Goal: Information Seeking & Learning: Learn about a topic

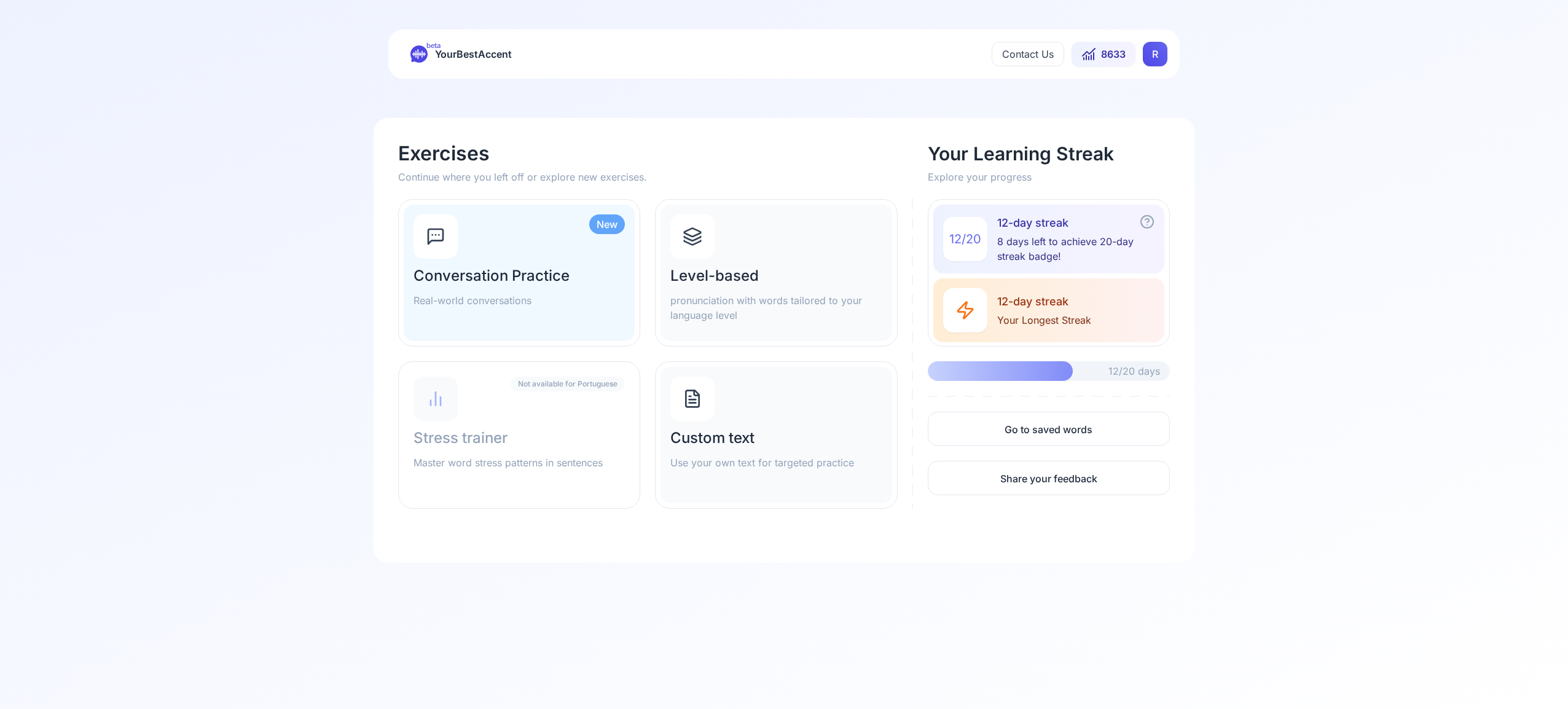
click at [1153, 55] on html "beta YourBestAccent Contact Us 8633 R Exercises Continue where you left off or …" at bounding box center [784, 354] width 1568 height 709
click at [1131, 110] on span "Settings" at bounding box center [1131, 108] width 44 height 17
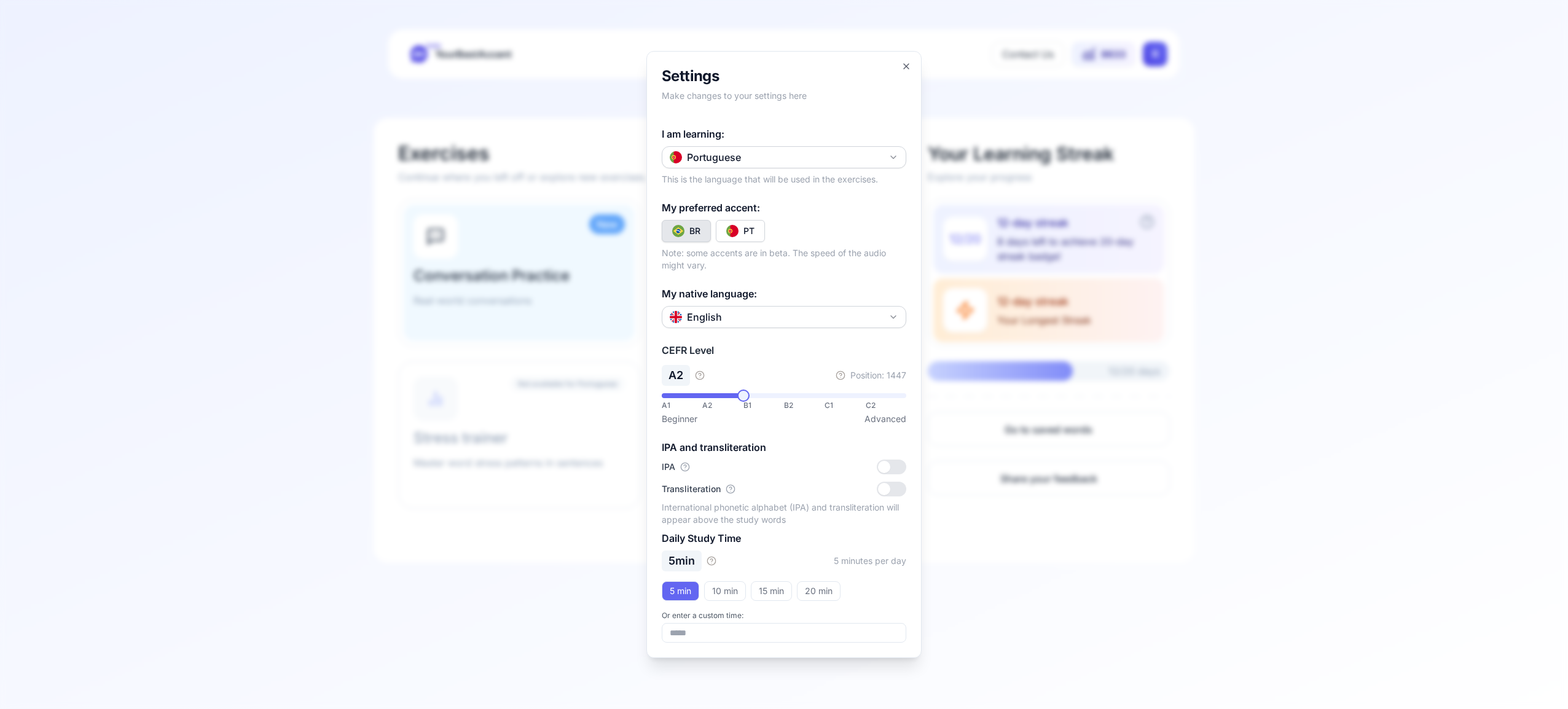
click at [890, 154] on icon "button" at bounding box center [893, 157] width 10 height 10
click at [762, 228] on div "Spanish" at bounding box center [784, 229] width 238 height 22
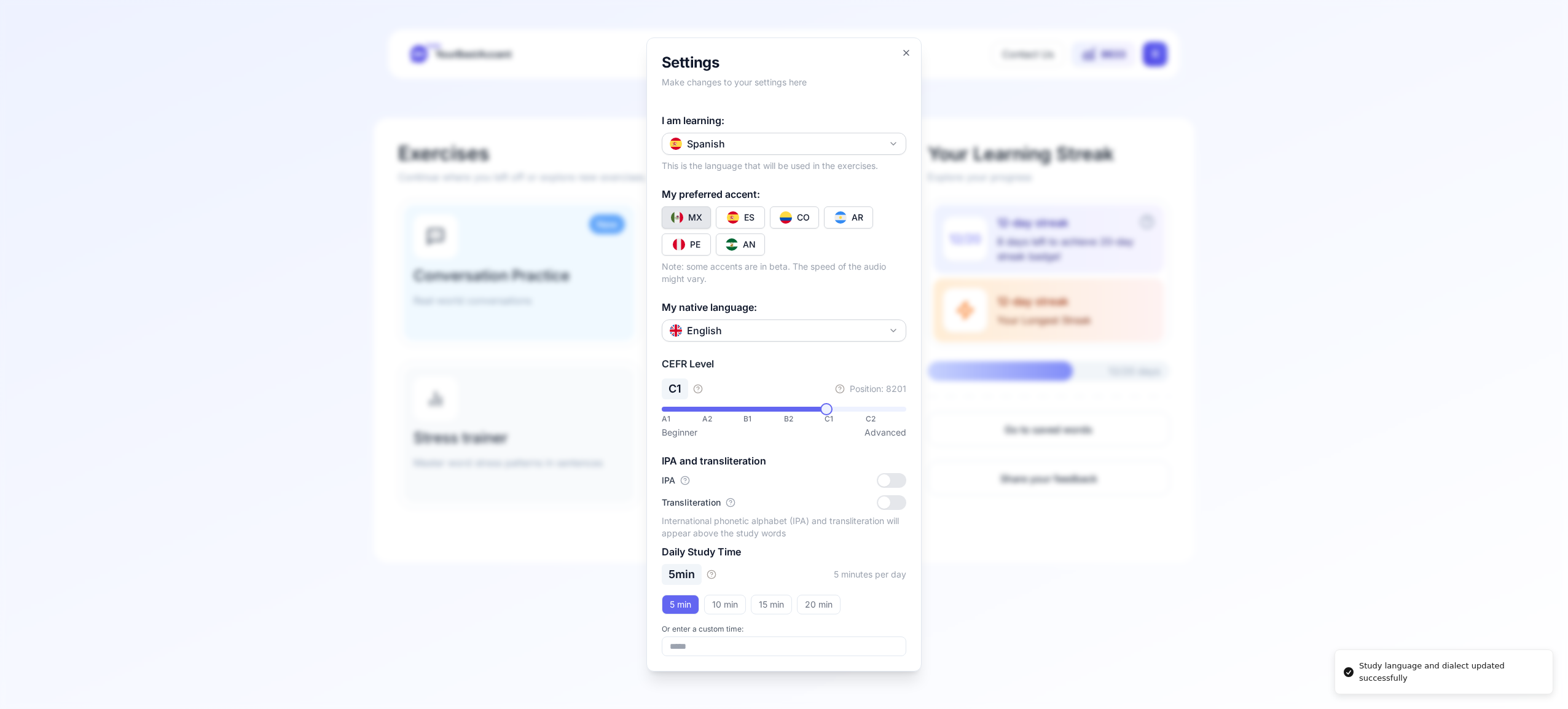
click at [787, 214] on img "Toggle es-CO" at bounding box center [785, 217] width 12 height 12
click at [905, 50] on icon "button" at bounding box center [906, 53] width 10 height 10
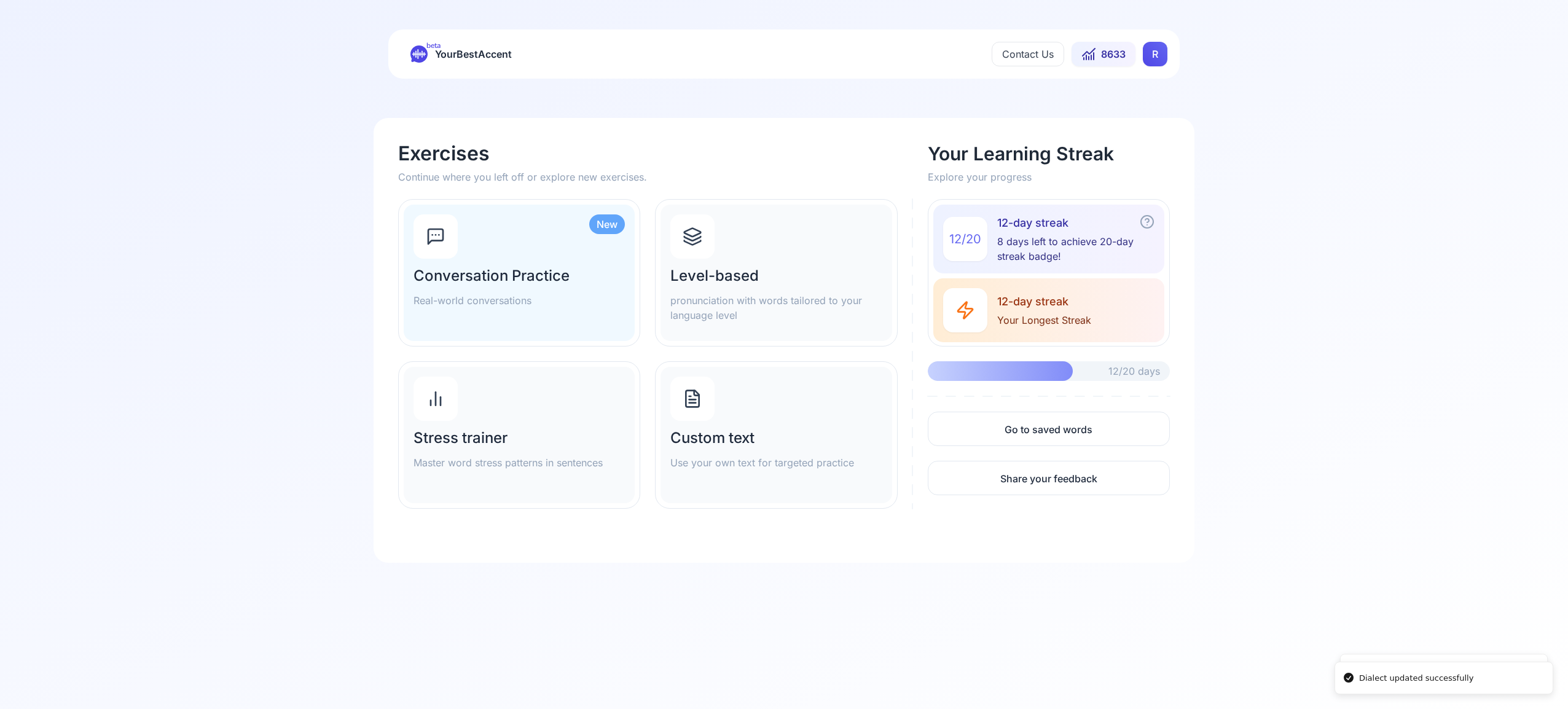
click at [703, 242] on div at bounding box center [692, 236] width 44 height 44
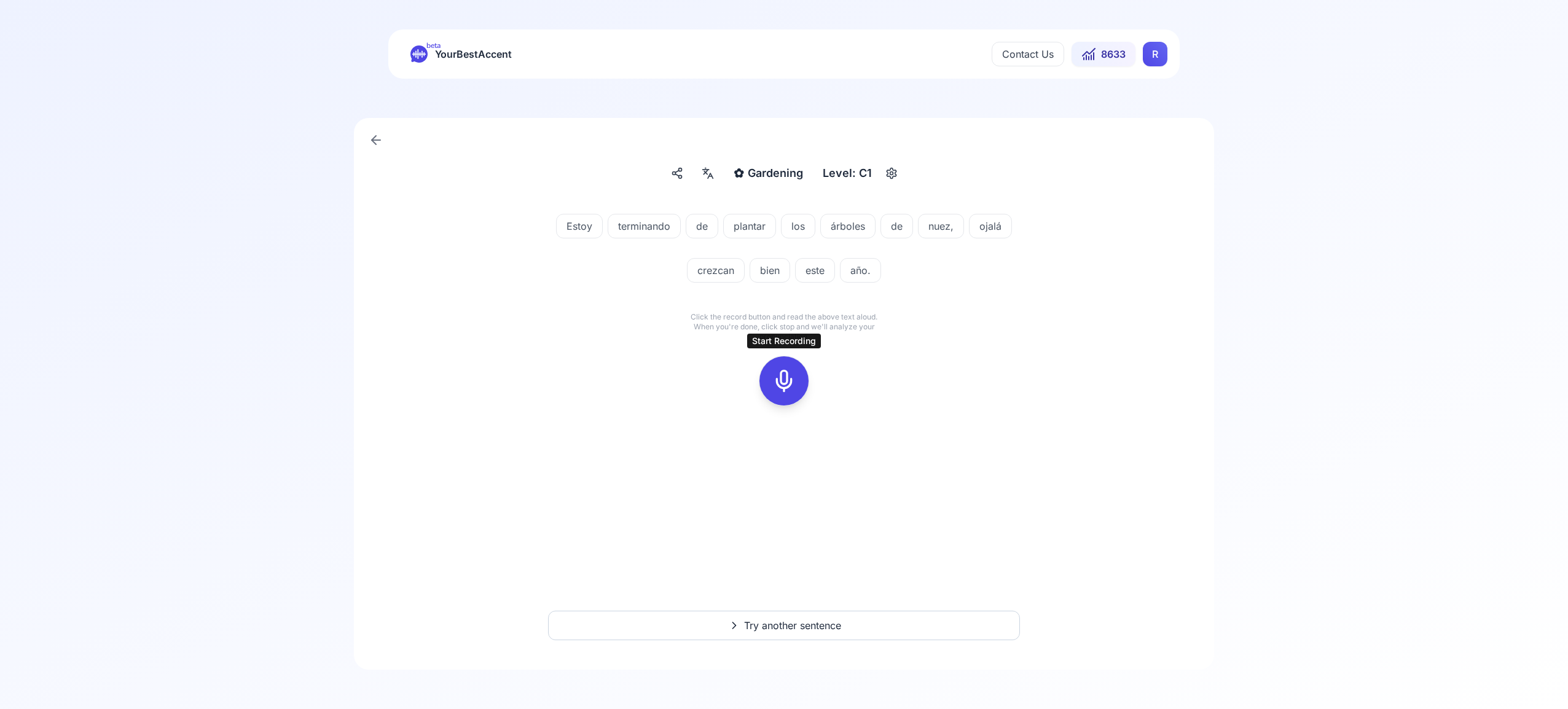
click at [785, 390] on rect at bounding box center [783, 381] width 19 height 19
click at [762, 385] on button at bounding box center [783, 381] width 49 height 49
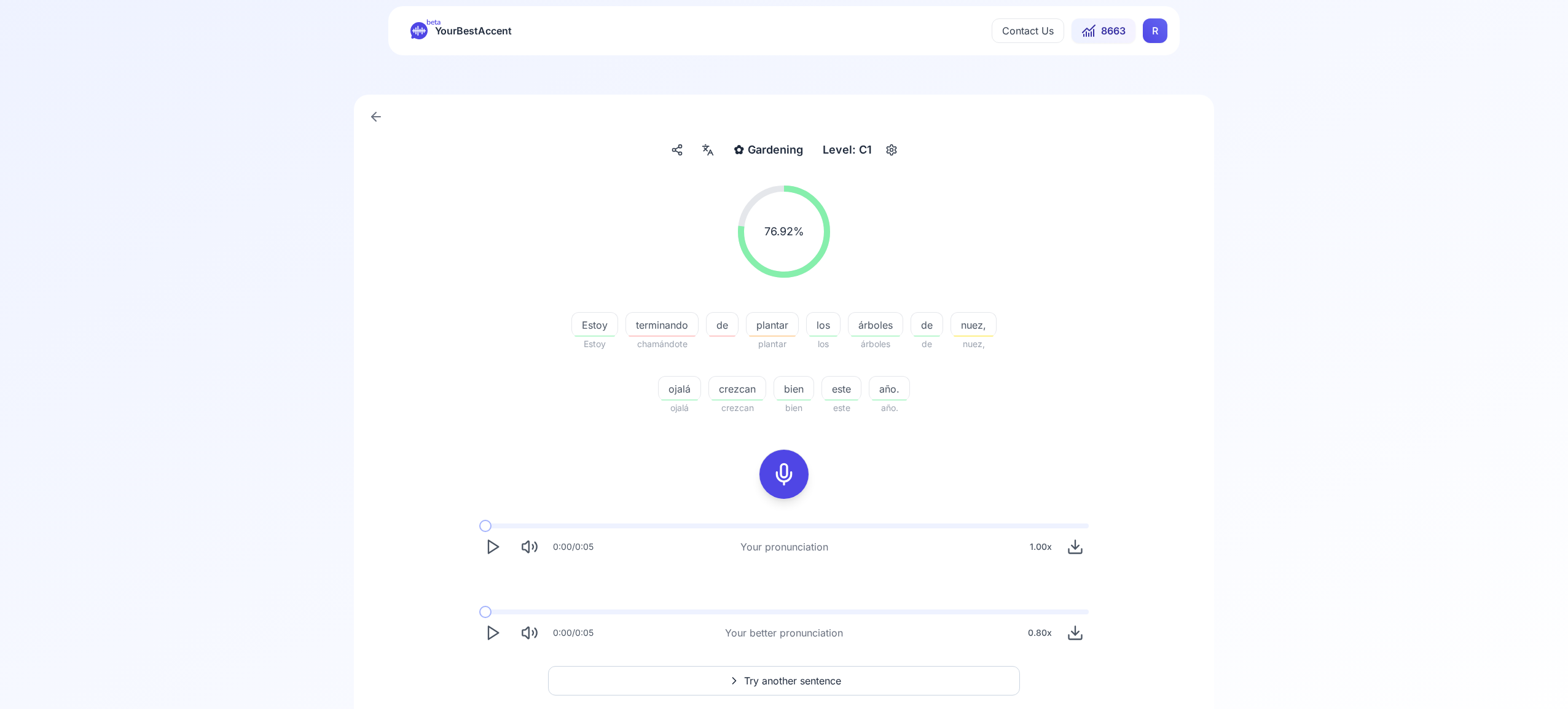
scroll to position [79, 0]
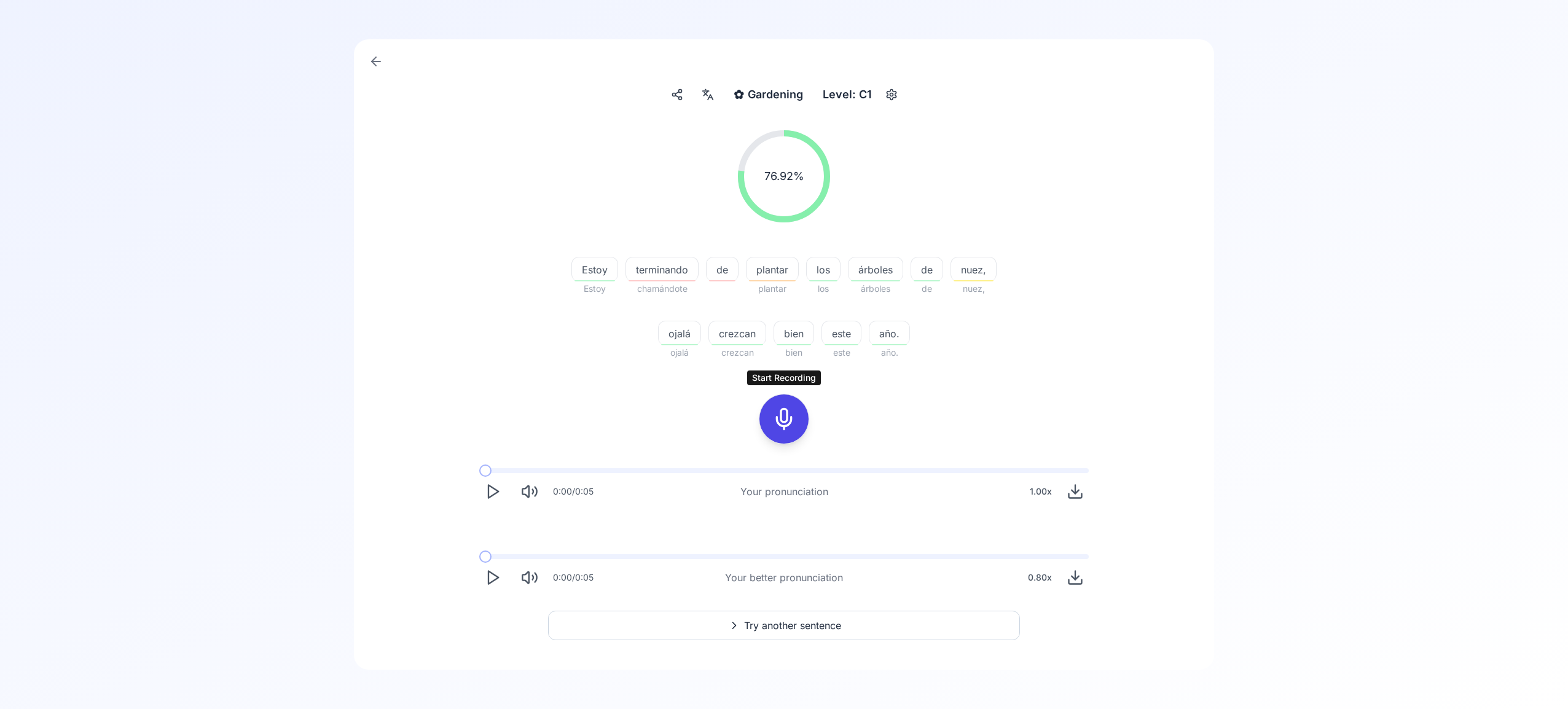
click at [796, 622] on span "Try another sentence" at bounding box center [792, 625] width 97 height 15
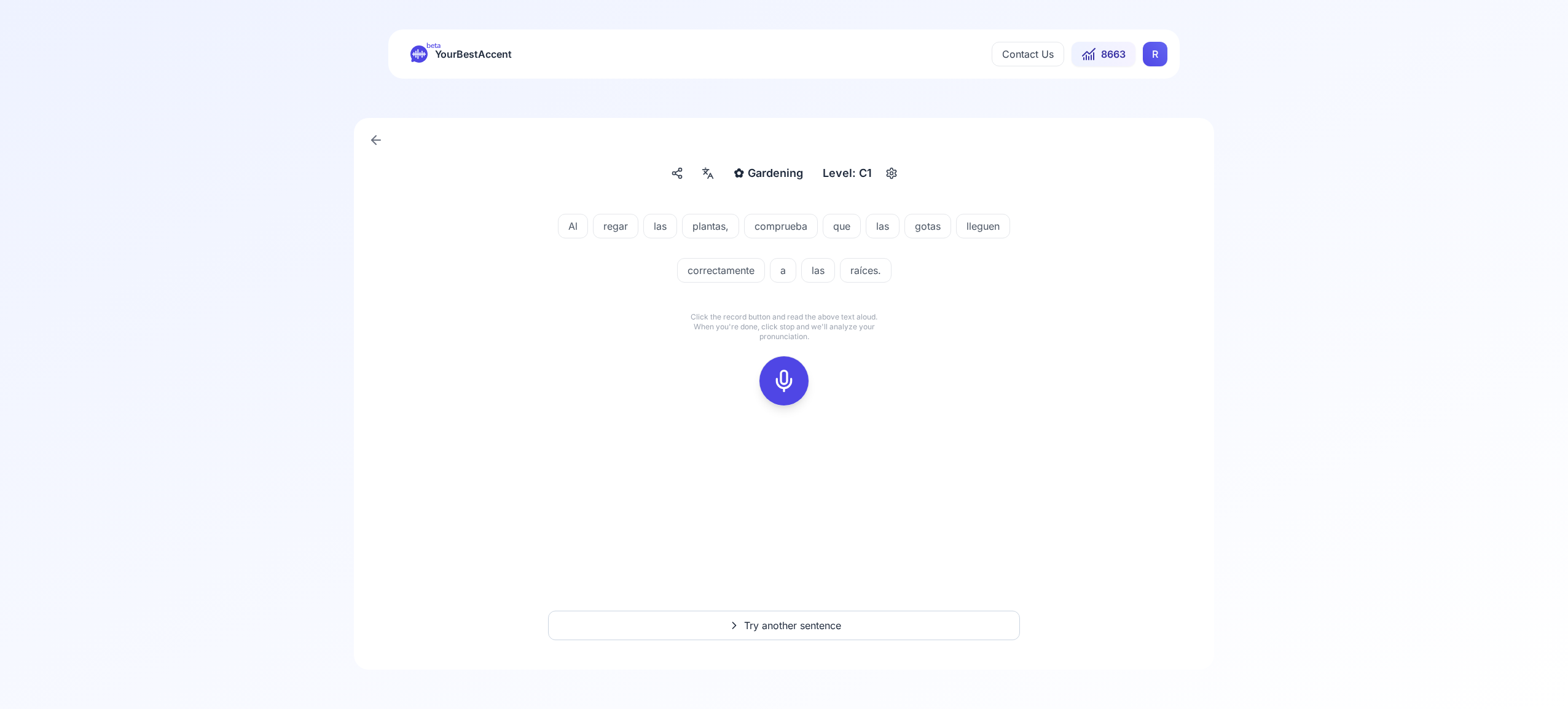
click at [784, 389] on rect at bounding box center [783, 381] width 19 height 19
click at [781, 384] on icon at bounding box center [784, 381] width 24 height 24
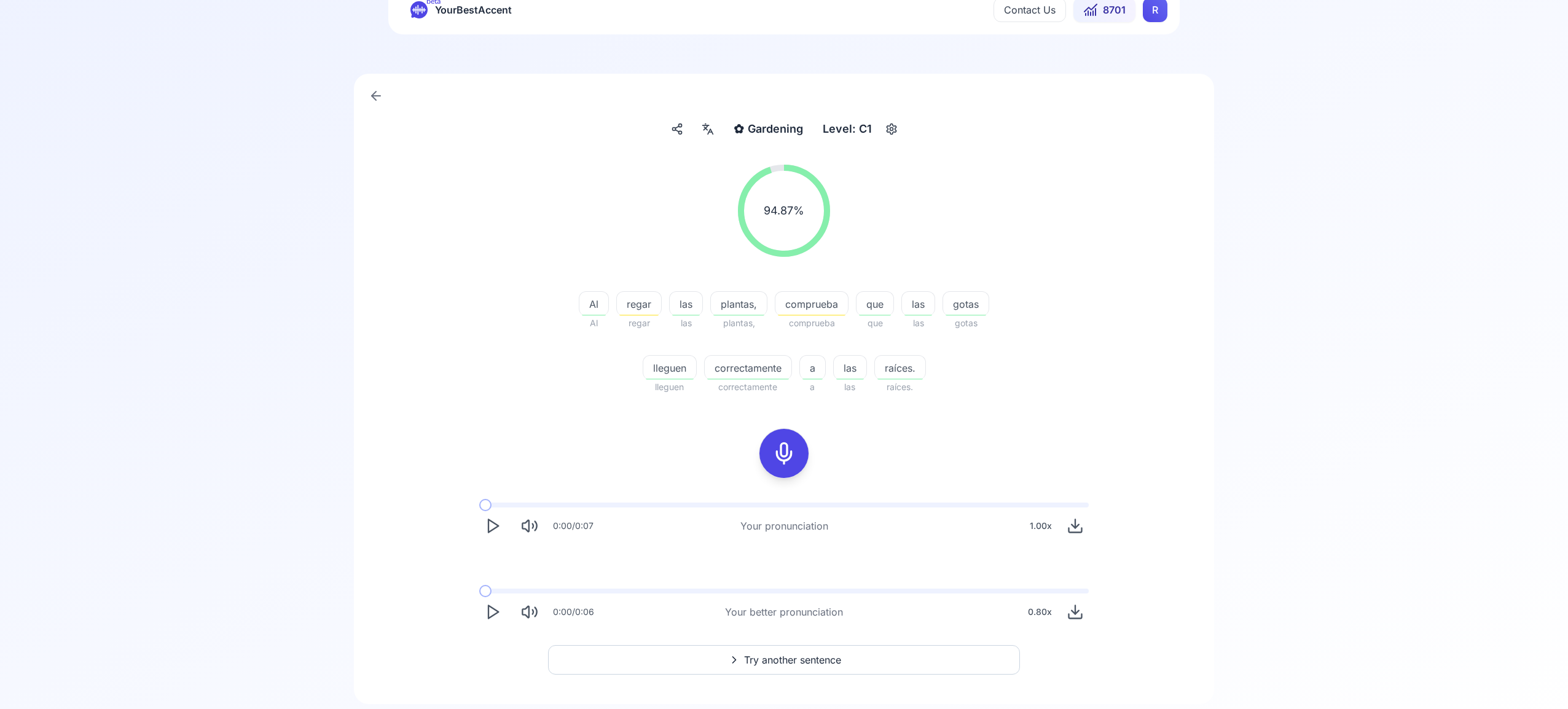
scroll to position [79, 0]
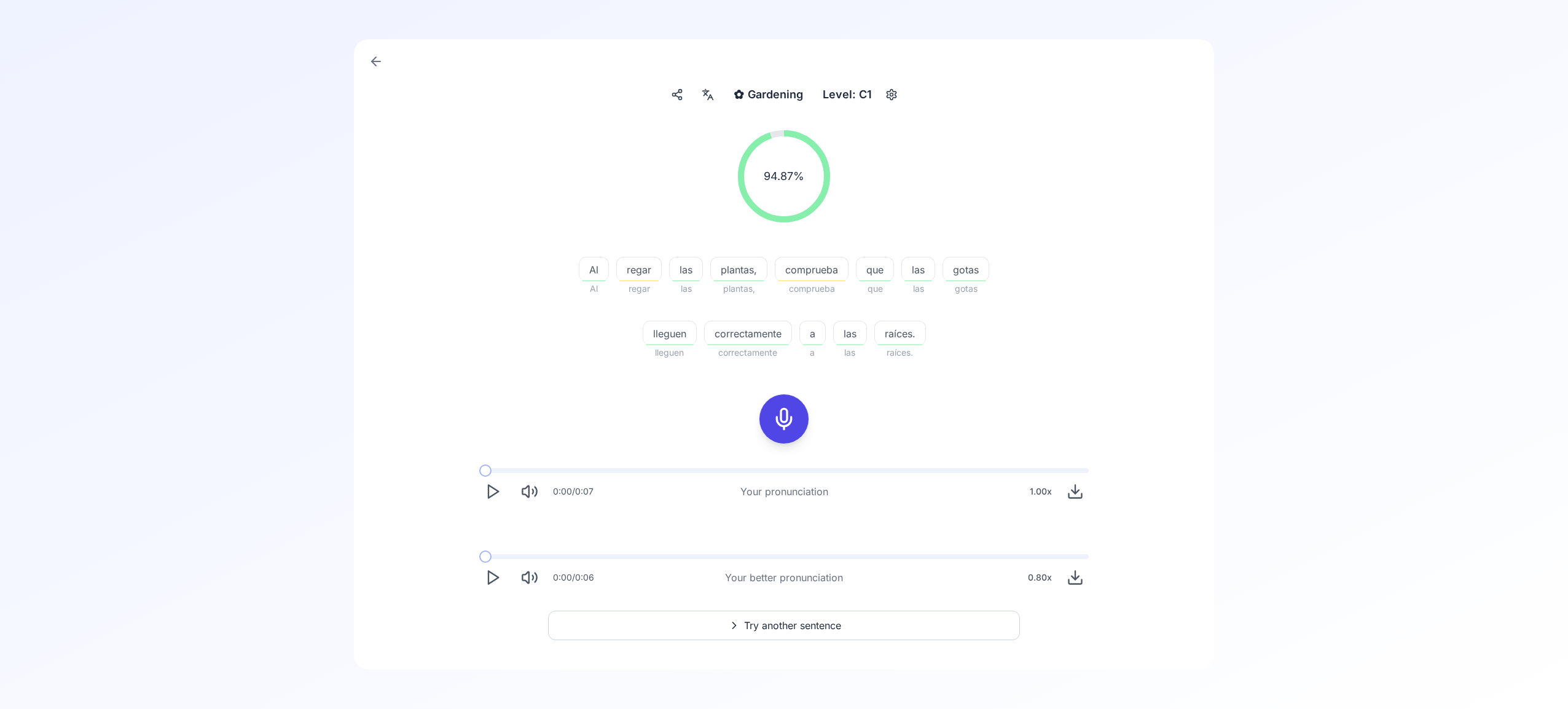
click at [796, 623] on span "Try another sentence" at bounding box center [792, 625] width 97 height 15
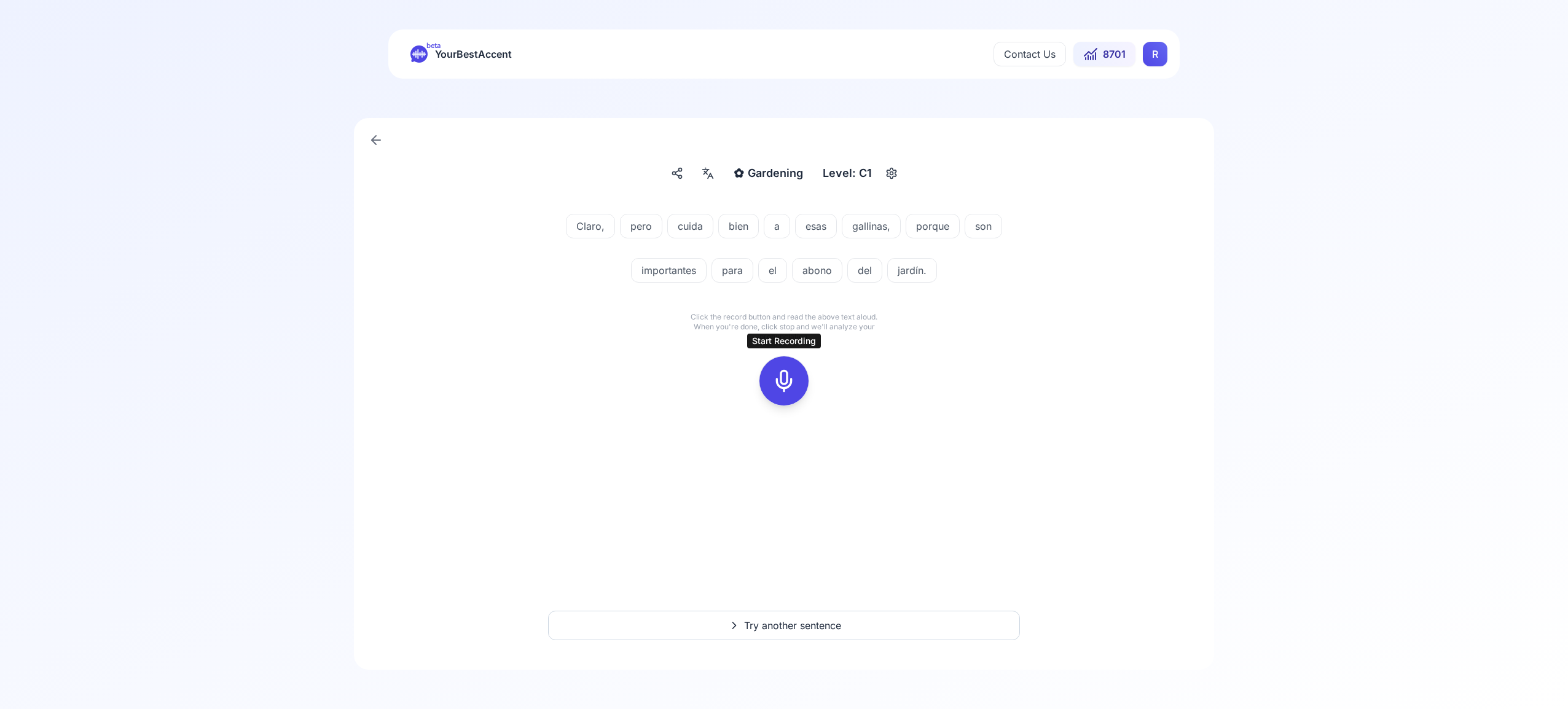
click at [780, 383] on icon at bounding box center [784, 381] width 24 height 24
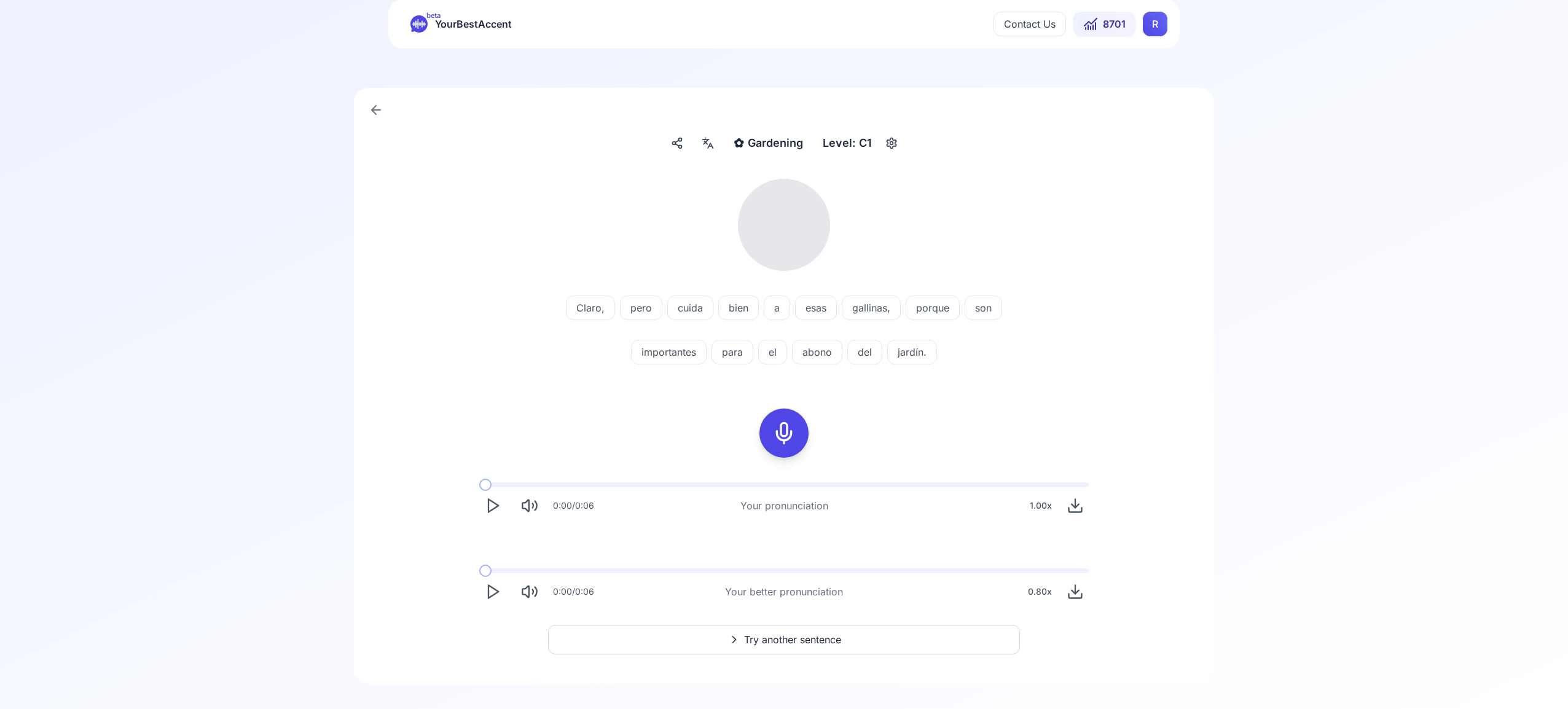
scroll to position [44, 0]
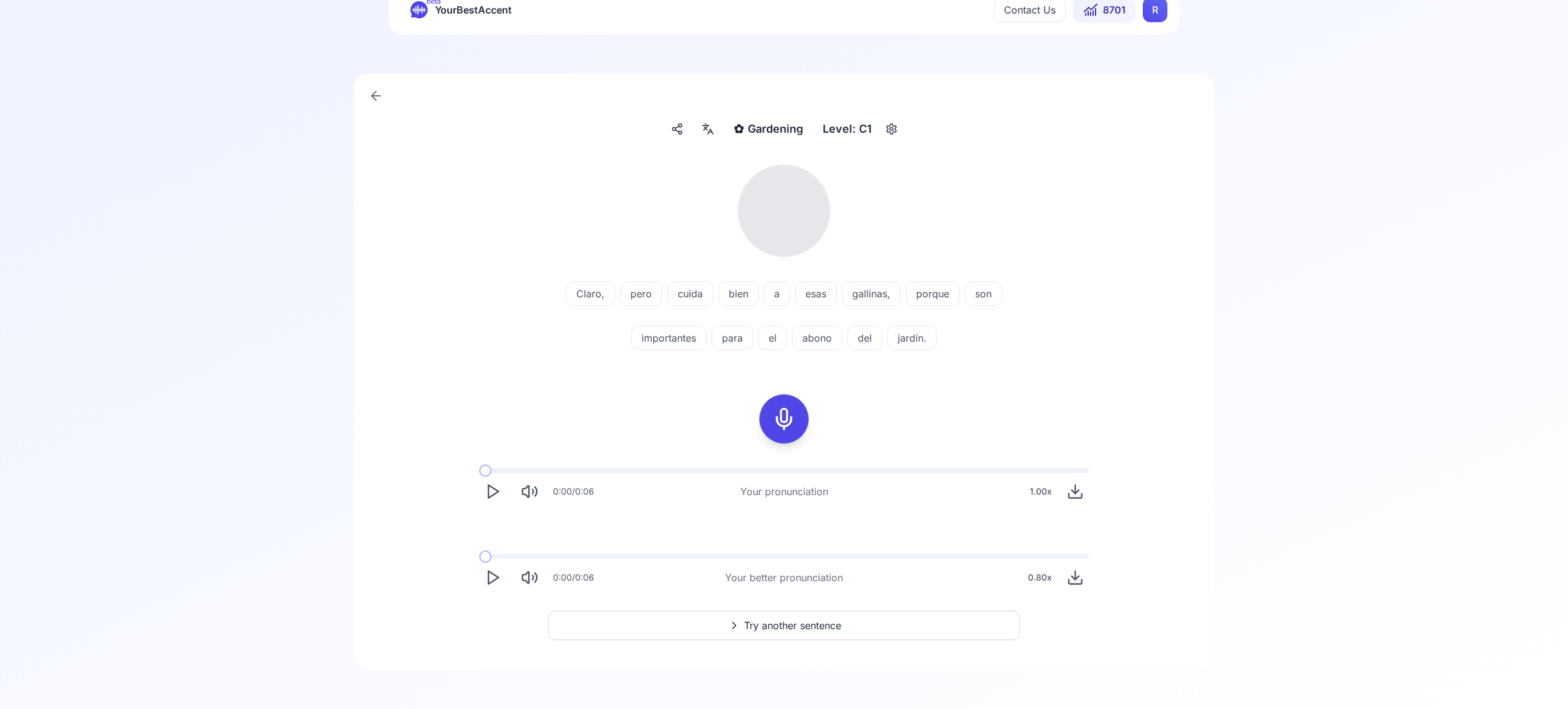
click at [786, 424] on icon at bounding box center [784, 419] width 24 height 24
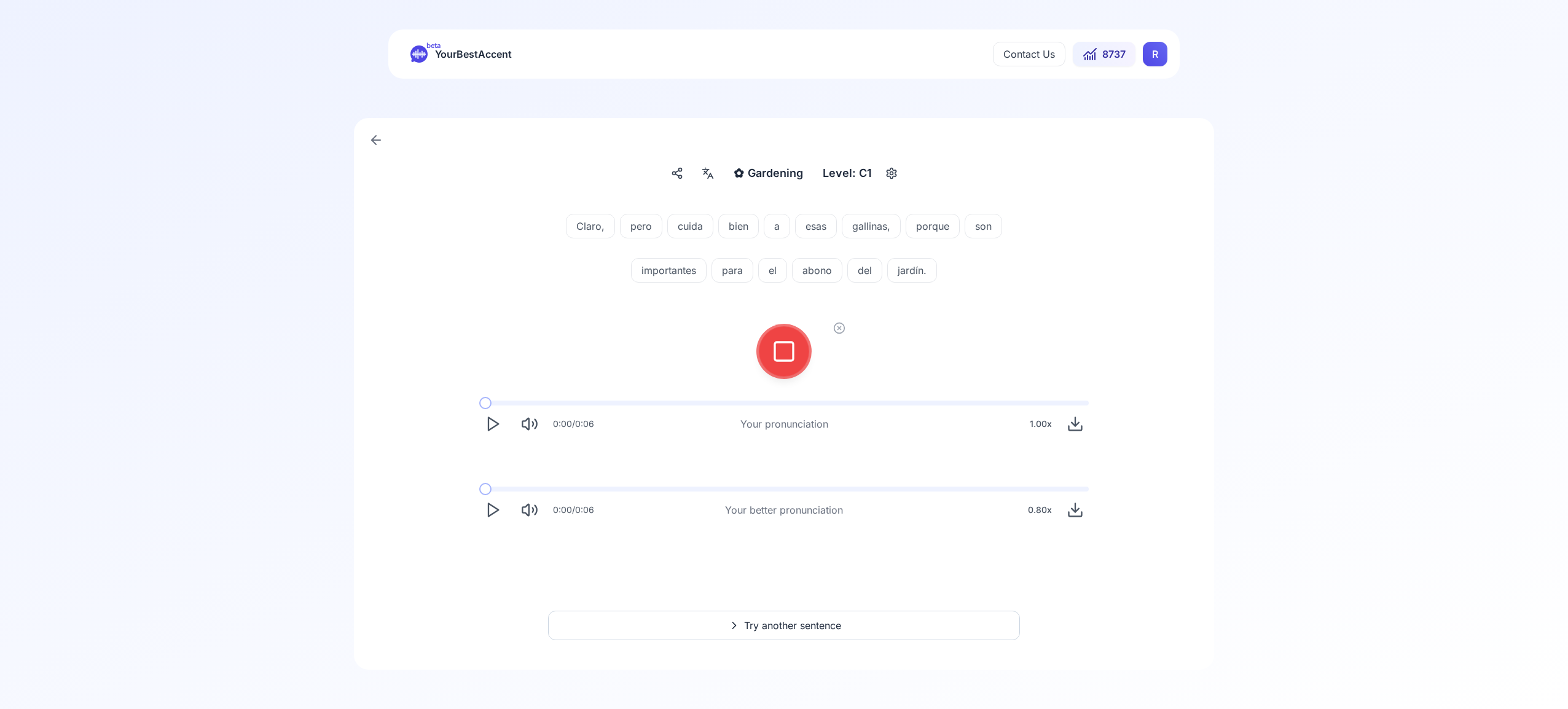
click at [784, 353] on icon at bounding box center [784, 351] width 24 height 24
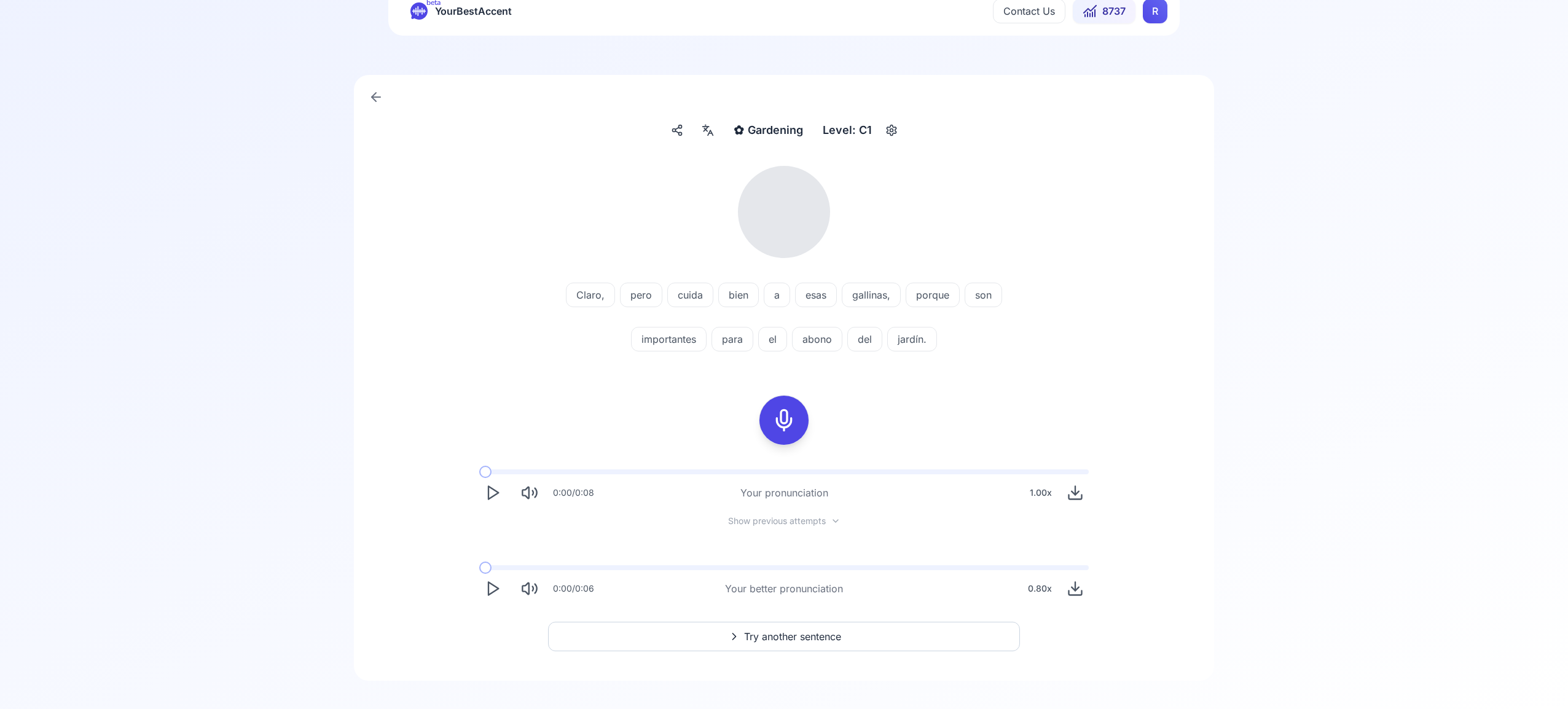
scroll to position [54, 0]
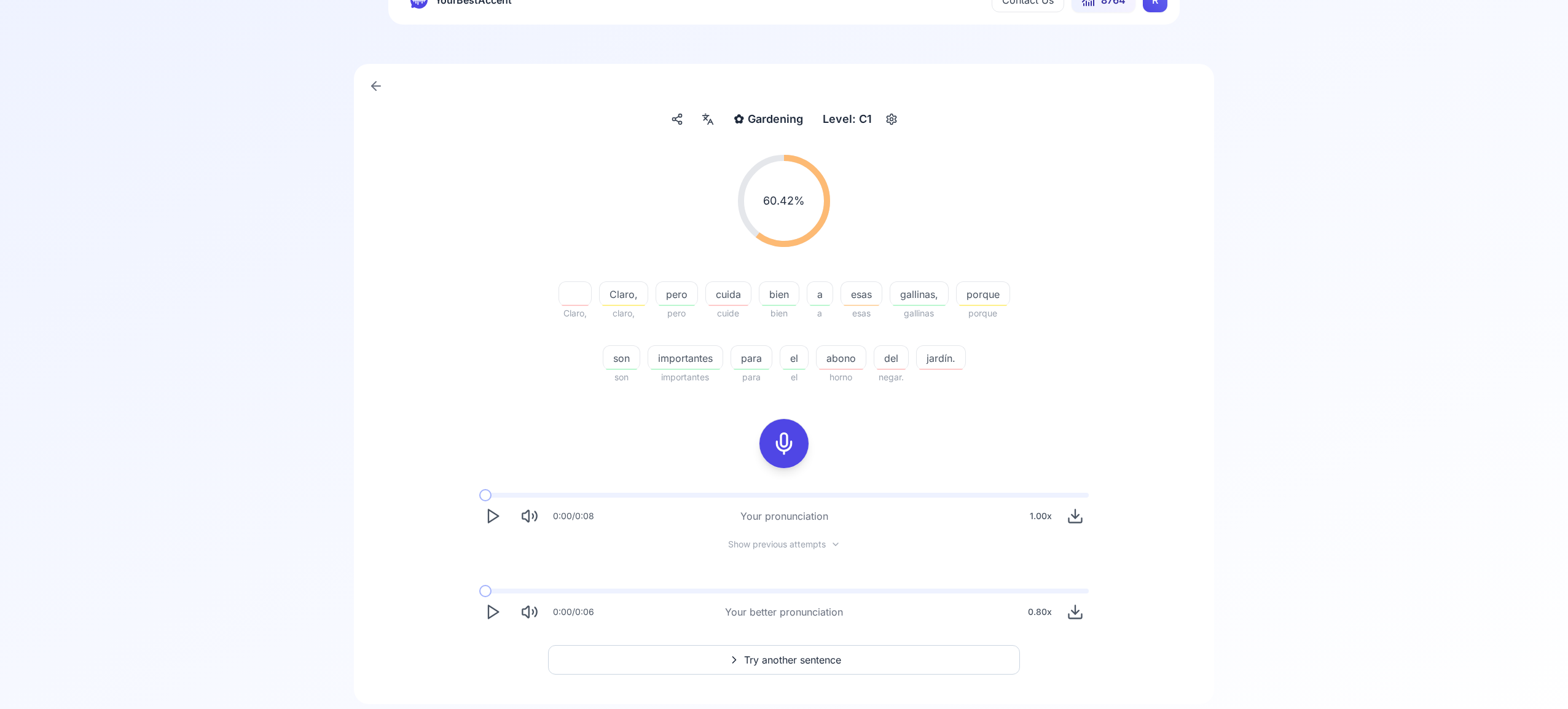
click at [777, 657] on span "Try another sentence" at bounding box center [792, 660] width 97 height 15
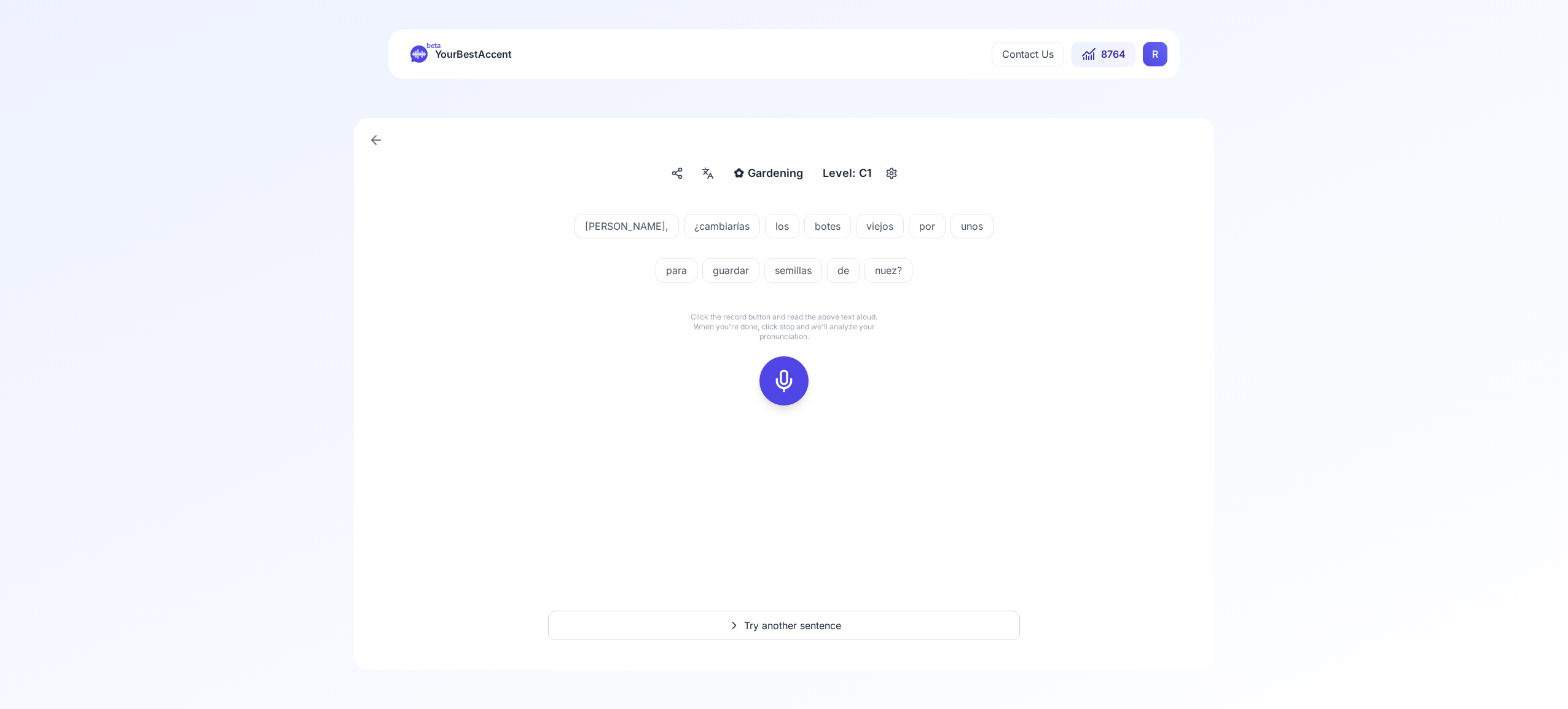
click at [780, 381] on icon at bounding box center [784, 381] width 24 height 24
click at [782, 380] on icon at bounding box center [784, 381] width 24 height 24
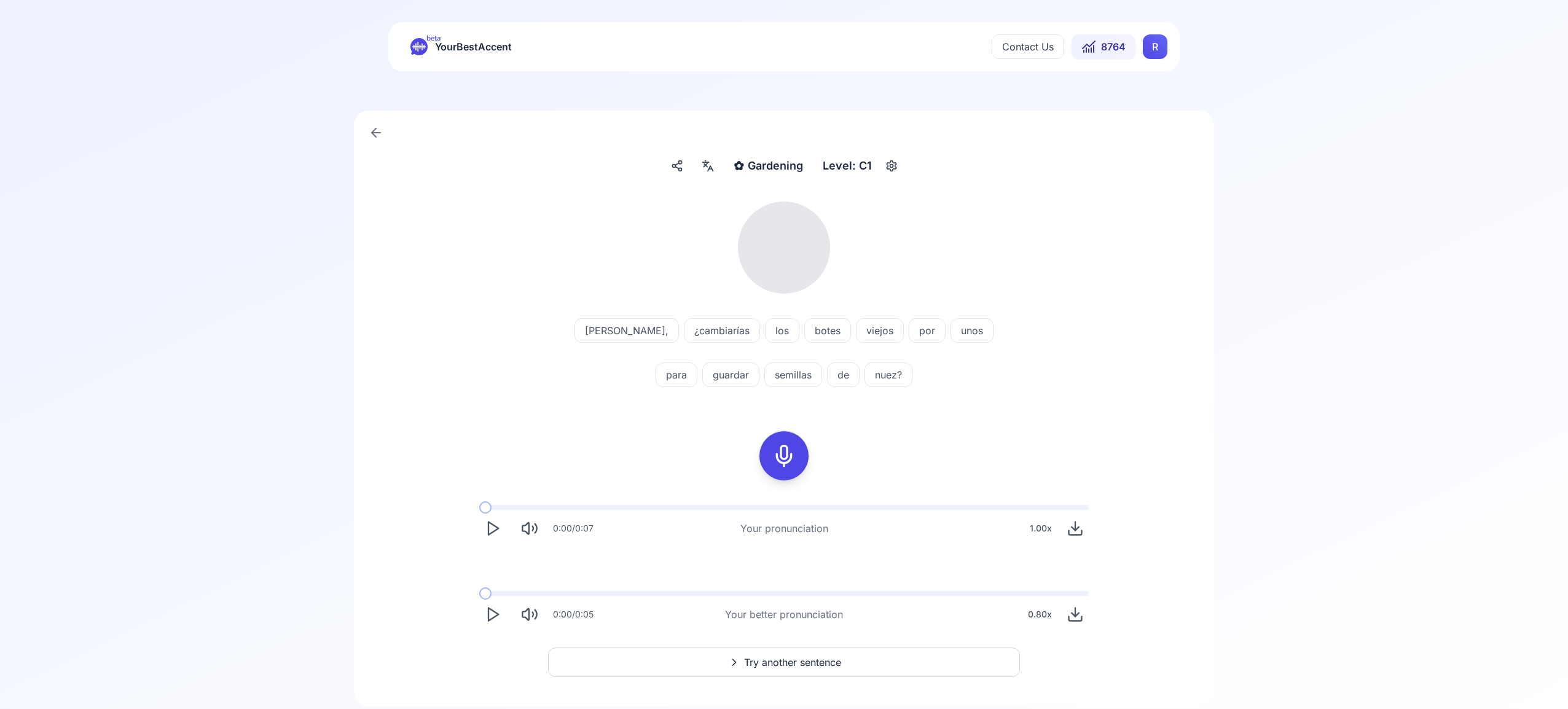
scroll to position [8, 0]
click at [703, 174] on div at bounding box center [708, 165] width 22 height 22
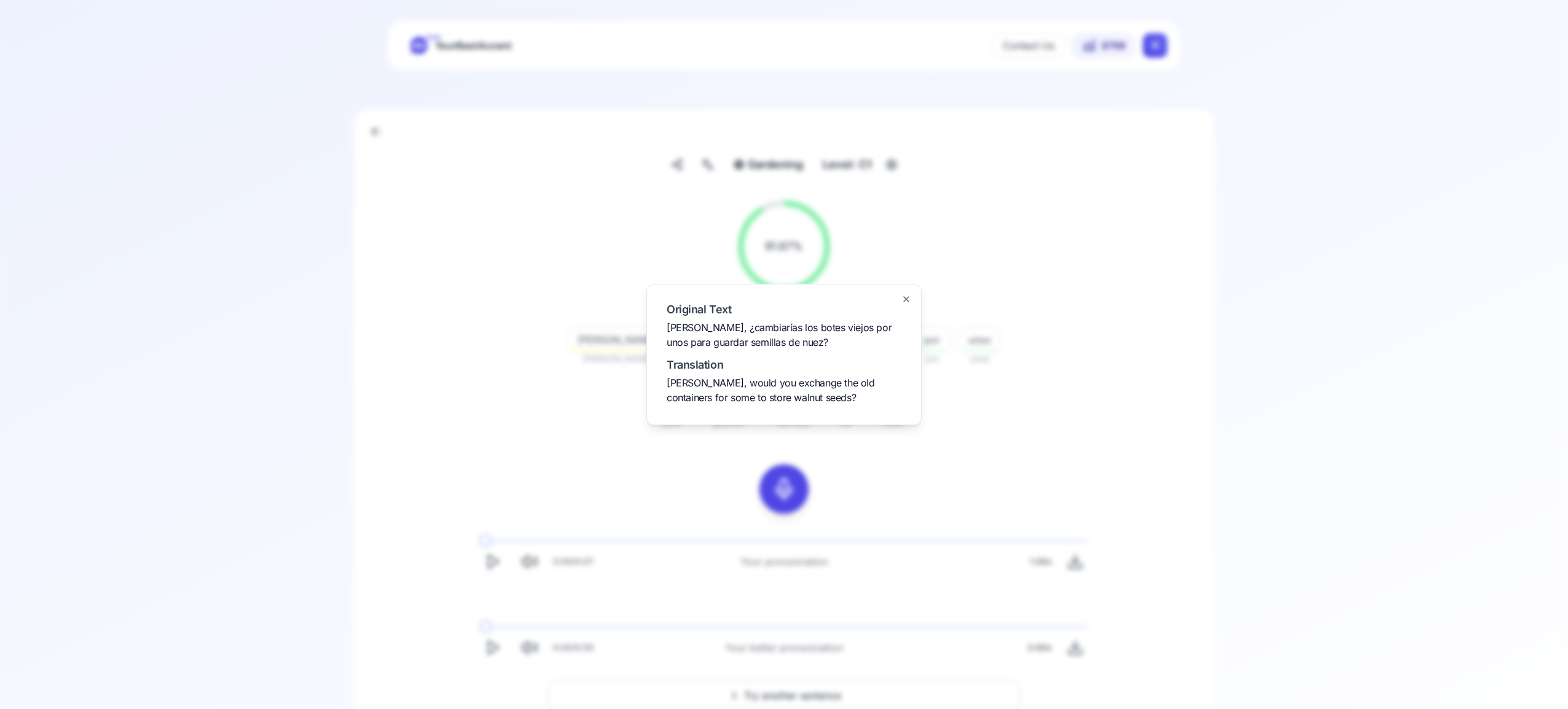
click at [906, 298] on icon "button" at bounding box center [906, 299] width 10 height 10
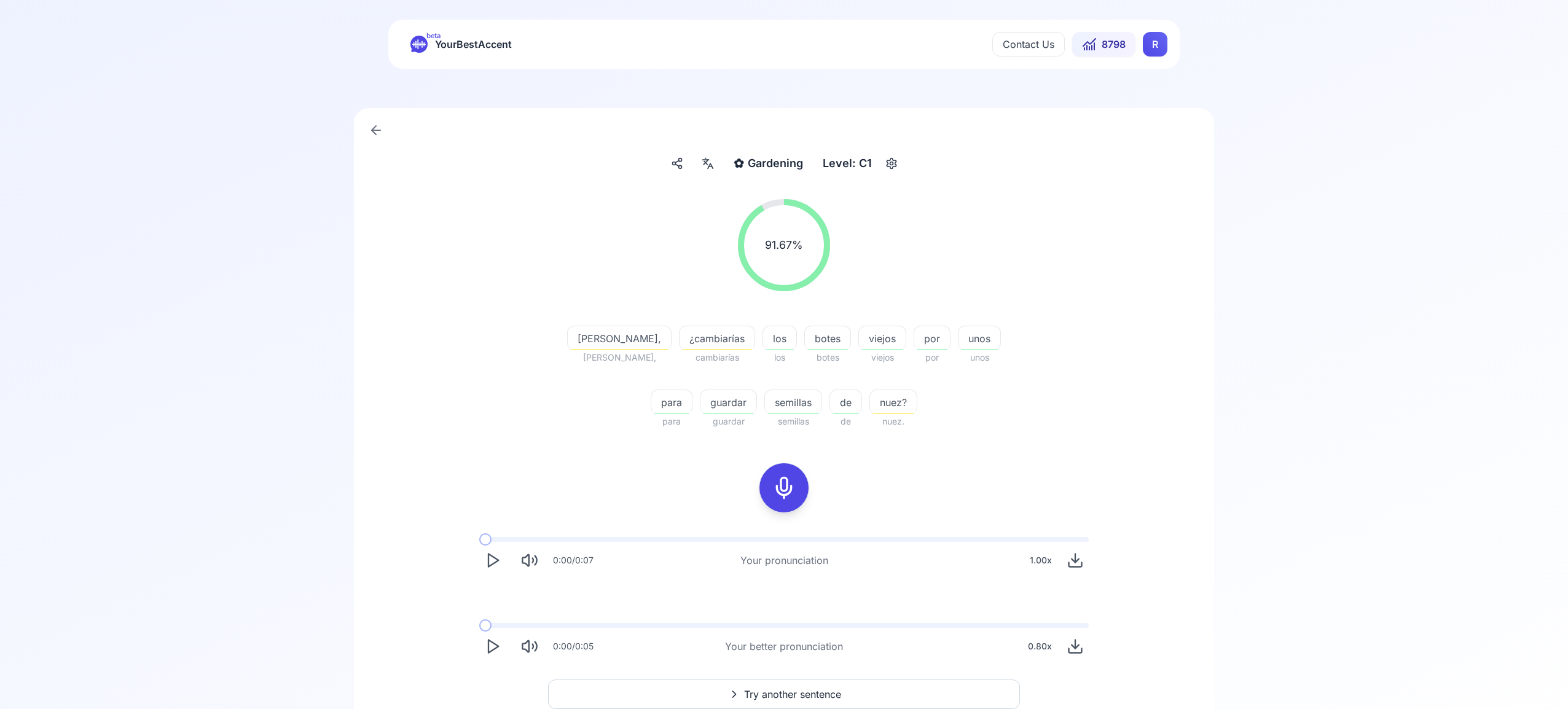
scroll to position [79, 0]
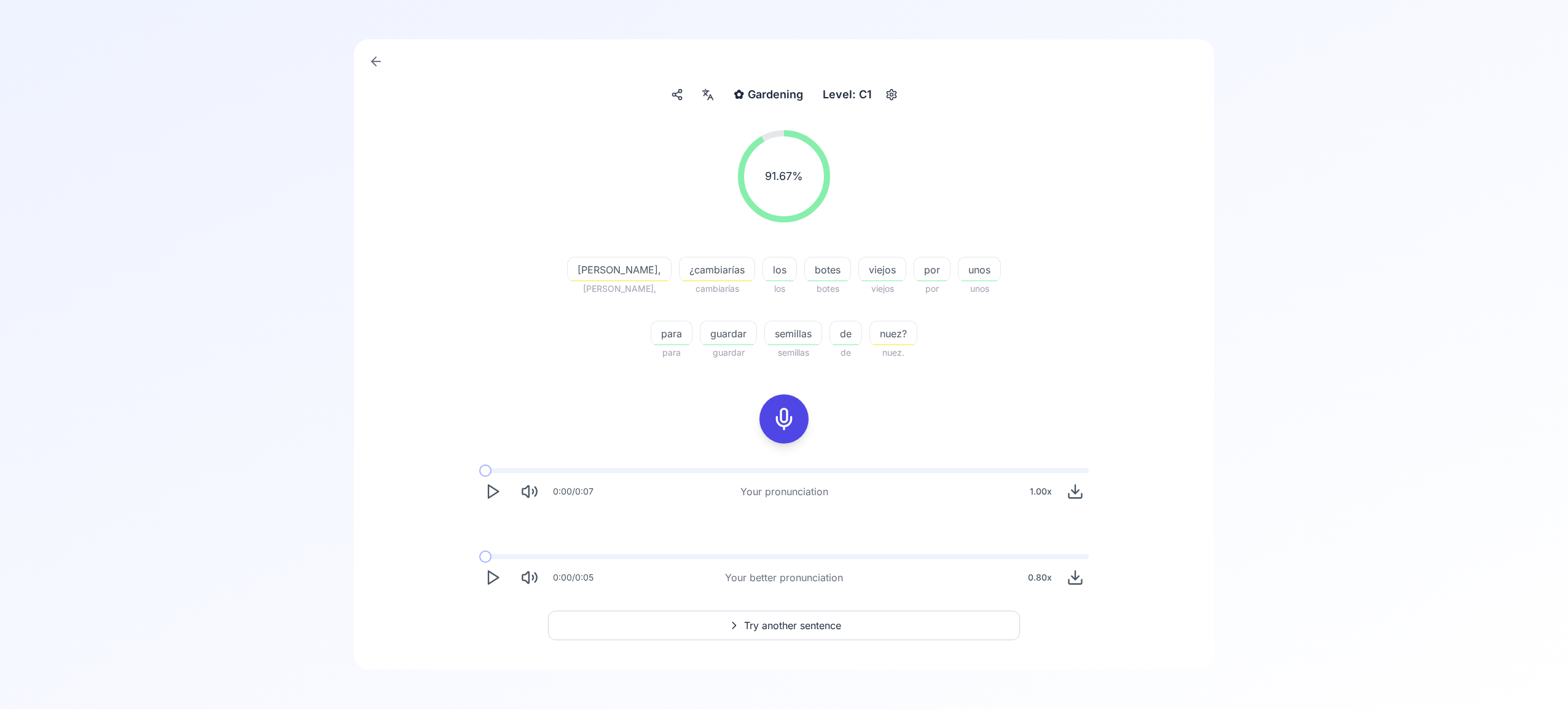
click at [797, 624] on span "Try another sentence" at bounding box center [792, 625] width 97 height 15
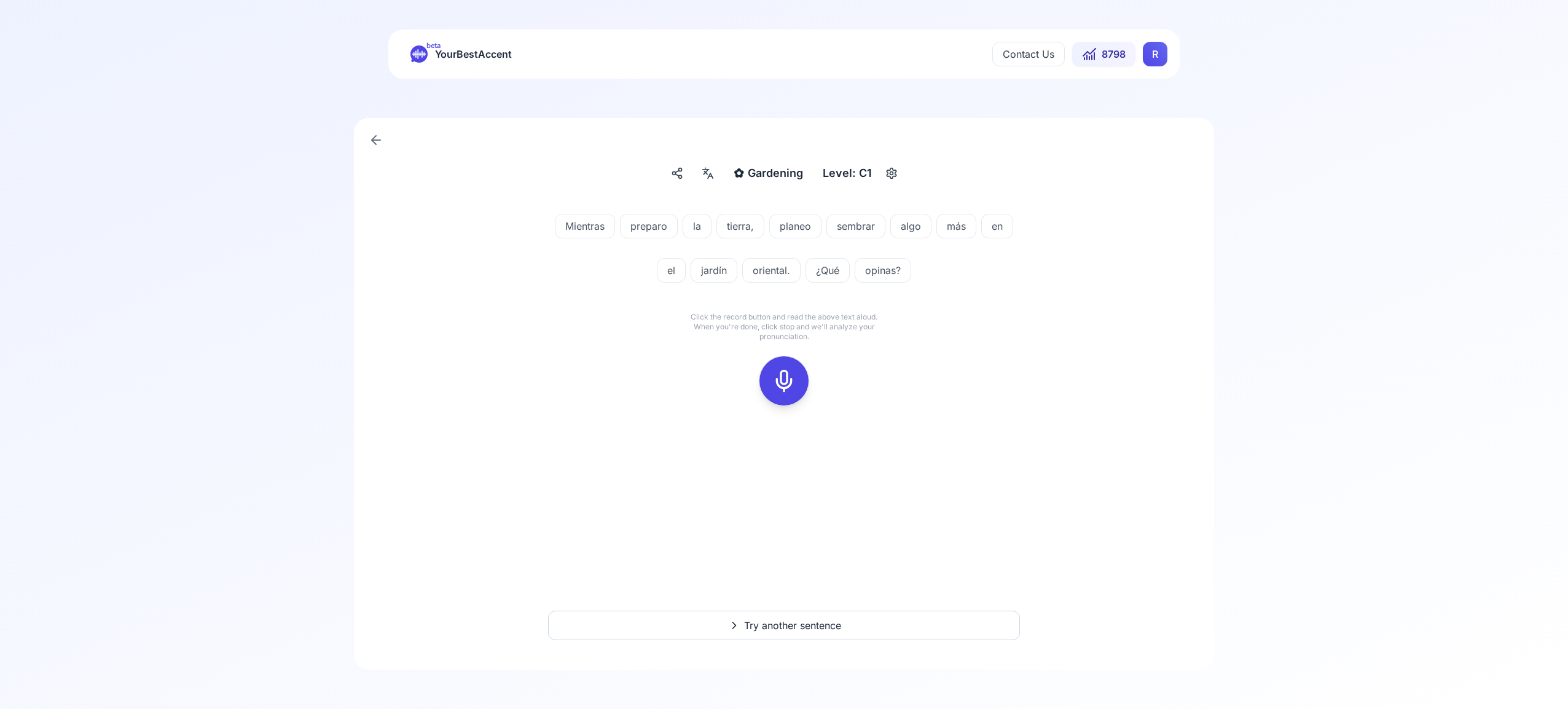
click at [791, 387] on icon at bounding box center [784, 381] width 24 height 24
click at [787, 387] on icon at bounding box center [784, 381] width 24 height 24
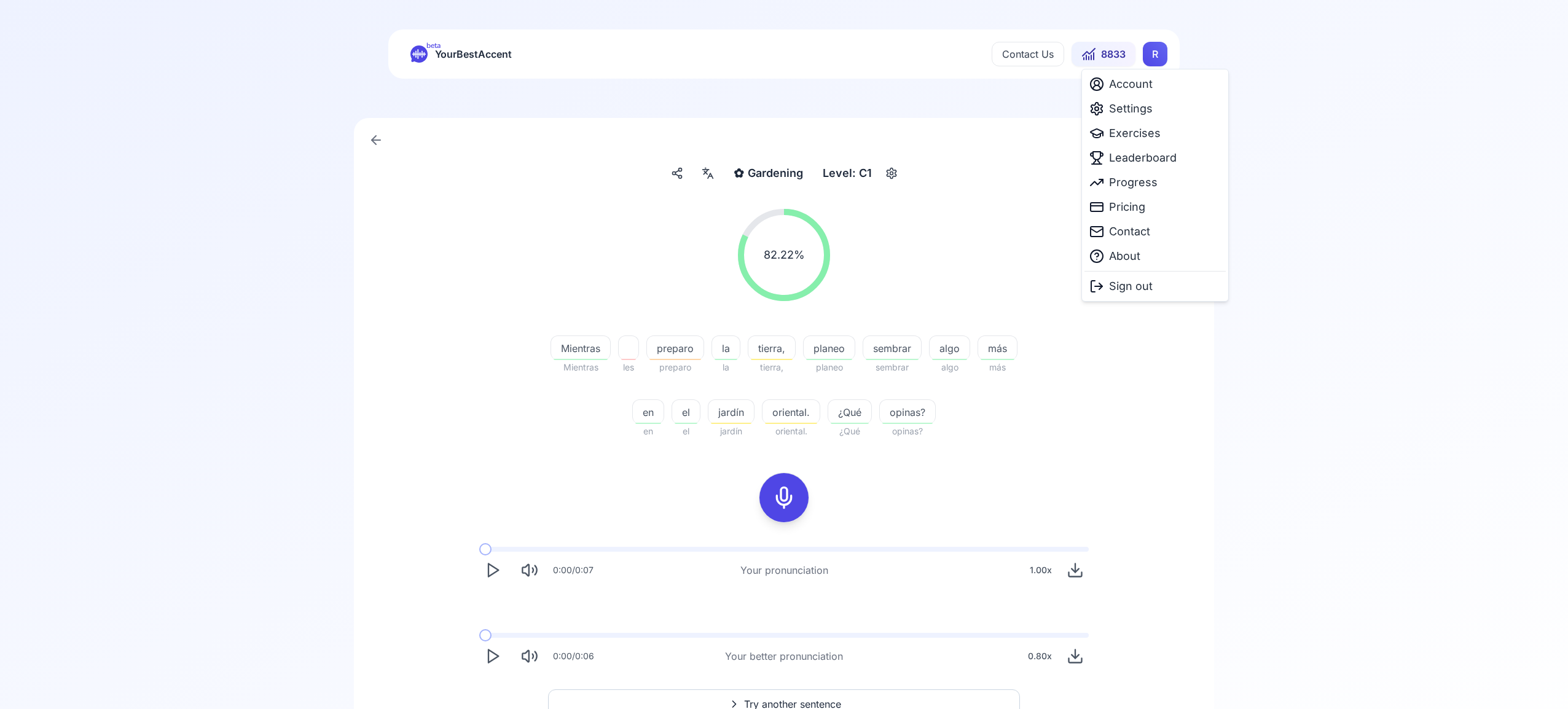
click at [1153, 52] on html "beta YourBestAccent Contact Us 8833 R ✿ Gardening Gardening Level: C1 82.22 % 8…" at bounding box center [784, 354] width 1568 height 709
click at [1141, 108] on span "Settings" at bounding box center [1131, 108] width 44 height 17
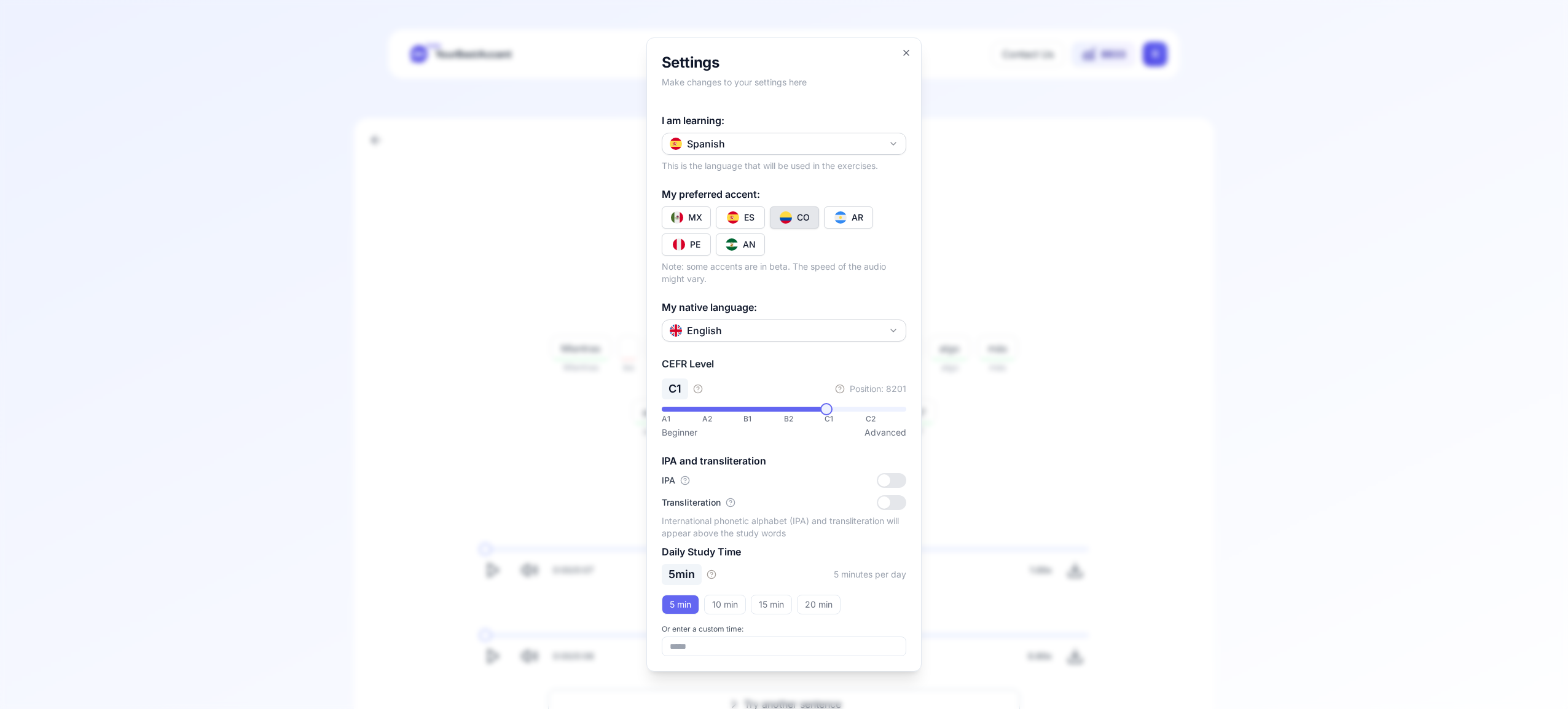
click at [890, 143] on icon "button" at bounding box center [893, 144] width 10 height 10
click at [783, 240] on div "French" at bounding box center [784, 238] width 238 height 22
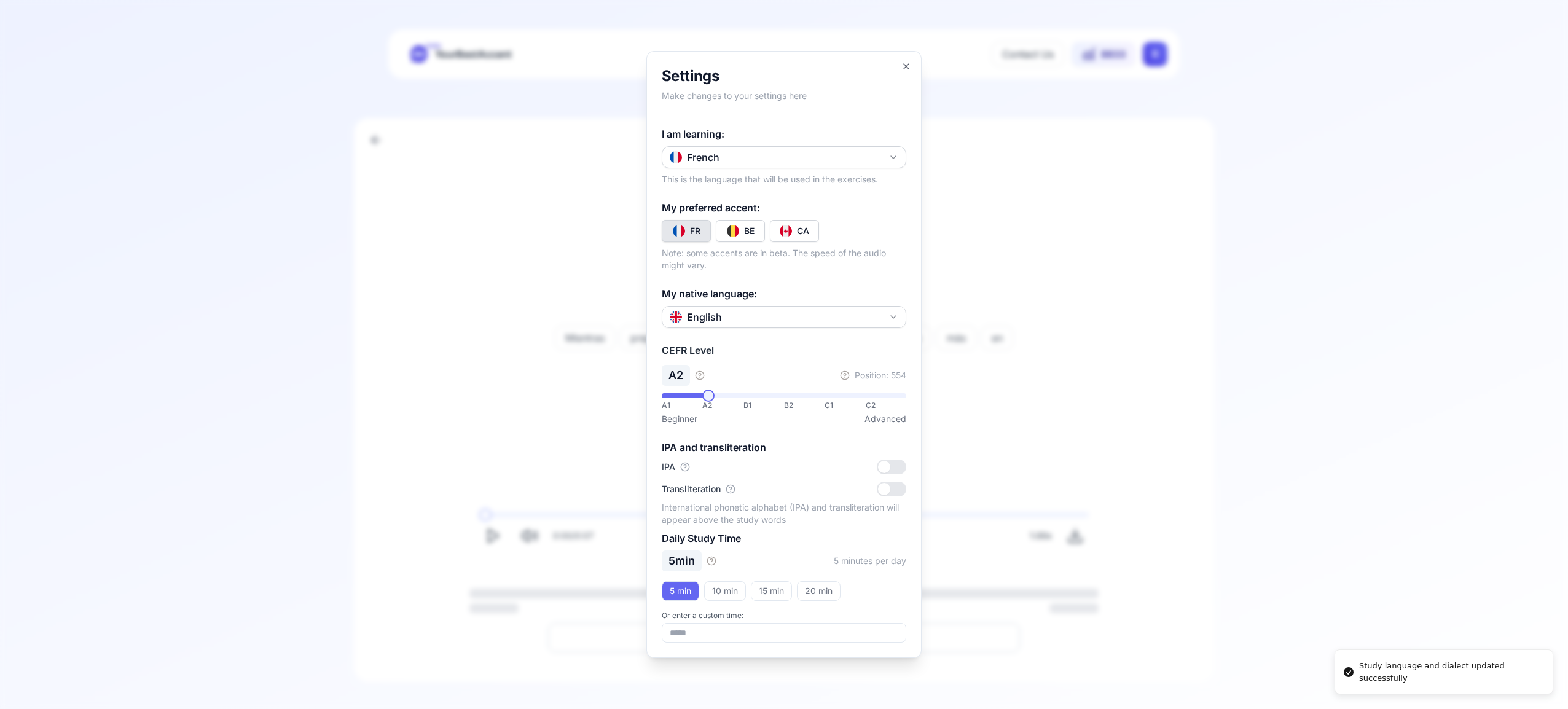
click at [788, 232] on img "Toggle fr-CA" at bounding box center [785, 231] width 12 height 12
click at [904, 66] on icon "button" at bounding box center [906, 66] width 10 height 10
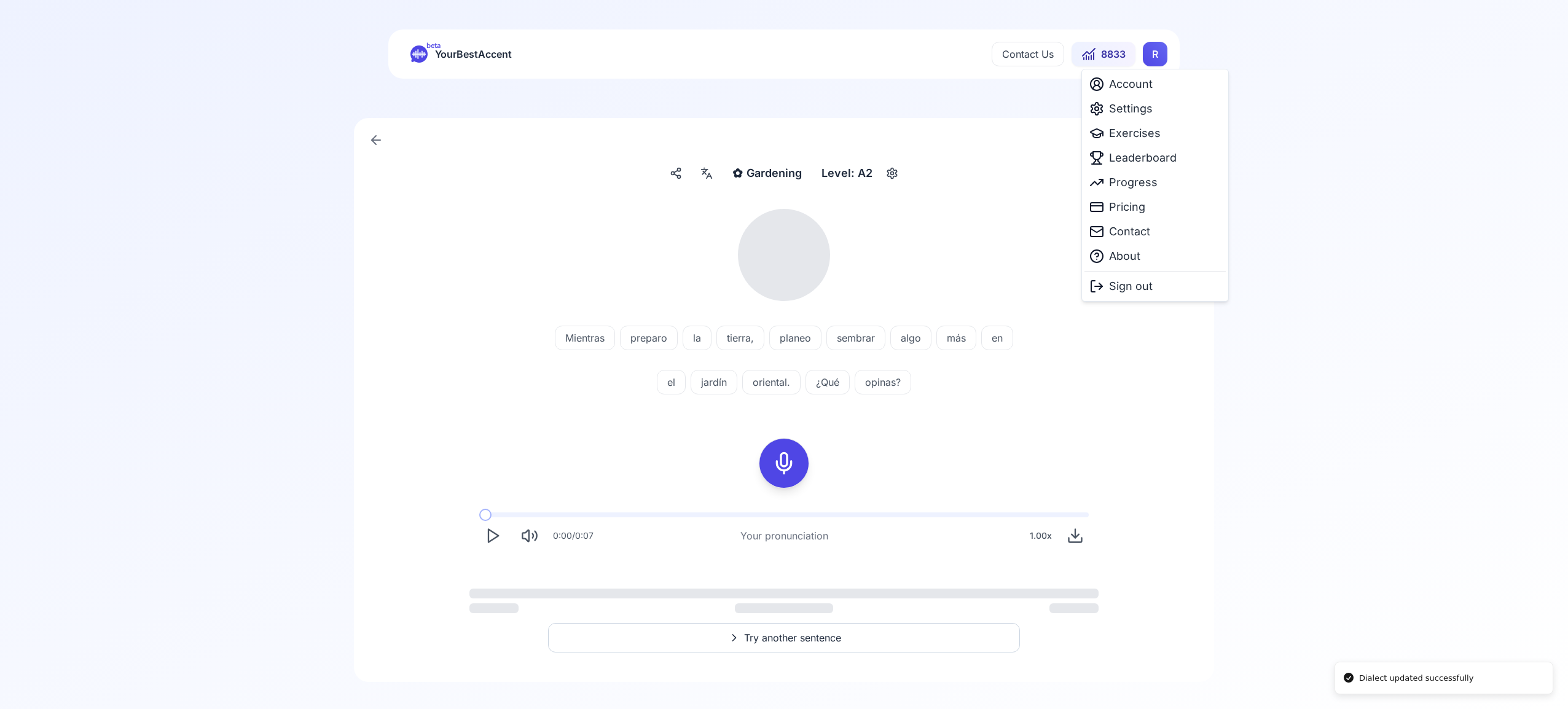
click at [1155, 53] on html "Dialect updated successfully beta YourBestAccent Contact Us 8833 R ✿ Gardening …" at bounding box center [784, 354] width 1568 height 709
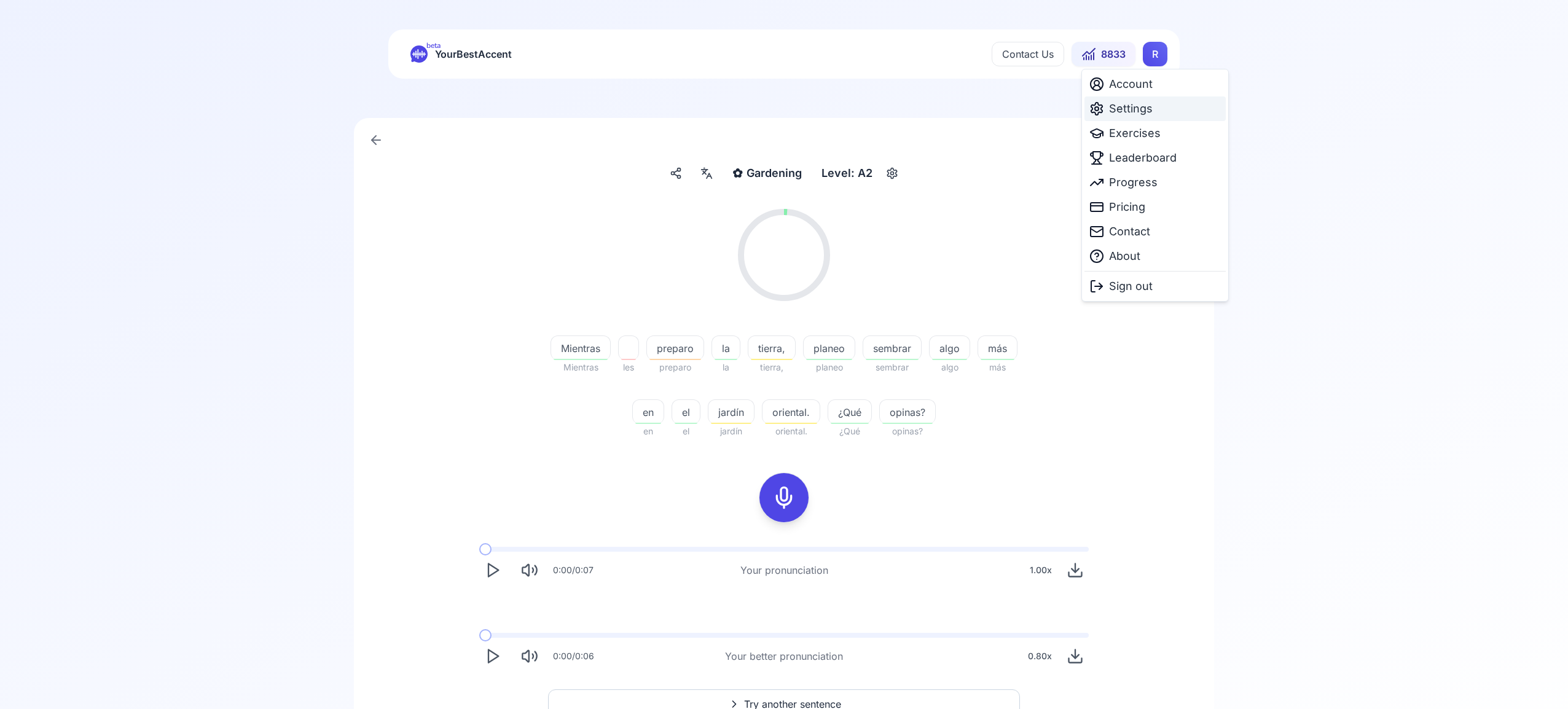
click at [1132, 106] on span "Settings" at bounding box center [1131, 108] width 44 height 17
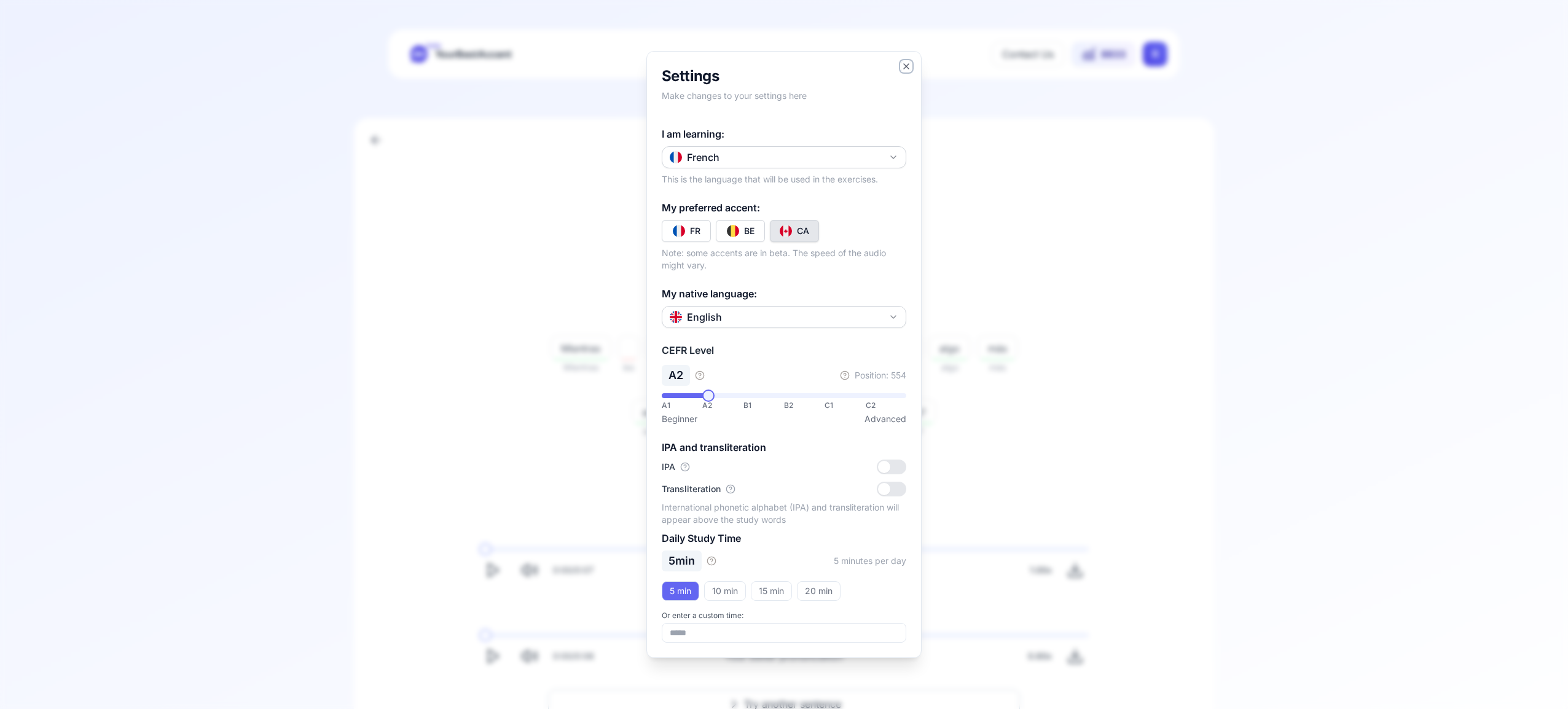
click at [905, 66] on icon "button" at bounding box center [906, 66] width 10 height 10
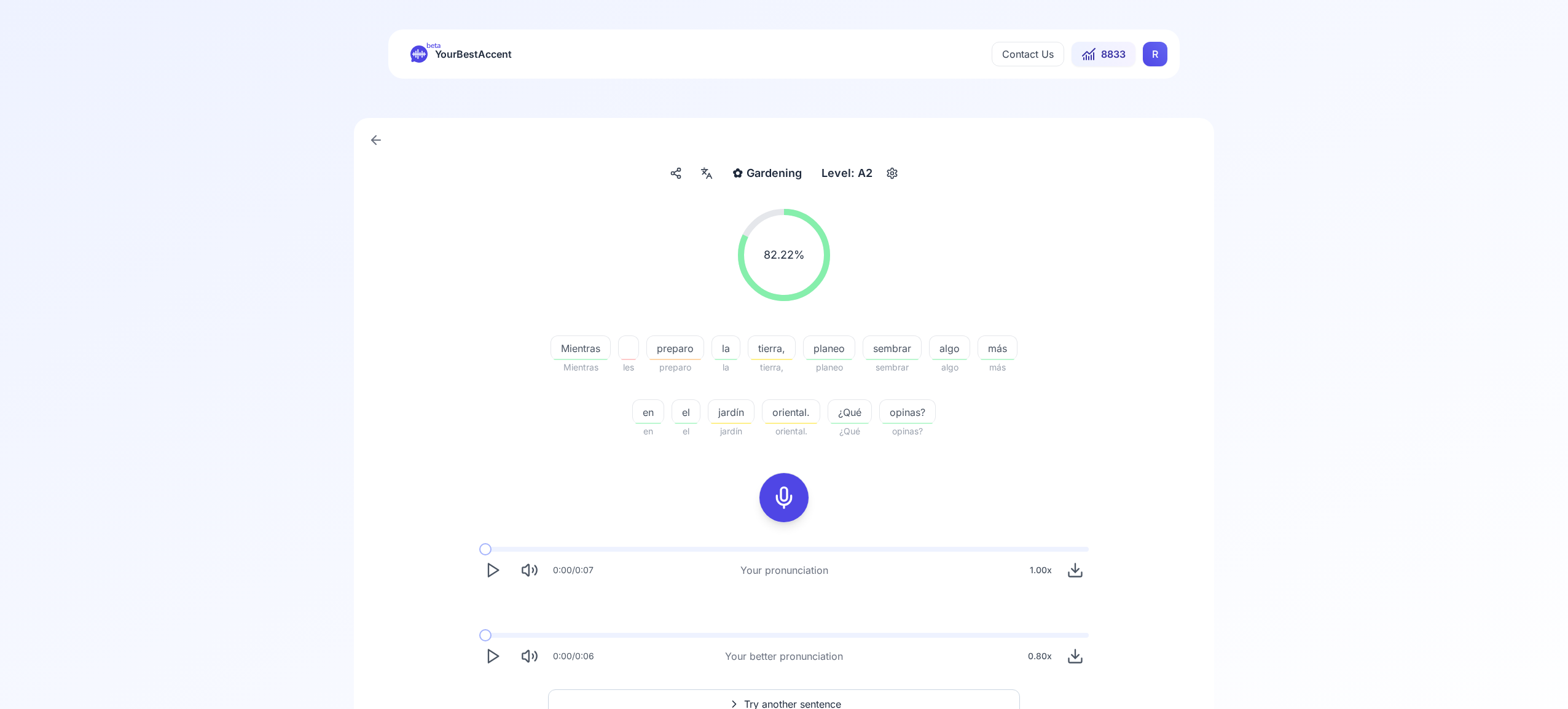
click at [1161, 53] on html "beta YourBestAccent Contact Us 8833 R ✿ Gardening Gardening Level: A2 82.22 % 8…" at bounding box center [784, 354] width 1568 height 709
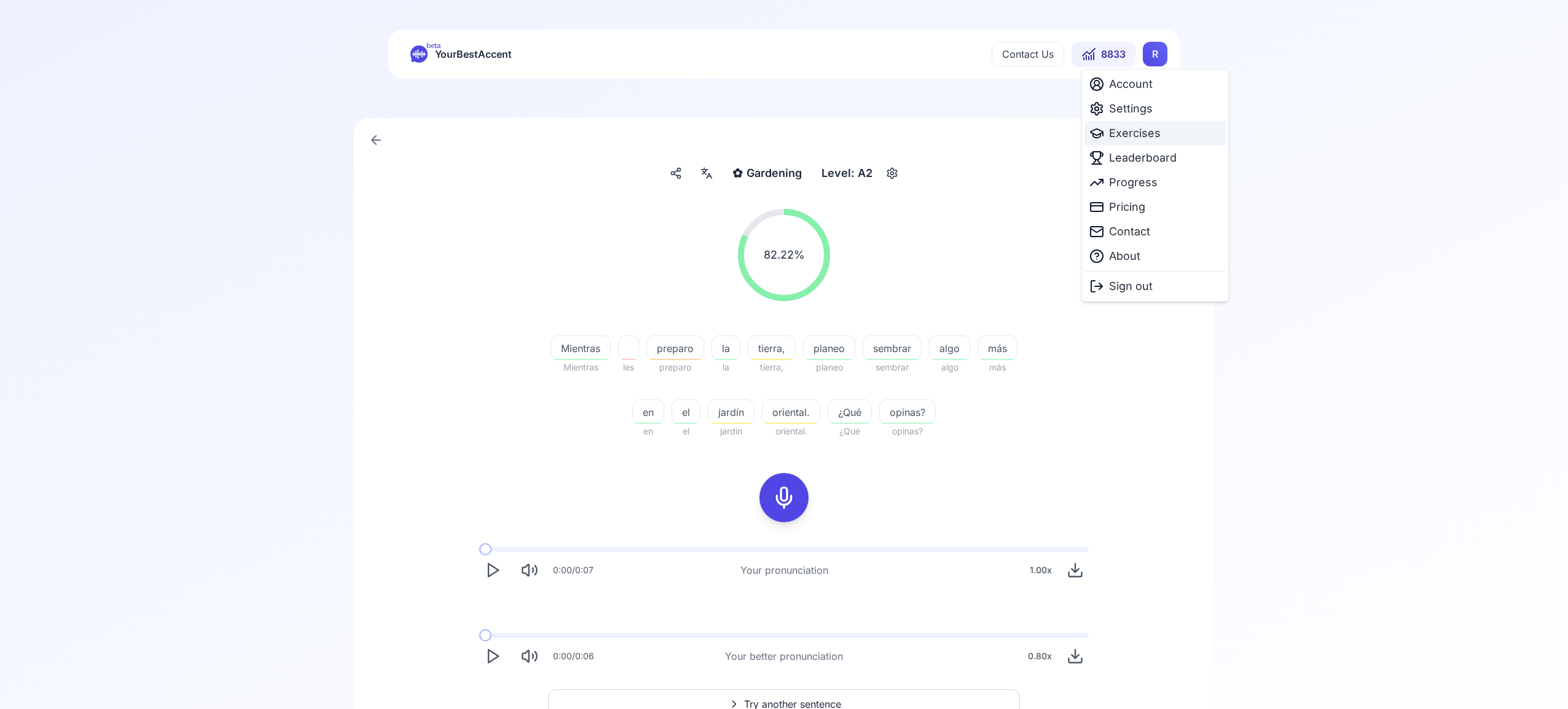
click at [1156, 137] on span "Exercises" at bounding box center [1135, 133] width 51 height 17
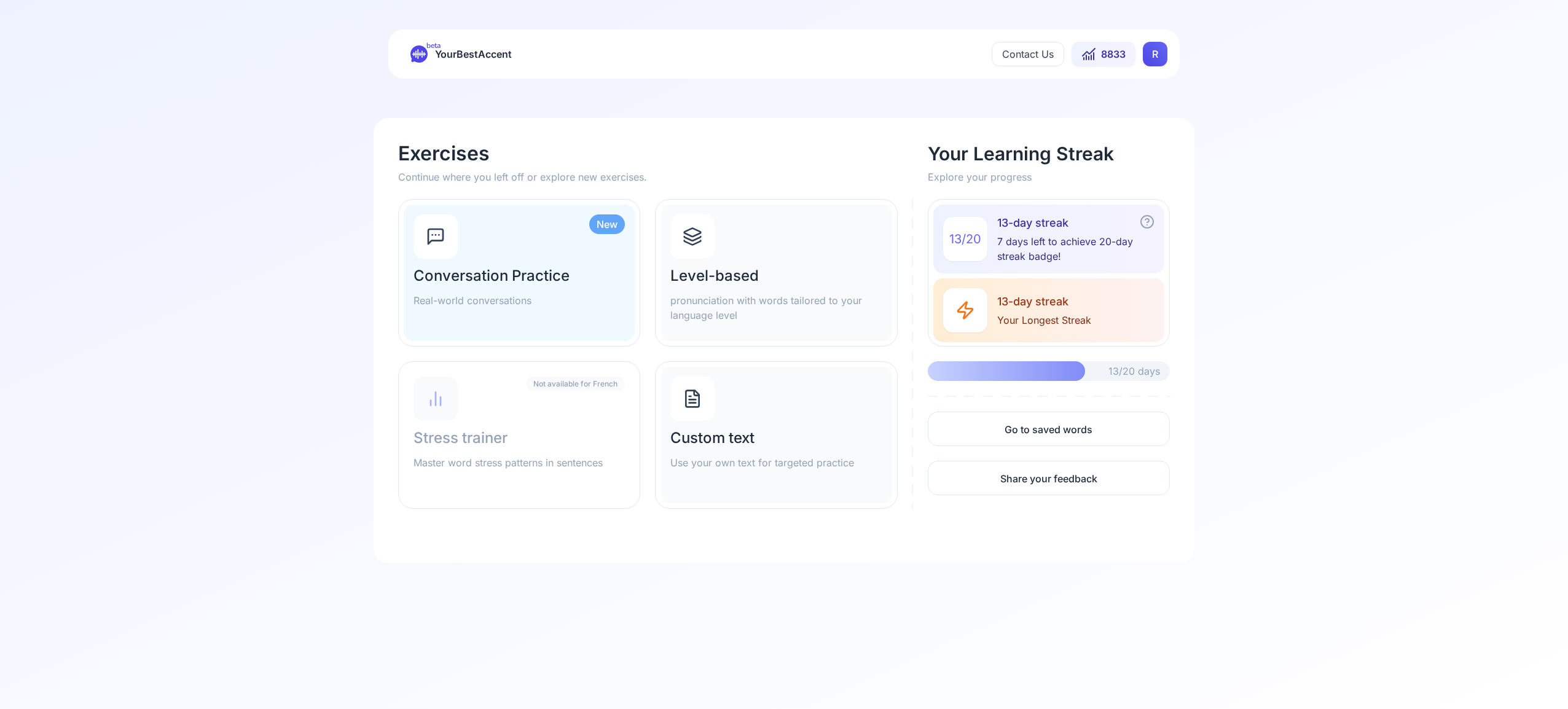
click at [696, 243] on icon at bounding box center [693, 243] width 17 height 4
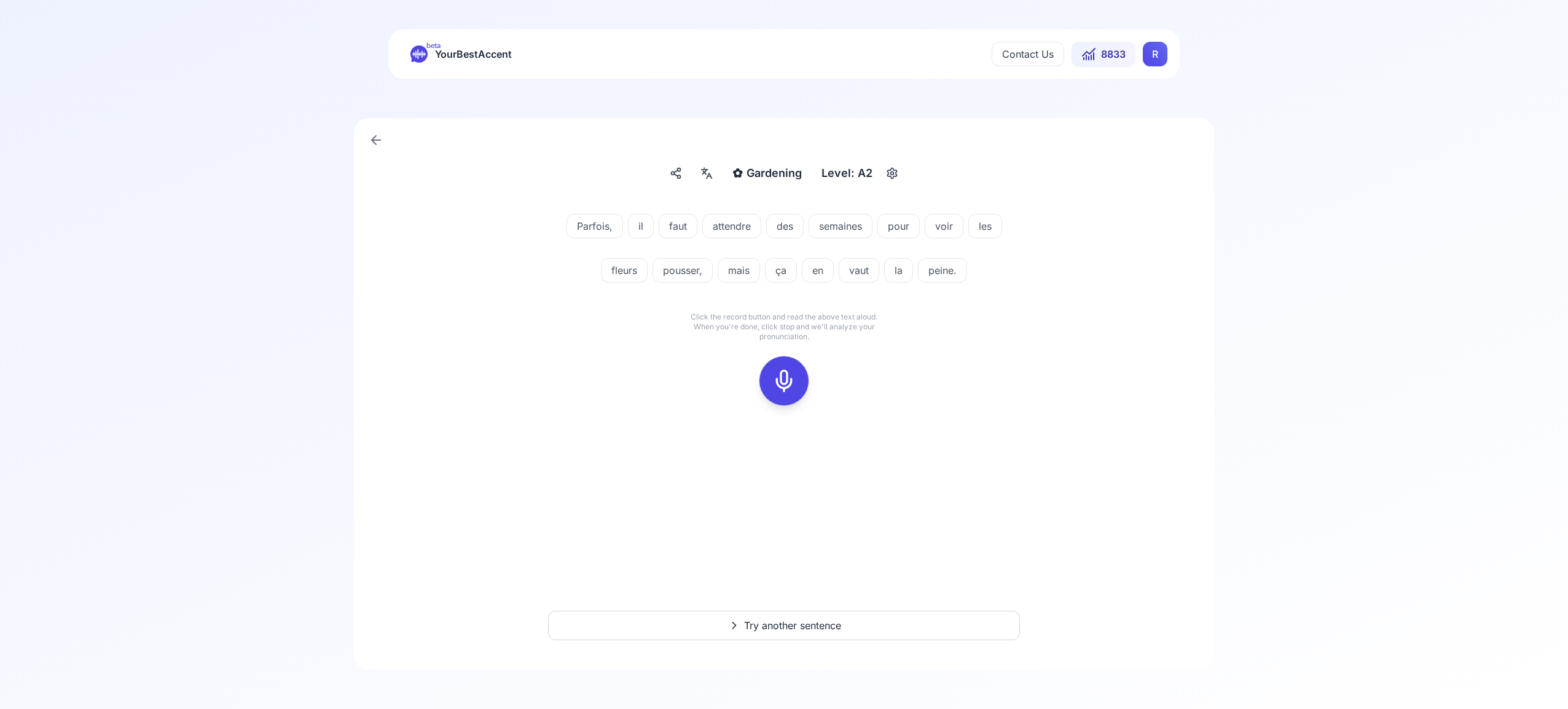
click at [788, 368] on div at bounding box center [784, 381] width 29 height 49
click at [790, 372] on rect at bounding box center [783, 381] width 19 height 19
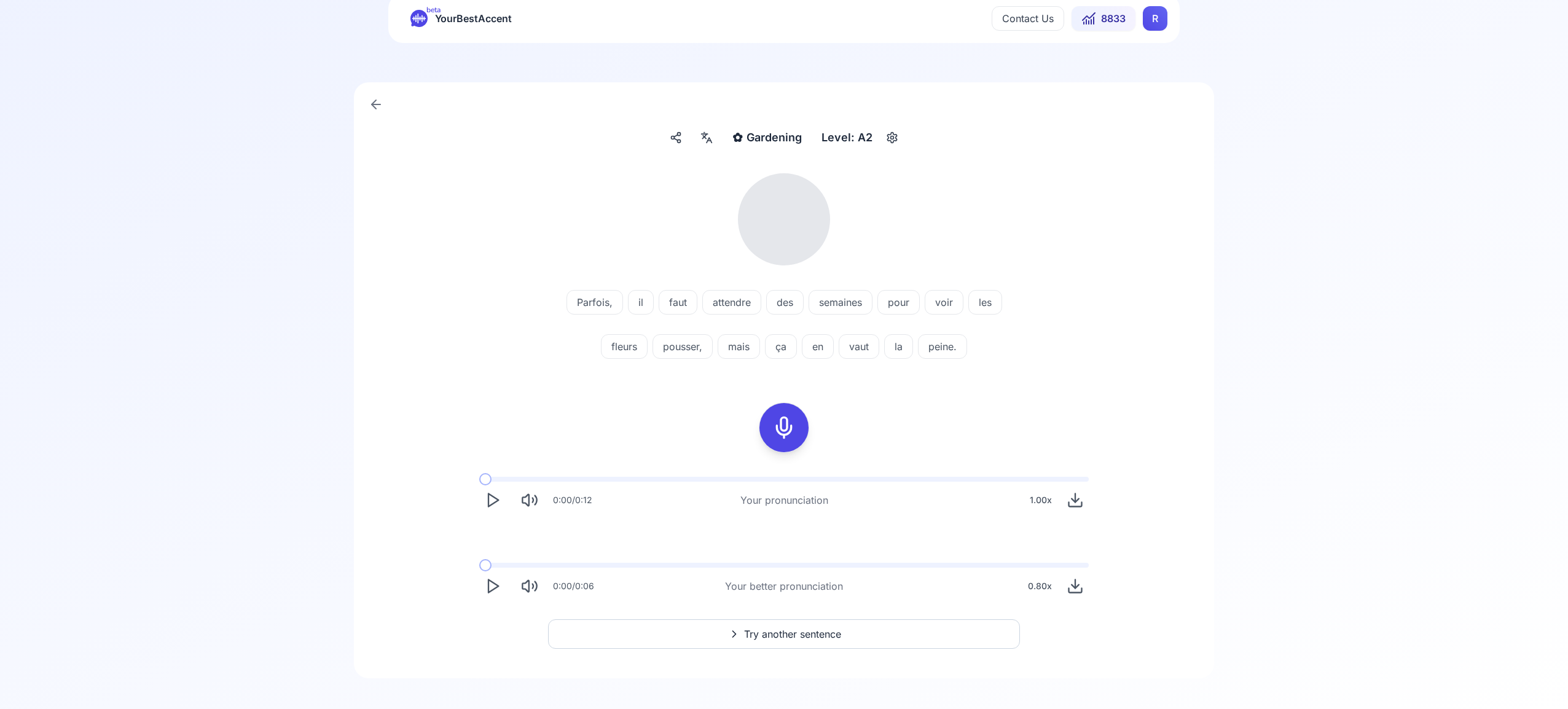
scroll to position [44, 0]
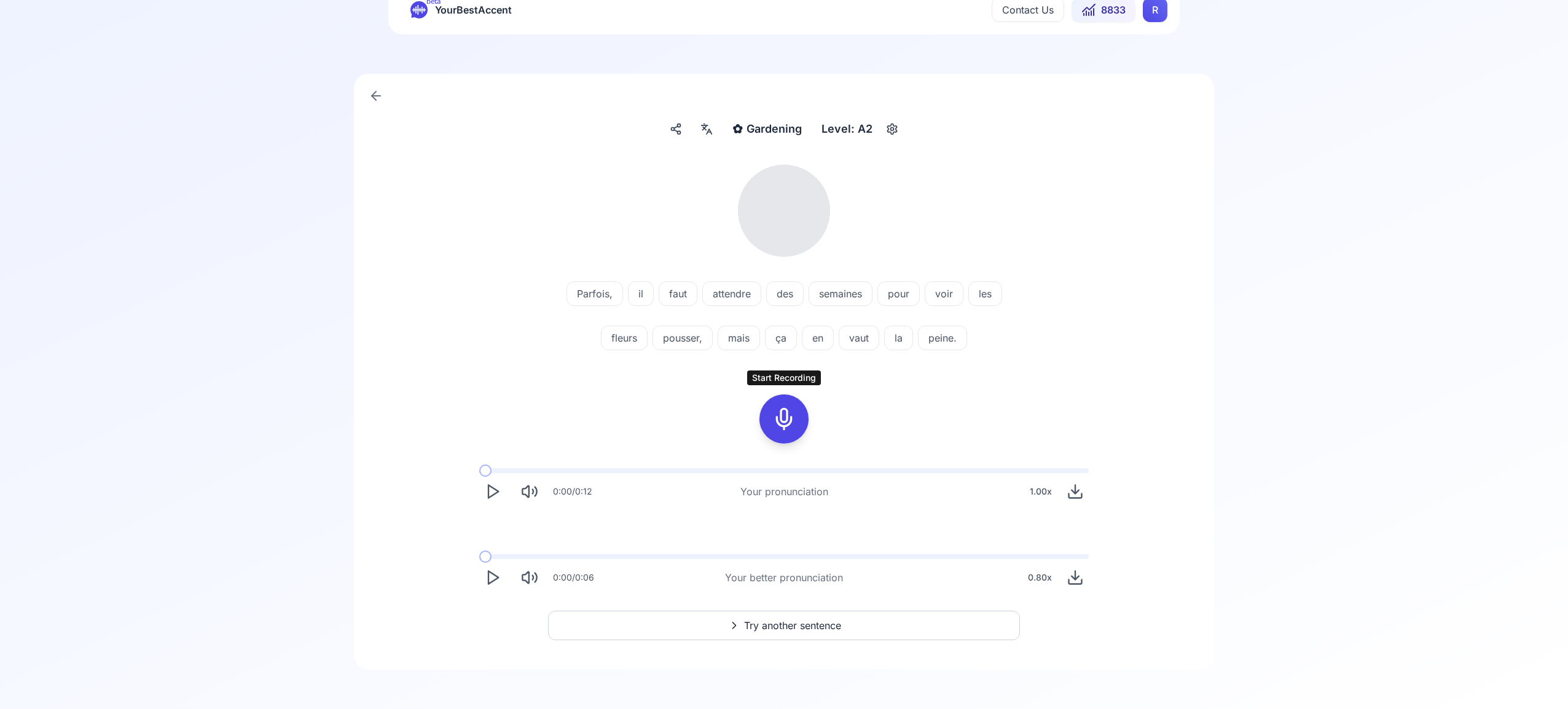
click at [788, 416] on icon at bounding box center [784, 419] width 24 height 24
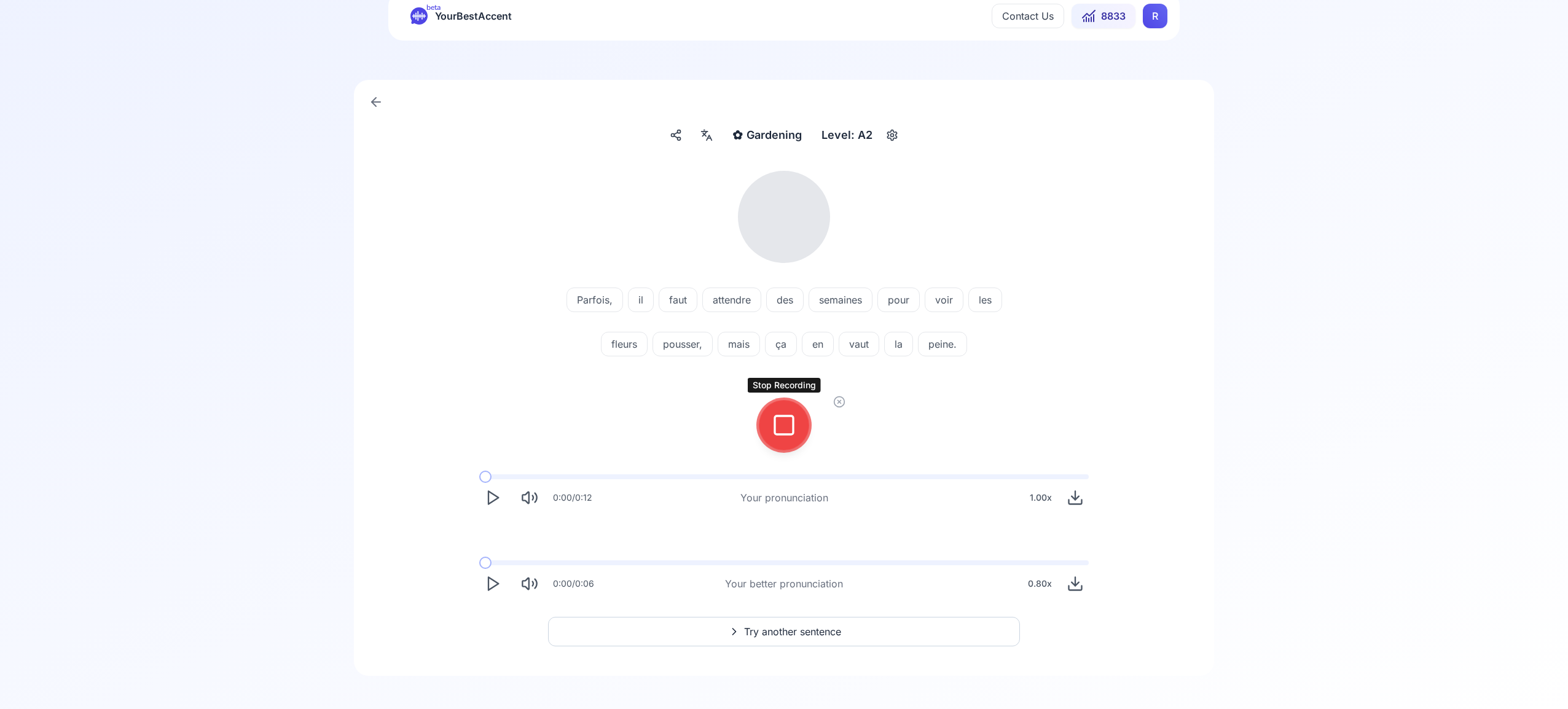
click at [780, 412] on div at bounding box center [784, 425] width 29 height 49
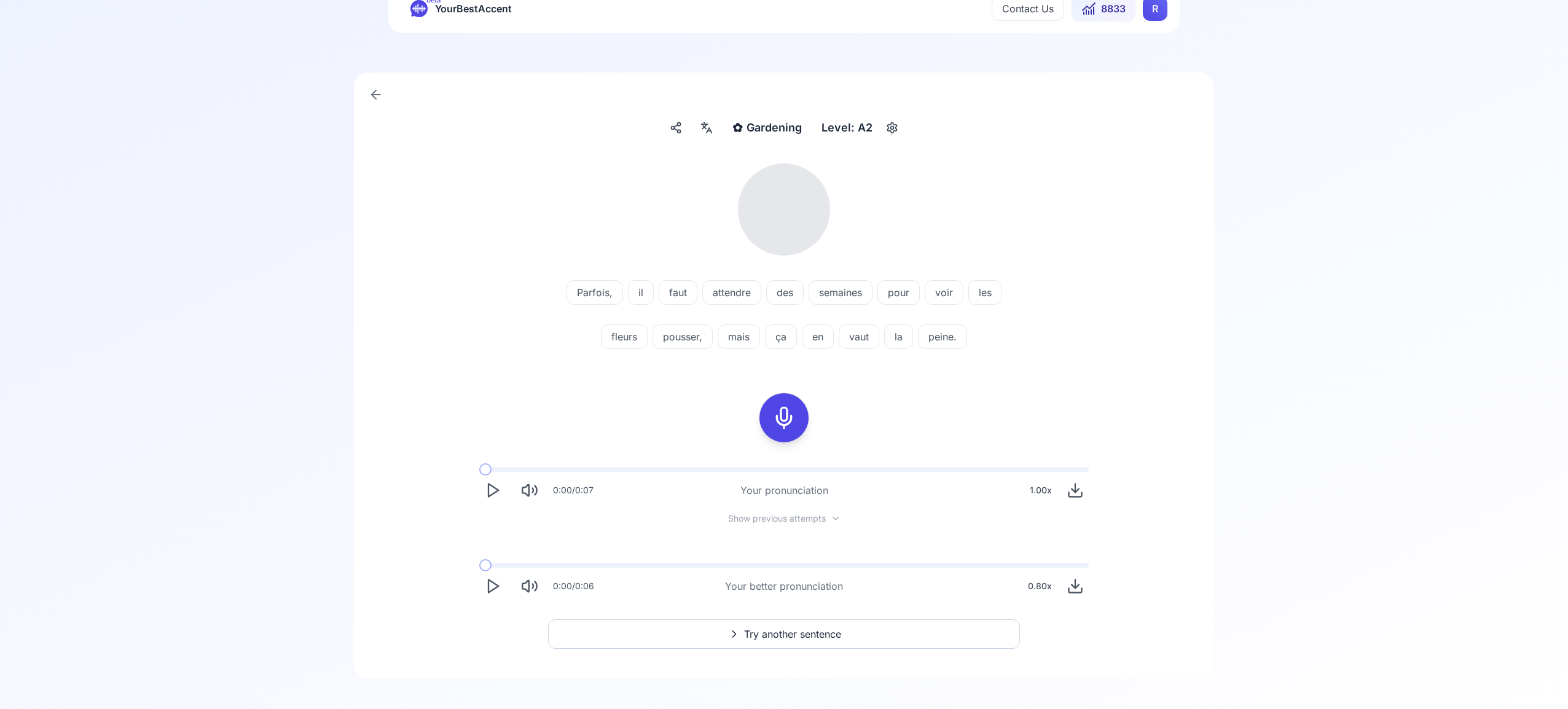
scroll to position [54, 0]
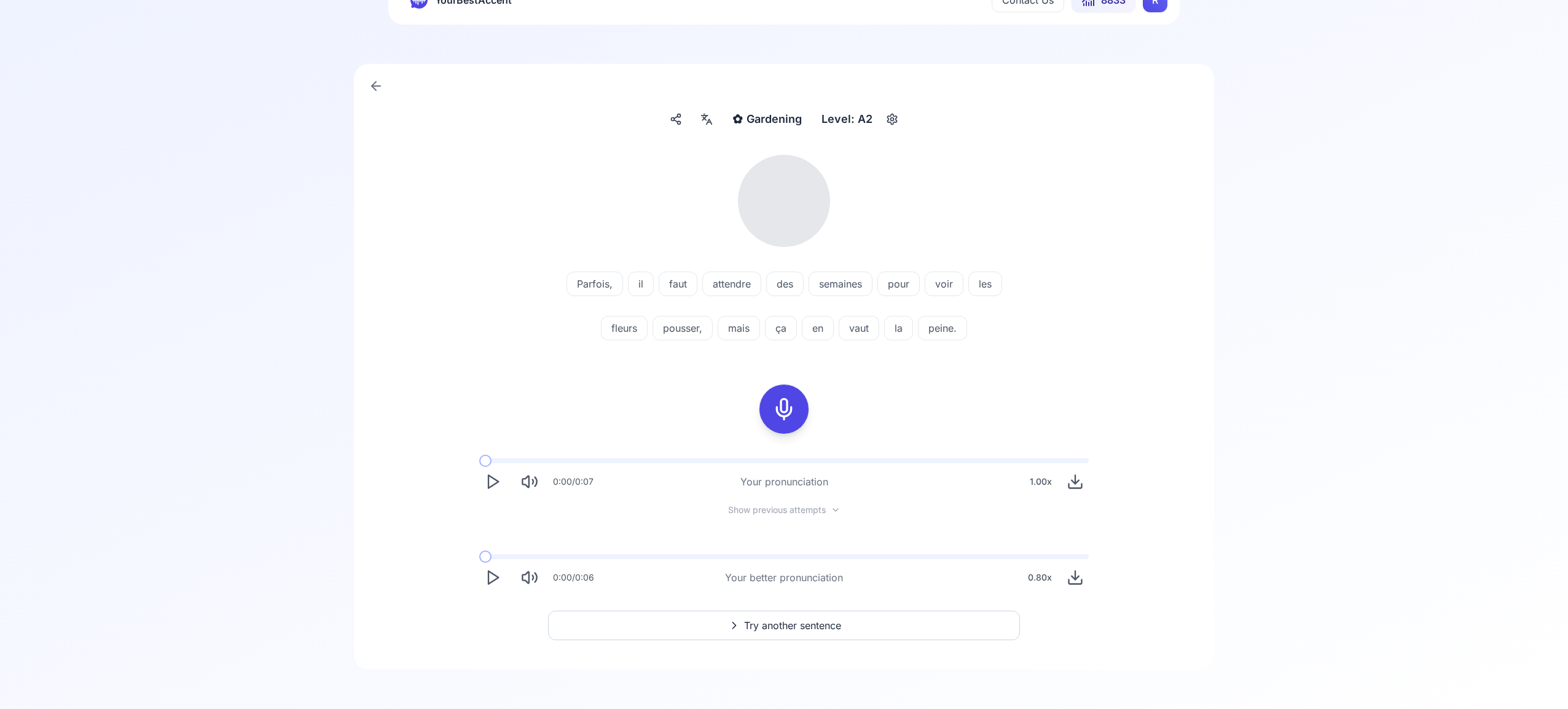
click at [785, 621] on span "Try another sentence" at bounding box center [792, 625] width 97 height 15
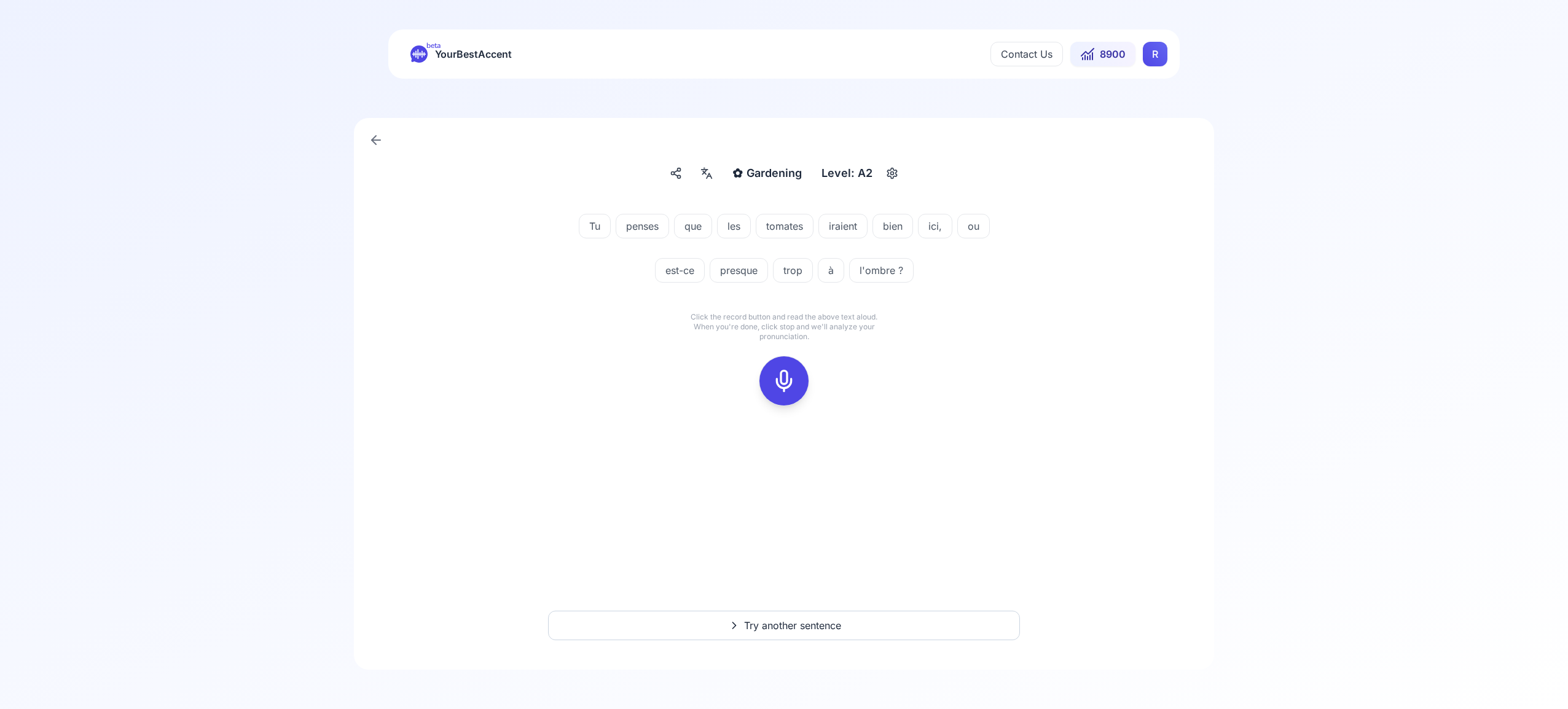
click at [783, 383] on icon at bounding box center [784, 381] width 24 height 24
click at [751, 384] on div at bounding box center [783, 380] width 67 height 67
click at [781, 383] on icon at bounding box center [784, 381] width 24 height 24
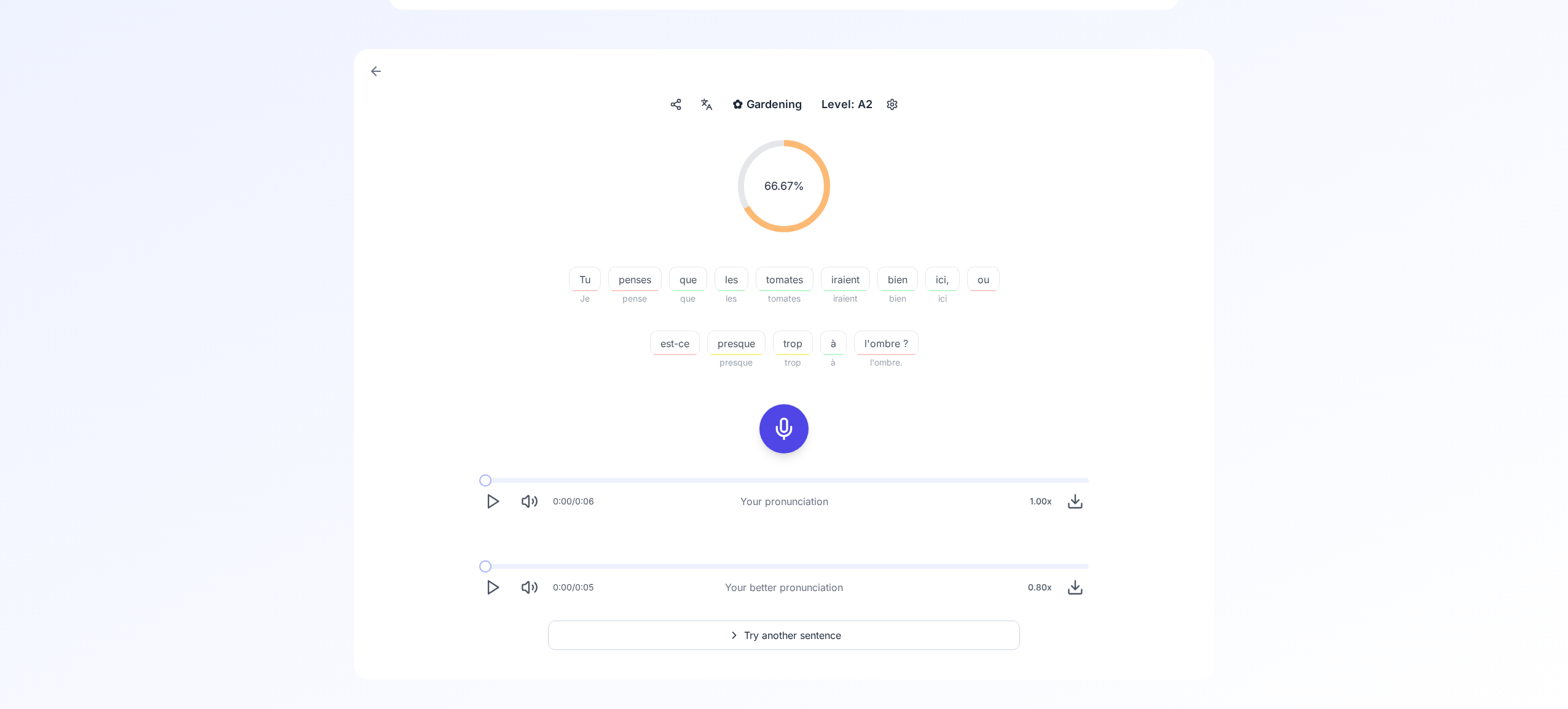
scroll to position [79, 0]
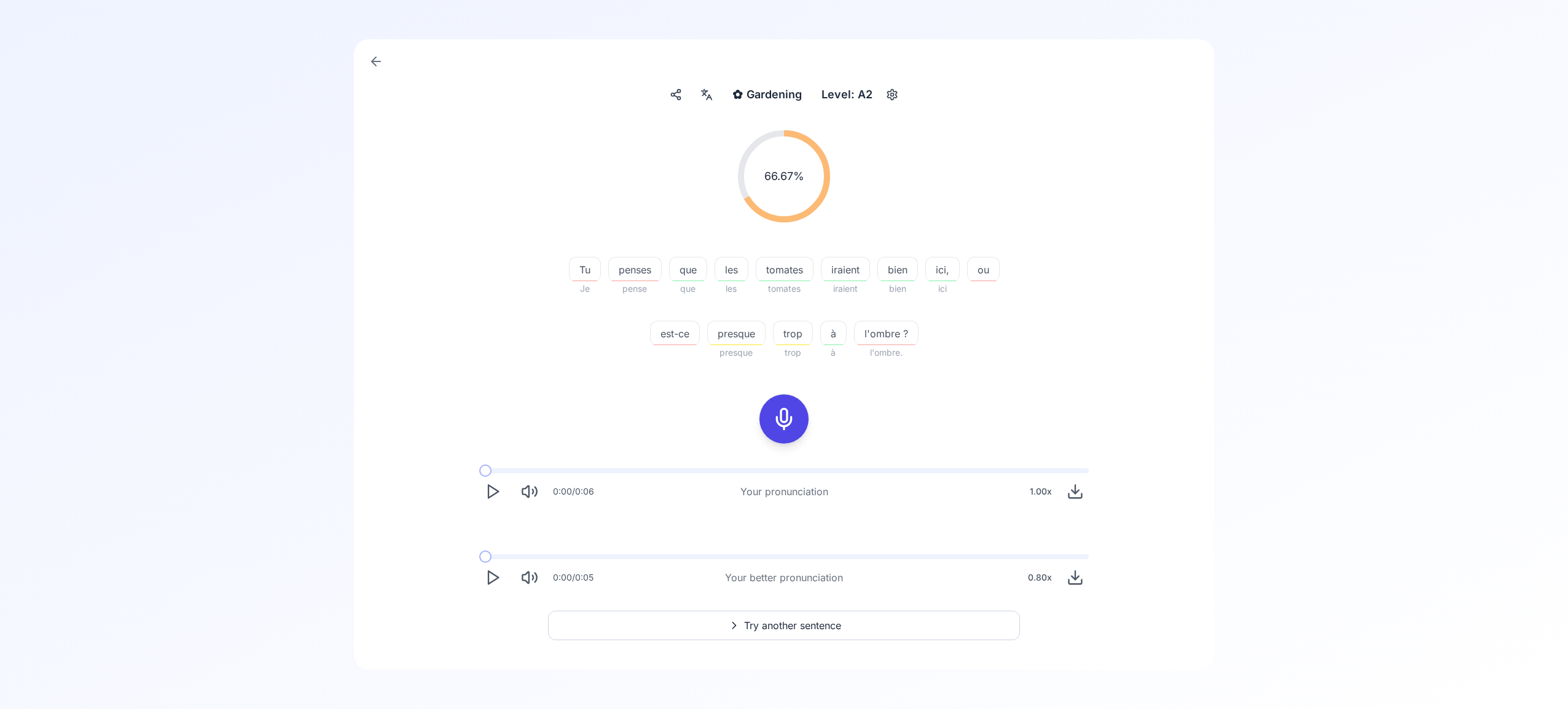
click at [773, 621] on span "Try another sentence" at bounding box center [792, 625] width 97 height 15
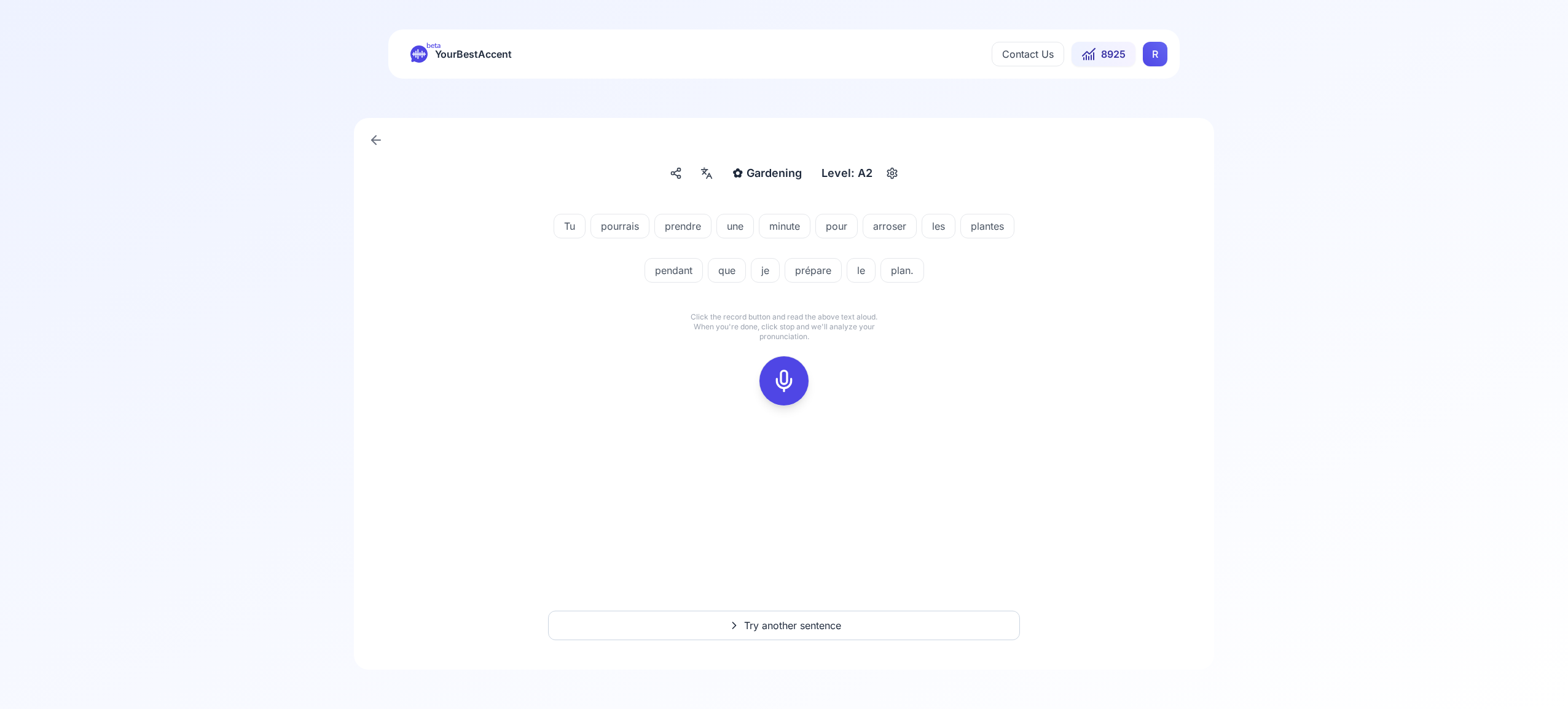
click at [788, 374] on icon at bounding box center [784, 381] width 24 height 24
click at [792, 376] on rect at bounding box center [783, 381] width 19 height 19
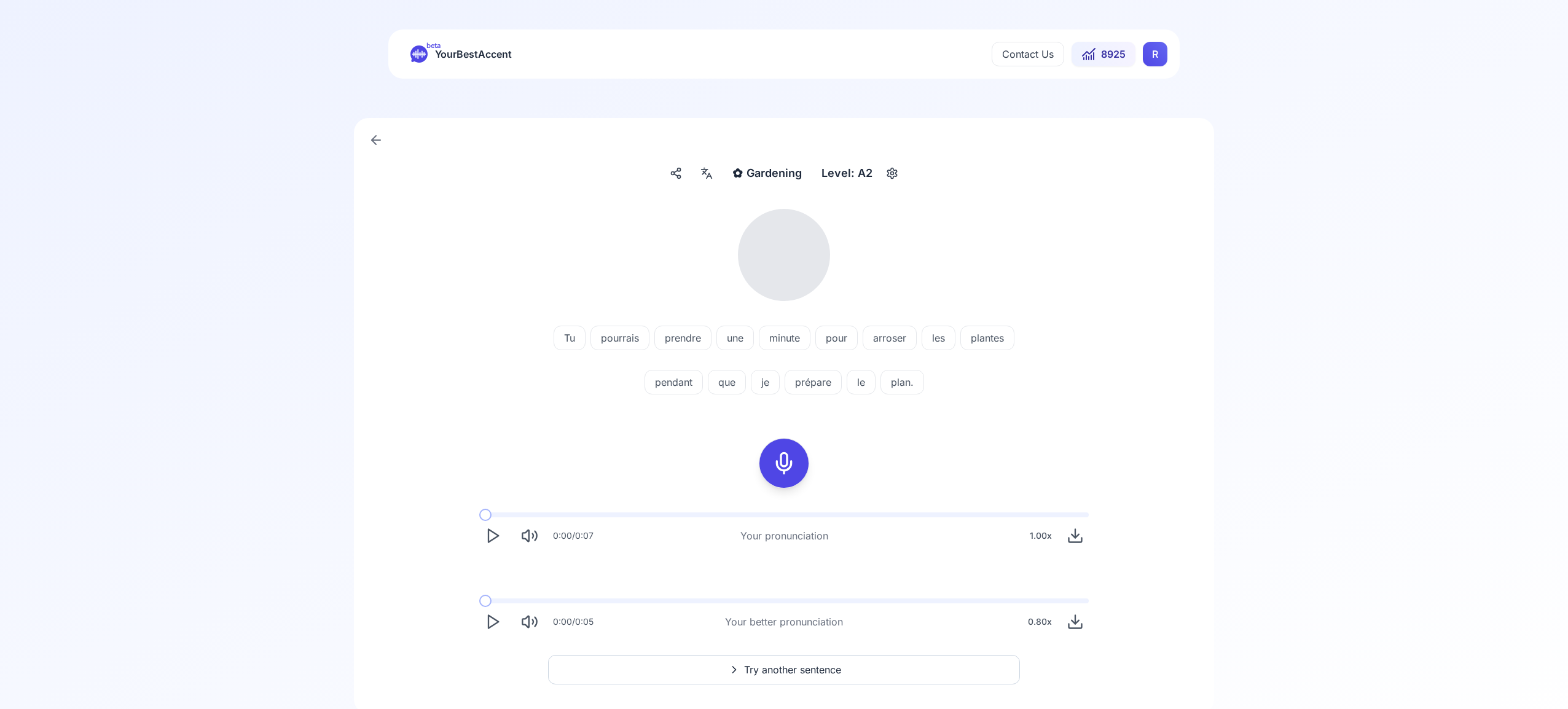
click at [703, 169] on icon at bounding box center [705, 169] width 6 height 0
click at [901, 295] on icon "button" at bounding box center [906, 299] width 10 height 10
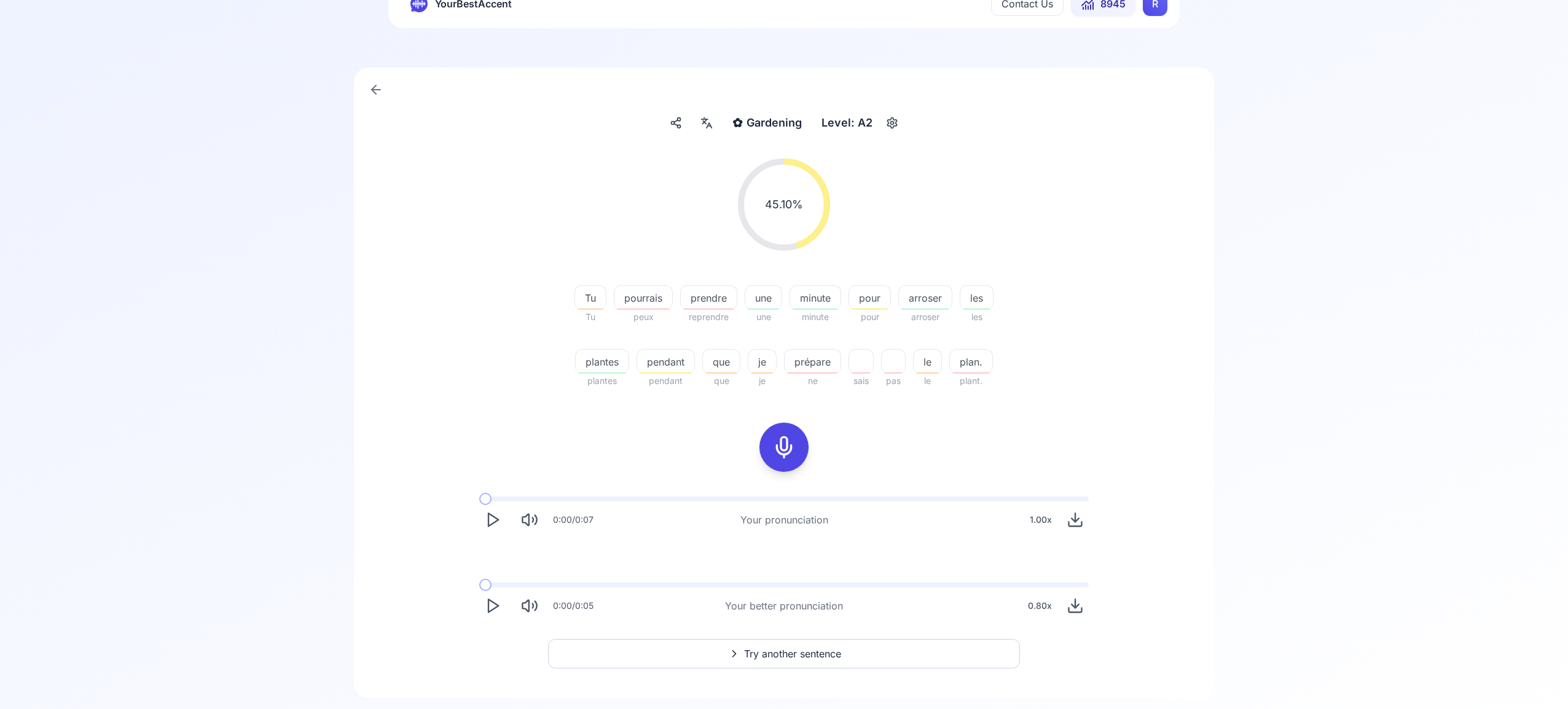
scroll to position [68, 0]
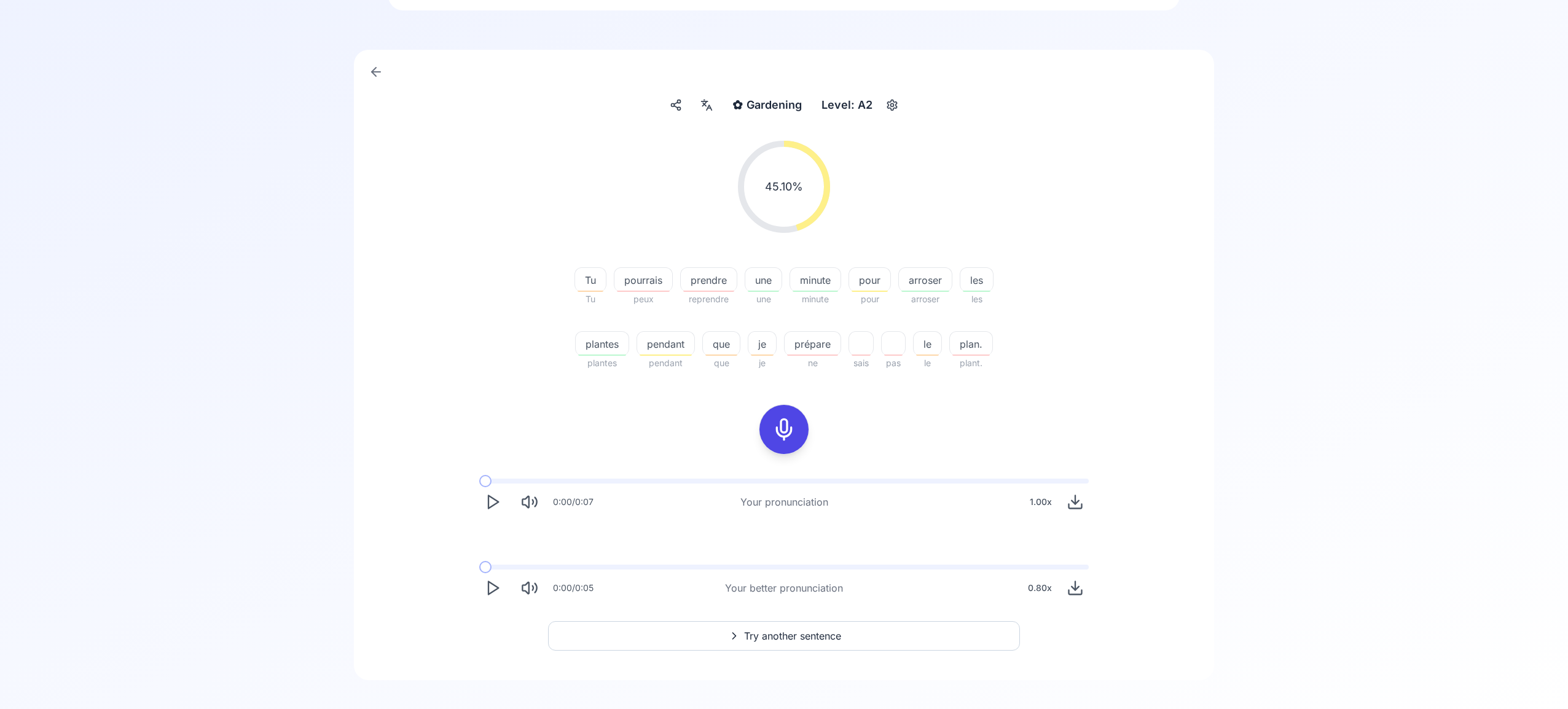
click at [810, 634] on span "Try another sentence" at bounding box center [792, 635] width 97 height 15
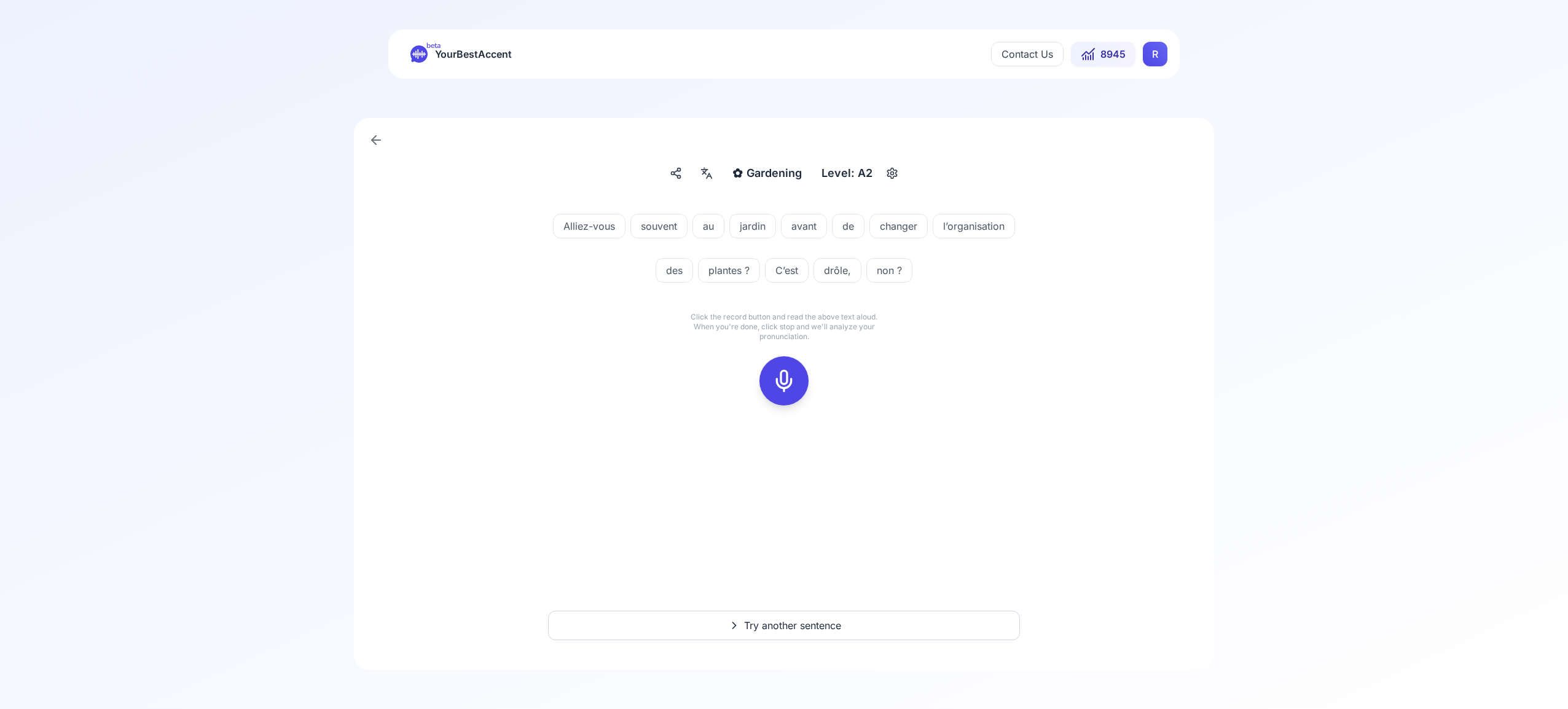
click at [788, 379] on icon at bounding box center [784, 381] width 24 height 24
click at [775, 382] on rect at bounding box center [783, 381] width 19 height 19
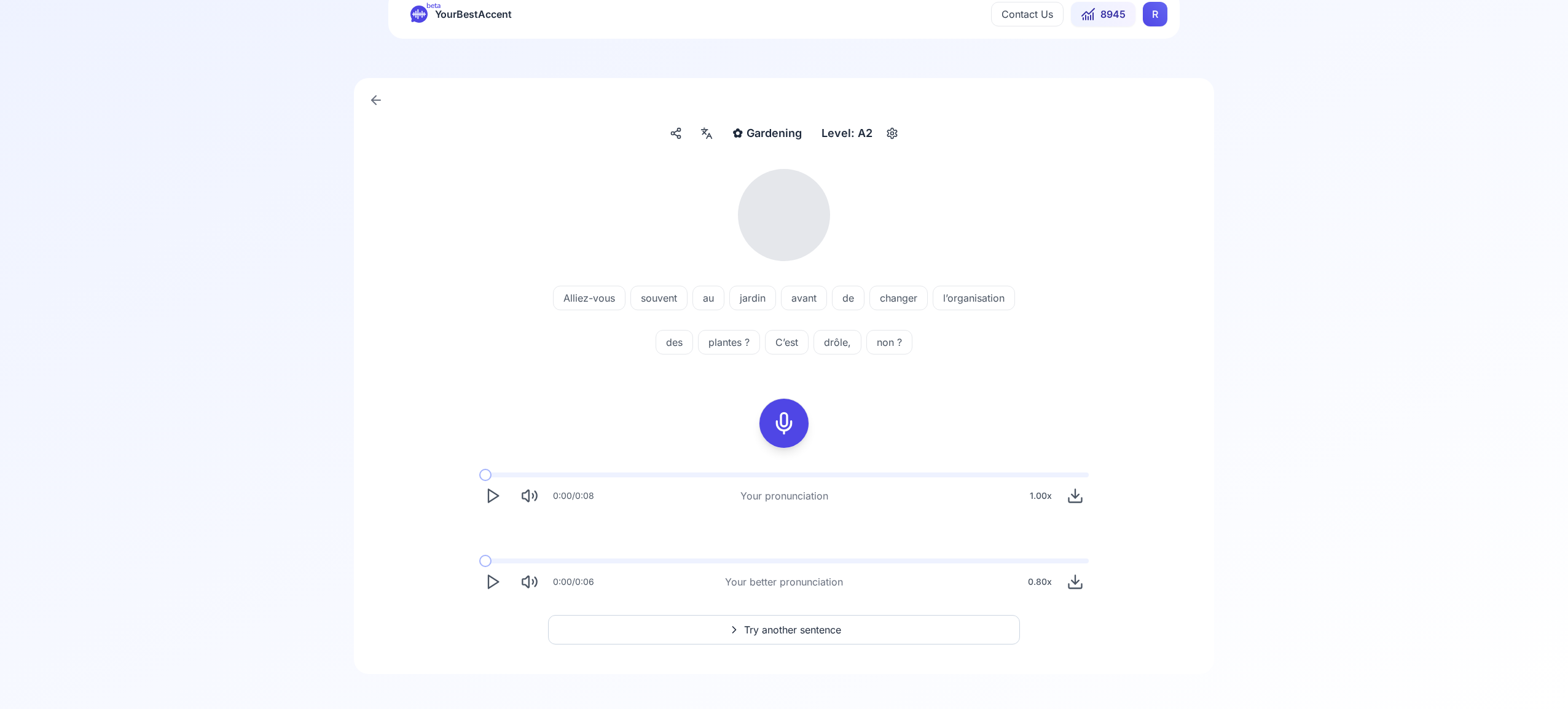
scroll to position [40, 0]
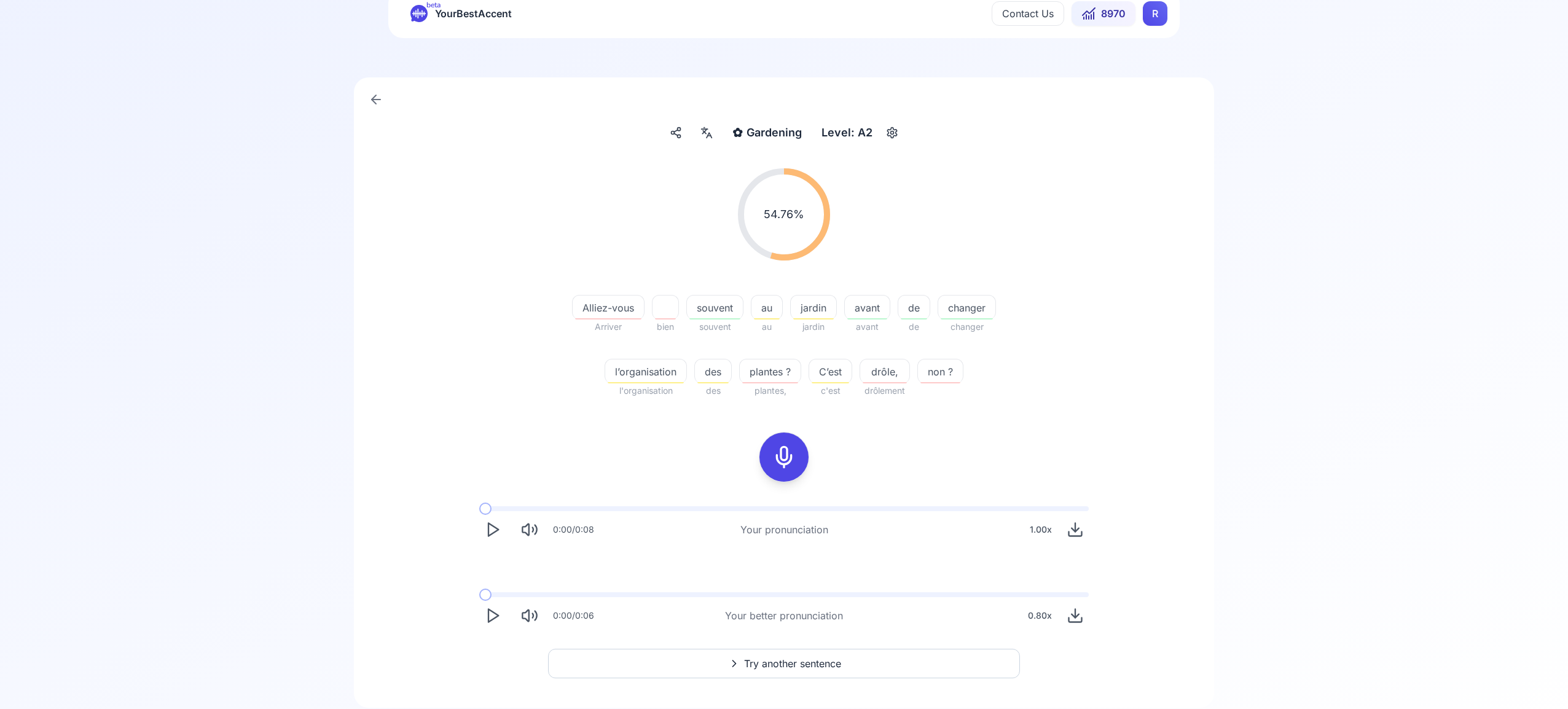
click at [494, 612] on icon "Play" at bounding box center [492, 615] width 17 height 17
click at [493, 526] on polygon "Play" at bounding box center [493, 530] width 10 height 13
click at [817, 665] on span "Try another sentence" at bounding box center [792, 663] width 97 height 15
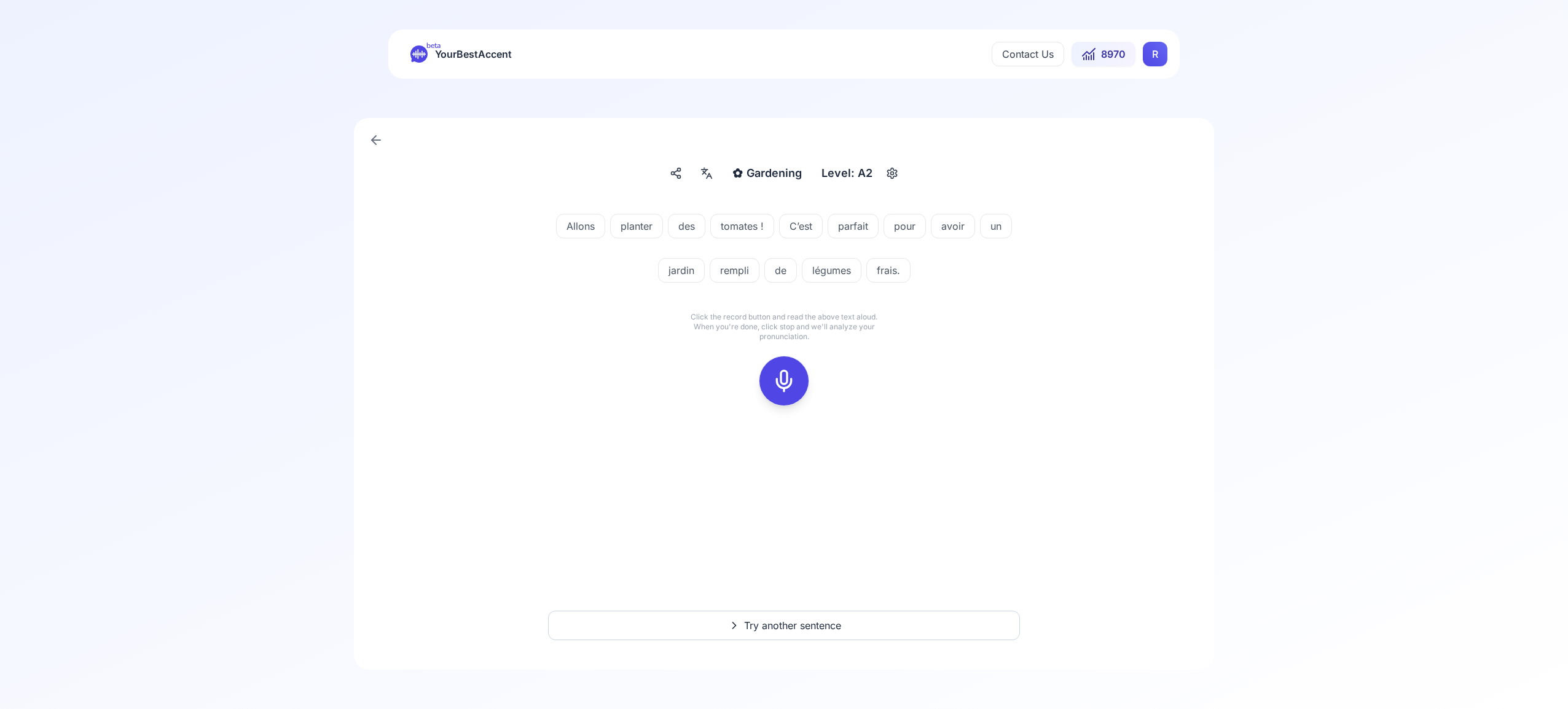
click at [787, 376] on icon at bounding box center [784, 381] width 24 height 24
click at [785, 388] on icon at bounding box center [784, 381] width 24 height 24
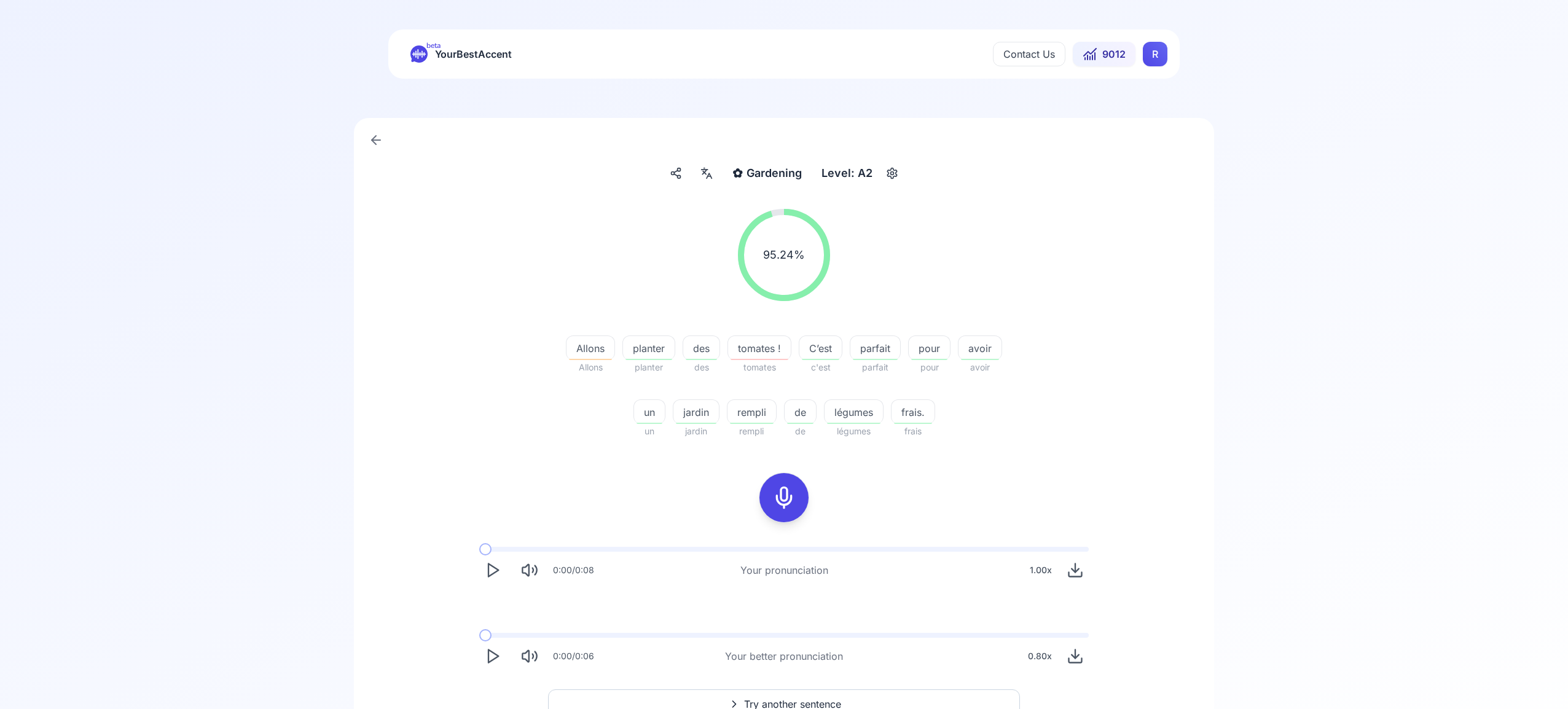
click at [846, 699] on button "Try another sentence" at bounding box center [784, 704] width 472 height 29
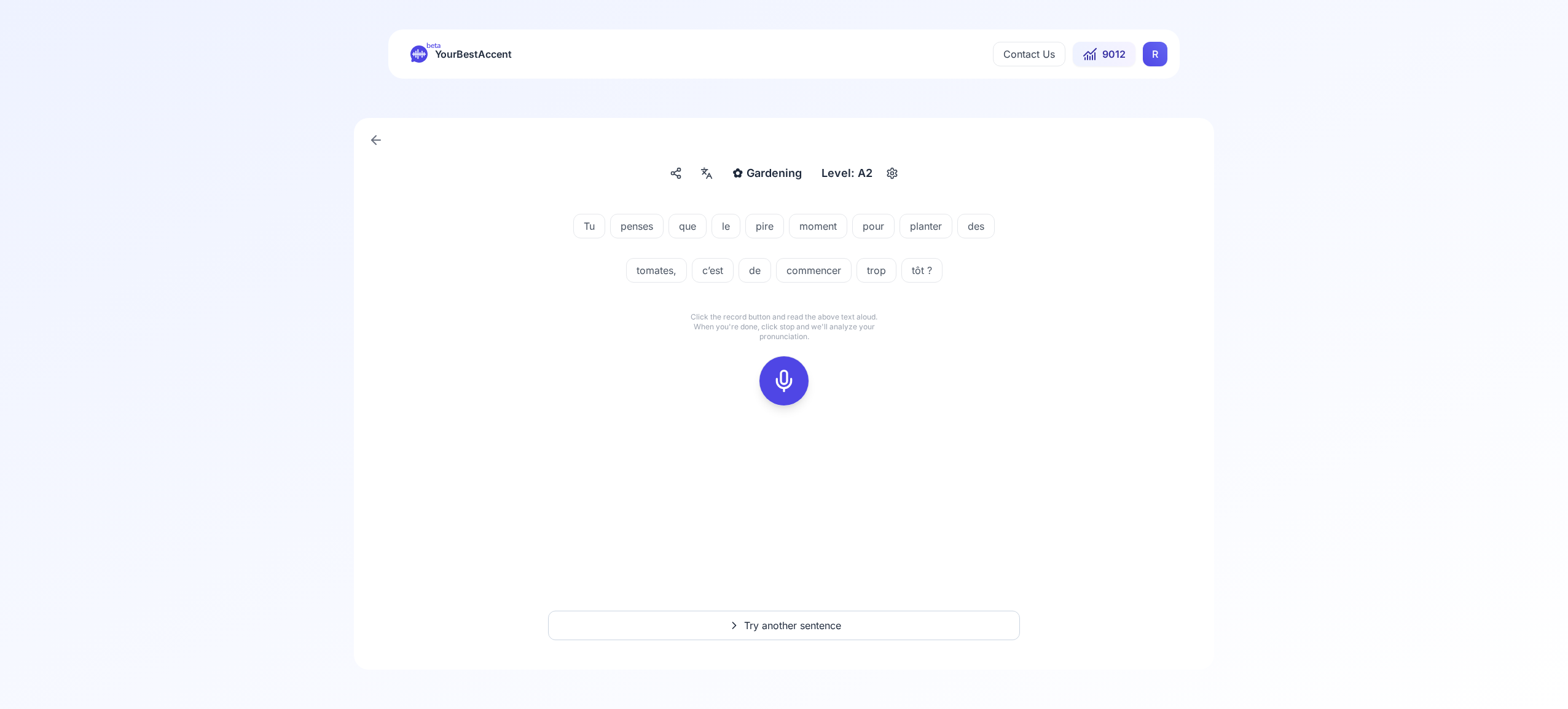
click at [781, 376] on icon at bounding box center [784, 381] width 24 height 24
click at [786, 372] on rect at bounding box center [783, 381] width 19 height 19
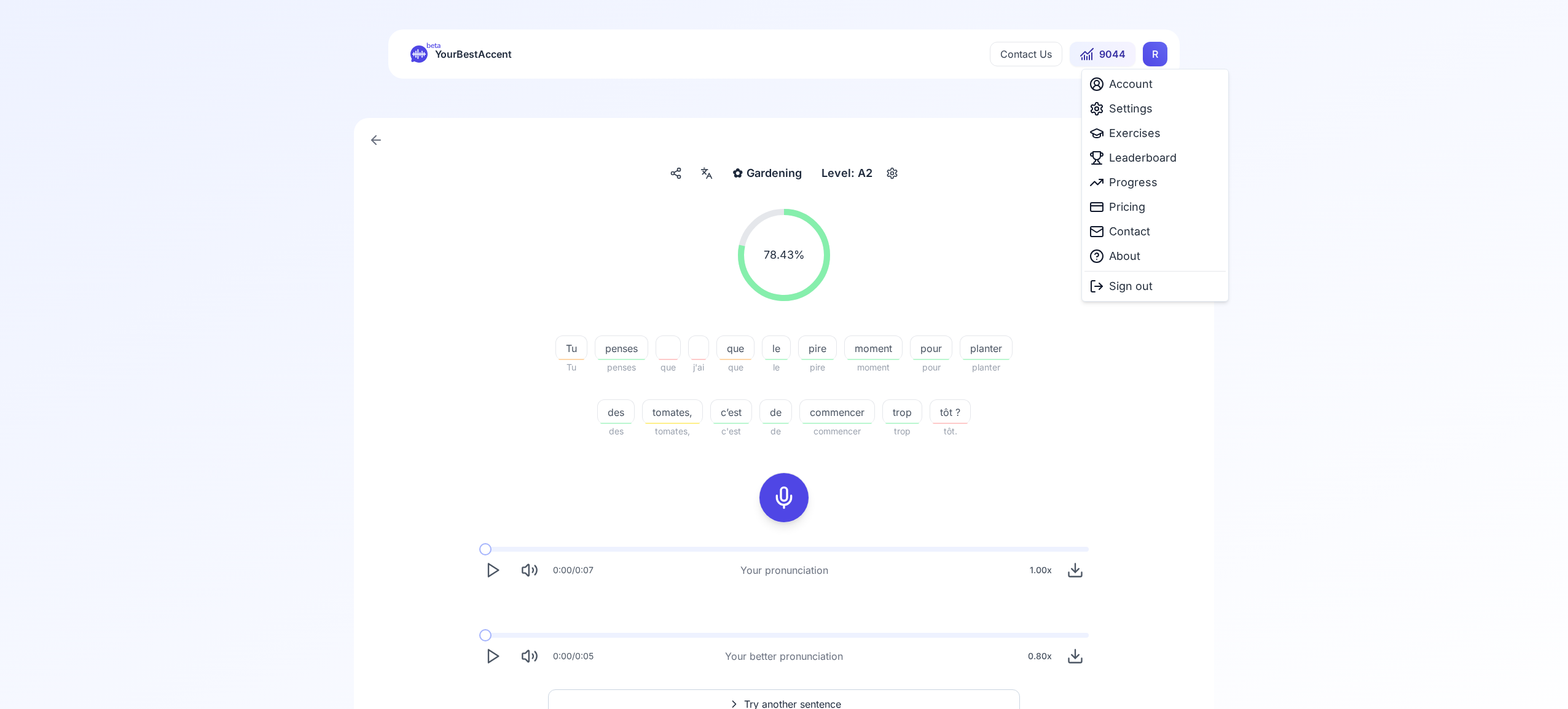
click at [1156, 56] on html "beta YourBestAccent Contact Us 9044 R ✿ Gardening Gardening Level: A2 78.43 % 7…" at bounding box center [784, 354] width 1568 height 709
click at [1142, 107] on span "Settings" at bounding box center [1131, 108] width 44 height 17
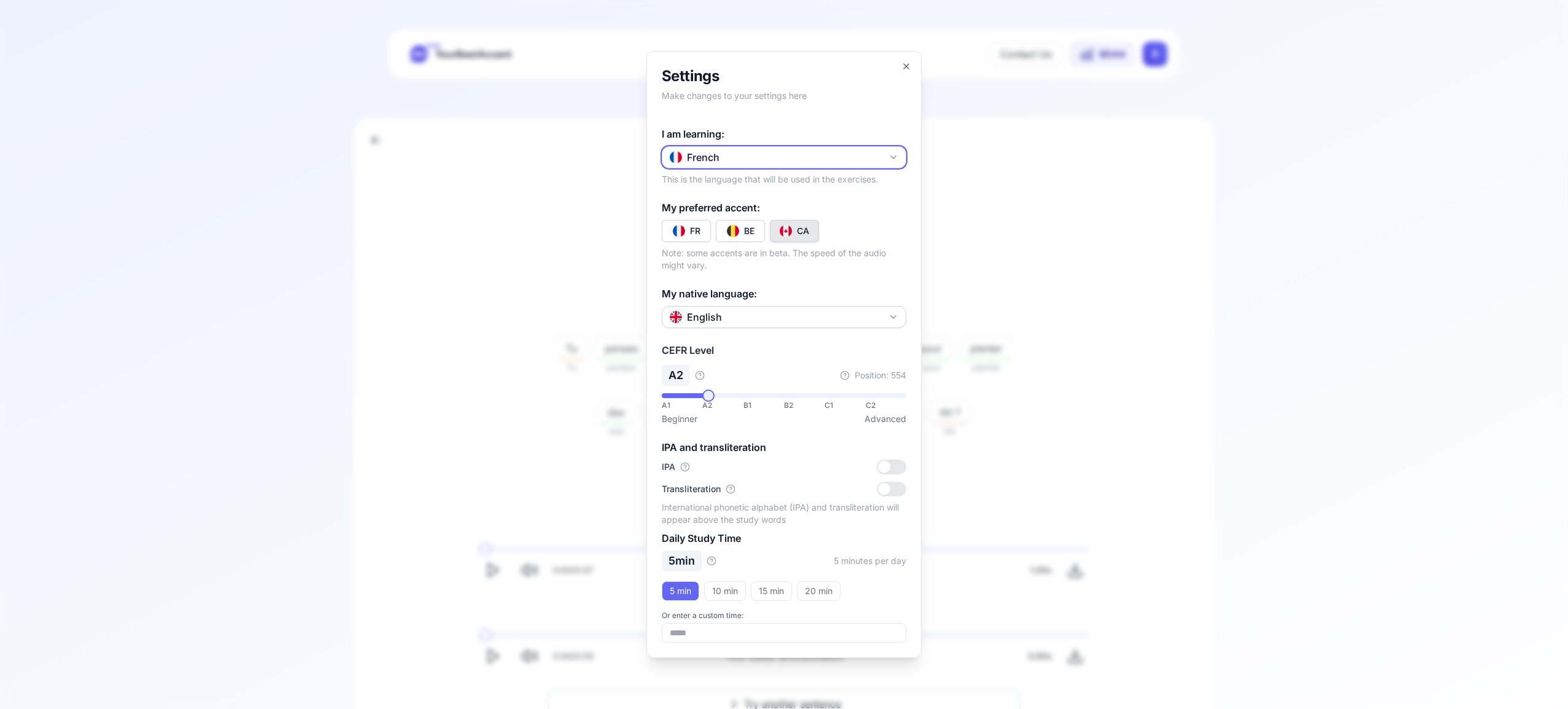
click at [899, 158] on button "French" at bounding box center [783, 157] width 244 height 22
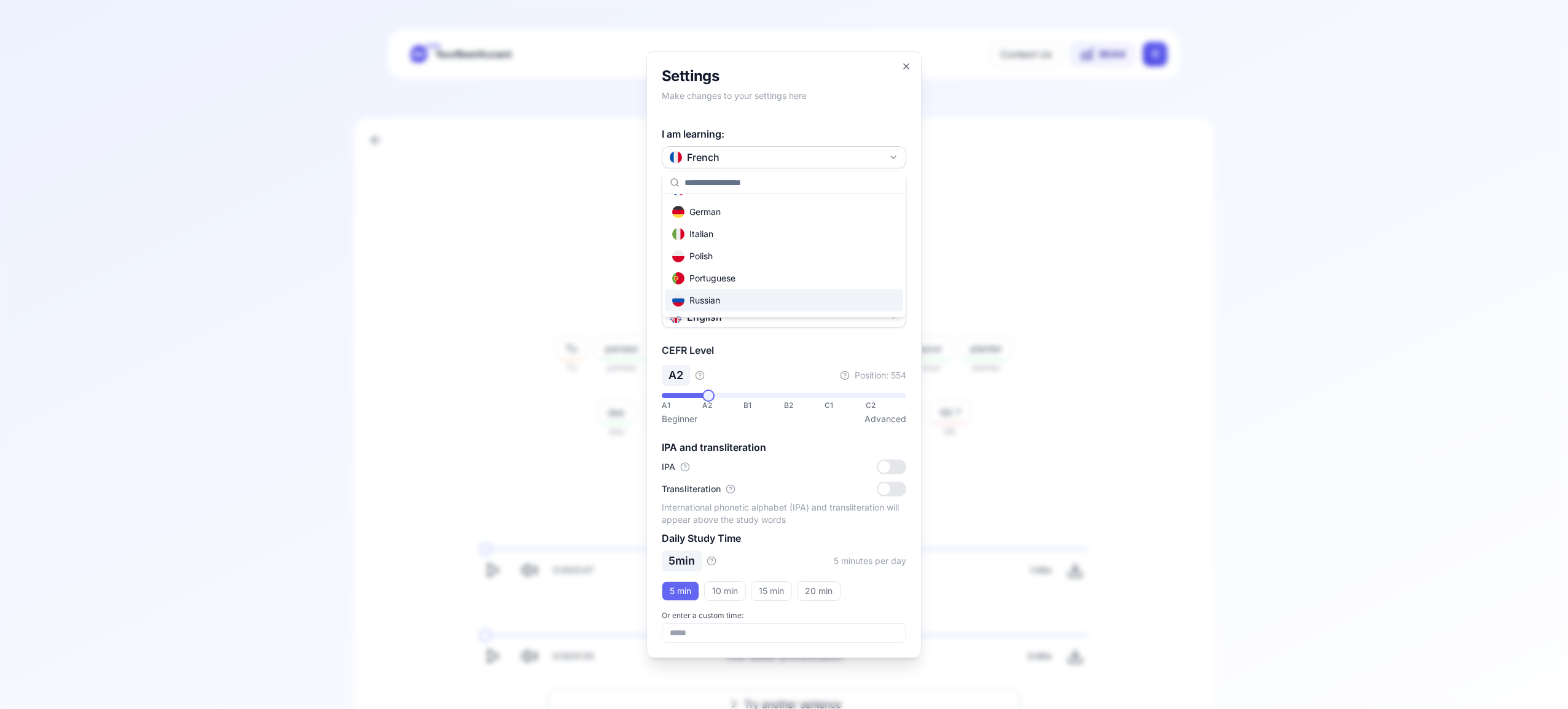
click at [802, 301] on div "Russian" at bounding box center [784, 300] width 238 height 22
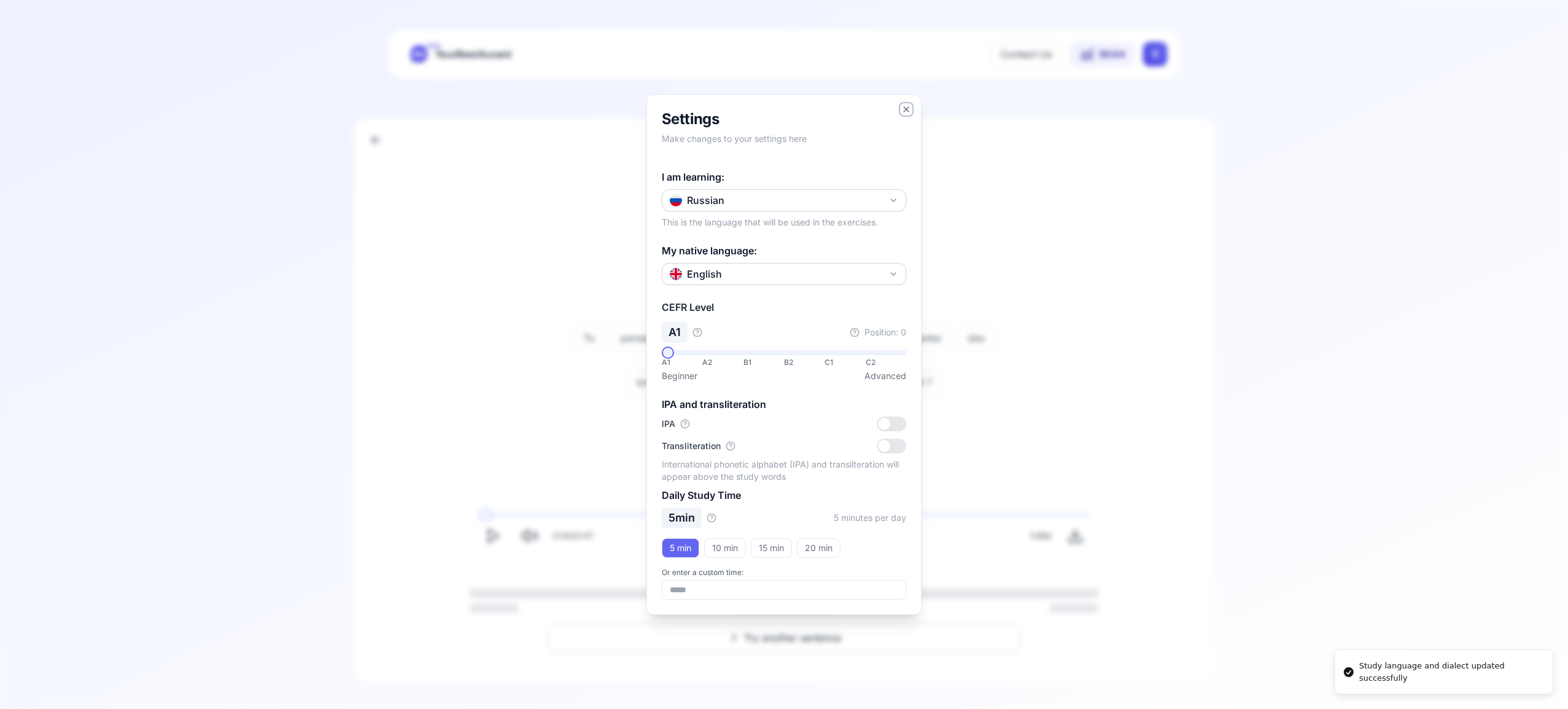
click at [904, 106] on icon "button" at bounding box center [906, 109] width 10 height 10
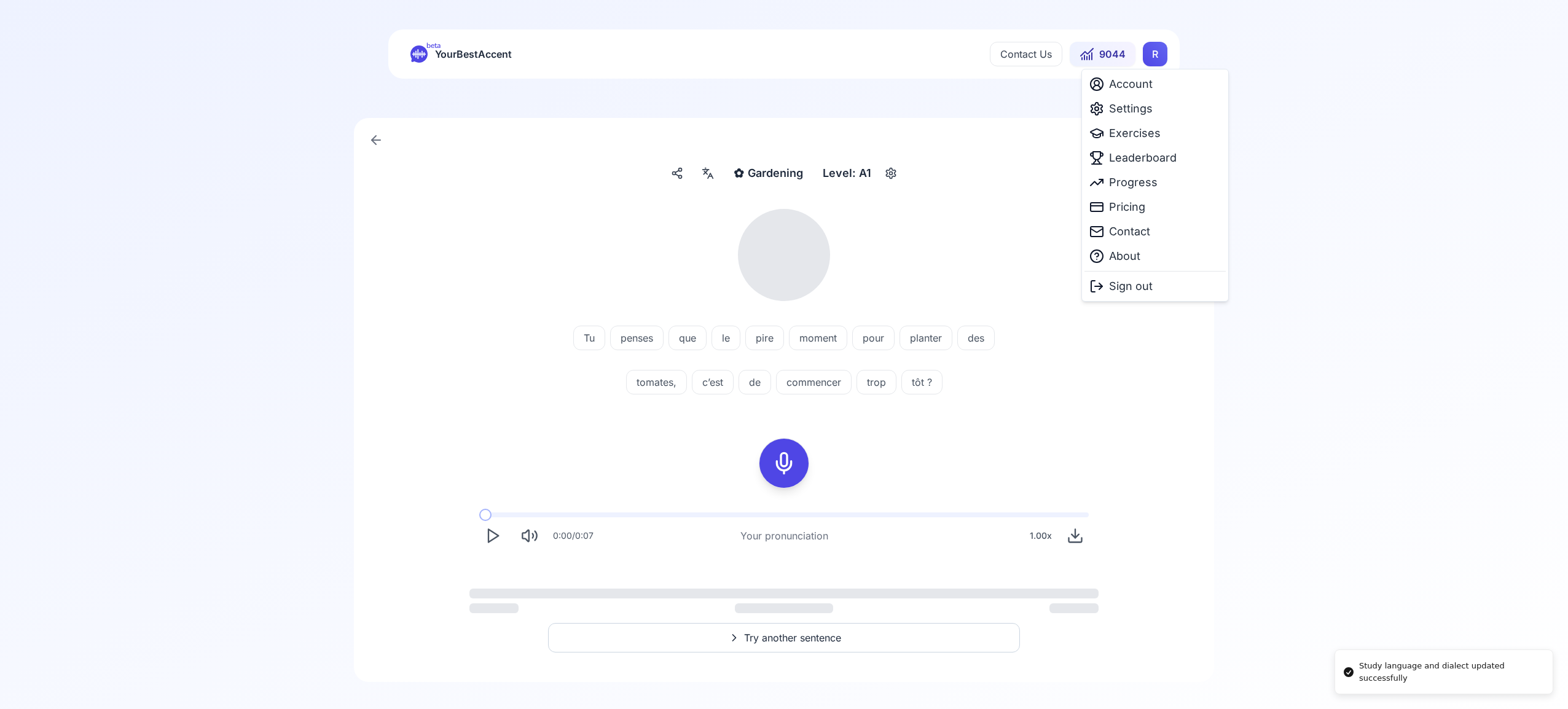
click at [1162, 55] on html "Study language and dialect updated successfully beta YourBestAccent Contact Us …" at bounding box center [784, 354] width 1568 height 709
click at [1147, 136] on span "Exercises" at bounding box center [1135, 133] width 51 height 17
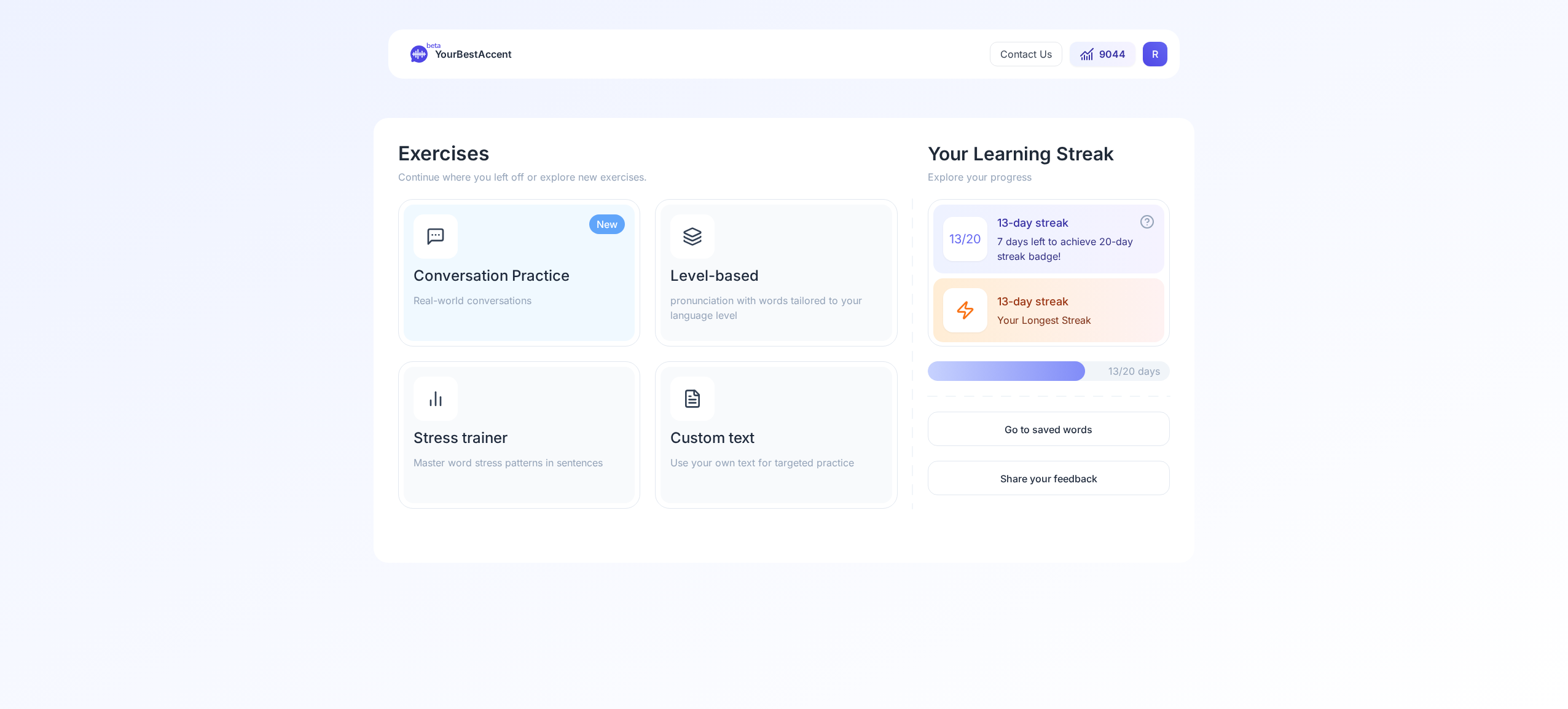
click at [690, 241] on icon at bounding box center [692, 237] width 20 height 20
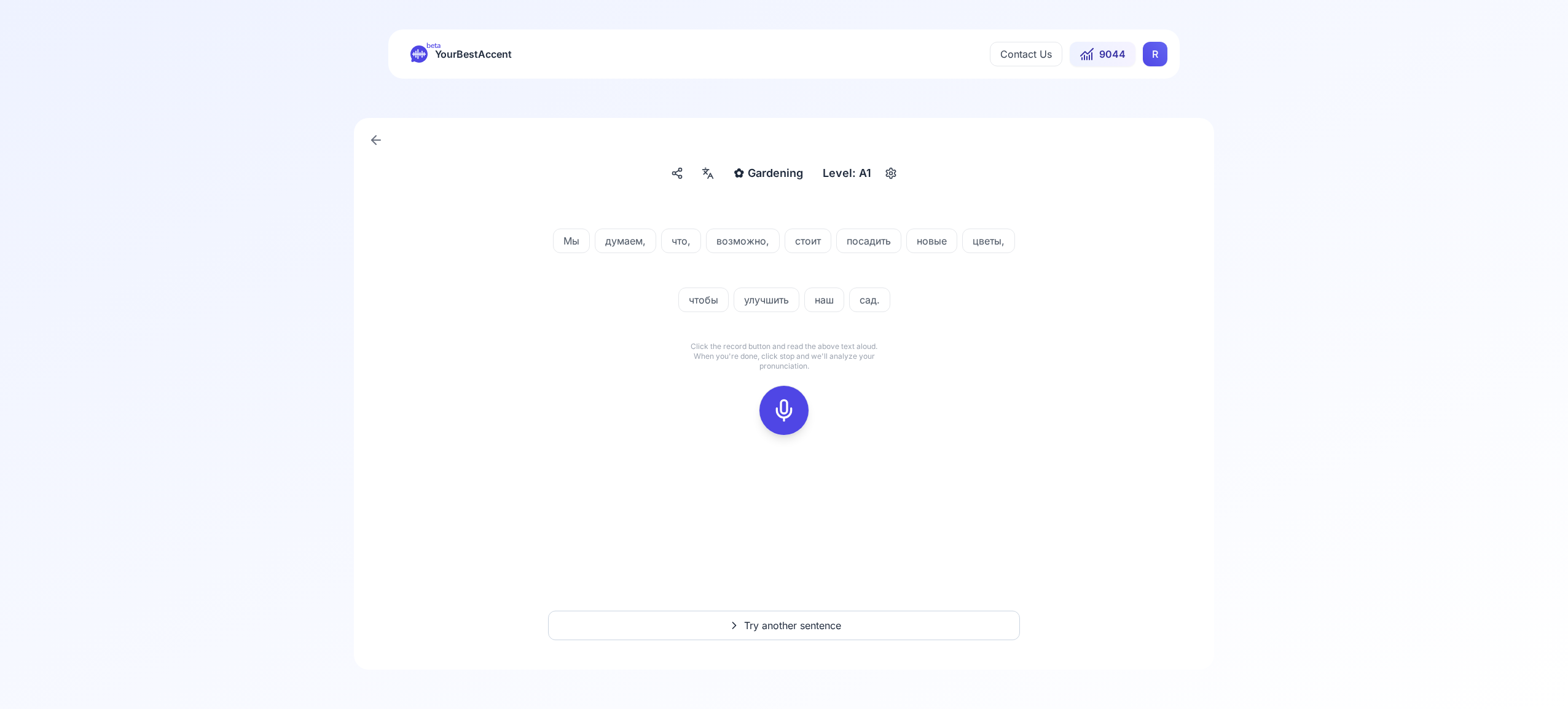
click at [788, 412] on icon at bounding box center [784, 410] width 24 height 24
click at [778, 405] on icon at bounding box center [784, 410] width 24 height 24
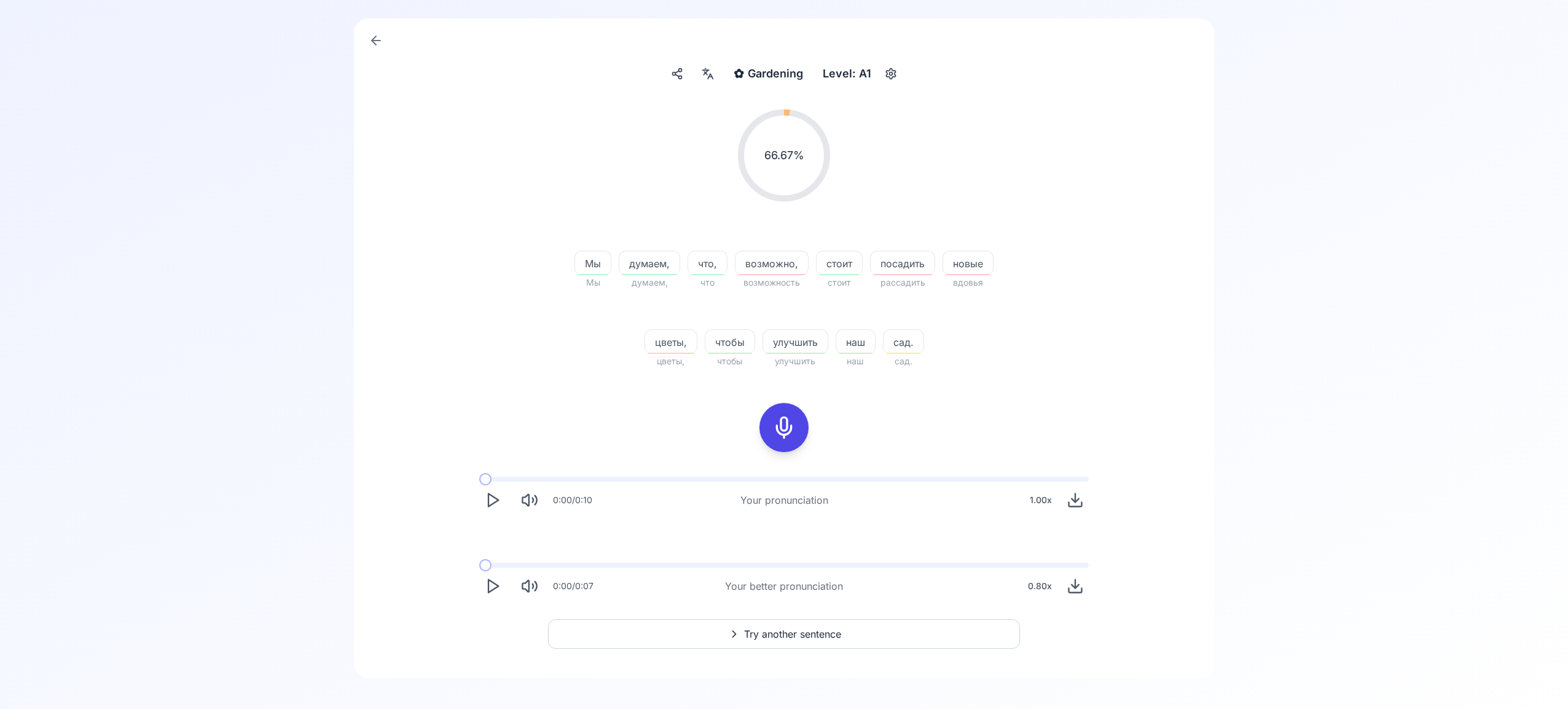
scroll to position [108, 0]
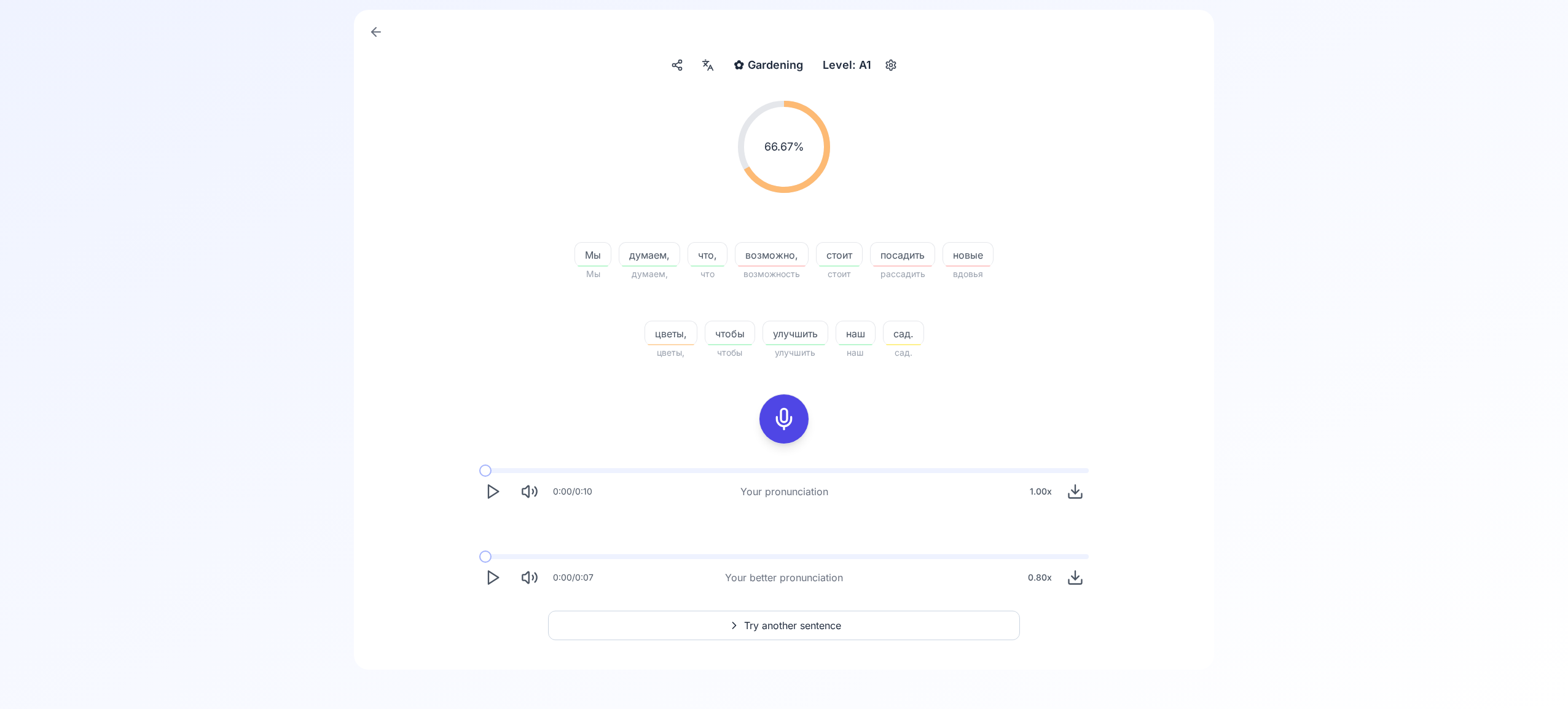
click at [785, 617] on button "Try another sentence" at bounding box center [784, 626] width 472 height 29
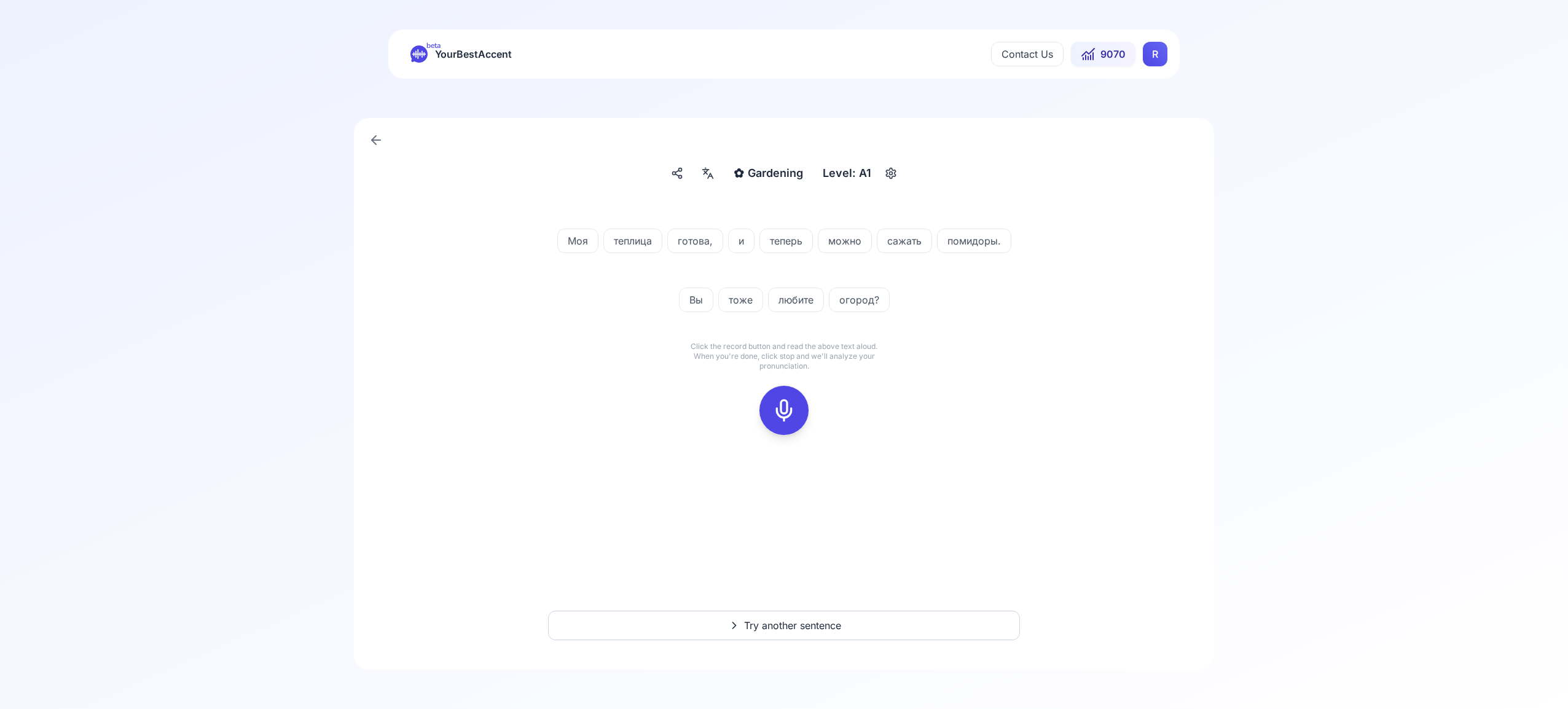
drag, startPoint x: 780, startPoint y: 406, endPoint x: 802, endPoint y: 400, distance: 22.8
click at [781, 406] on icon at bounding box center [784, 410] width 24 height 24
click at [786, 410] on icon at bounding box center [784, 410] width 24 height 24
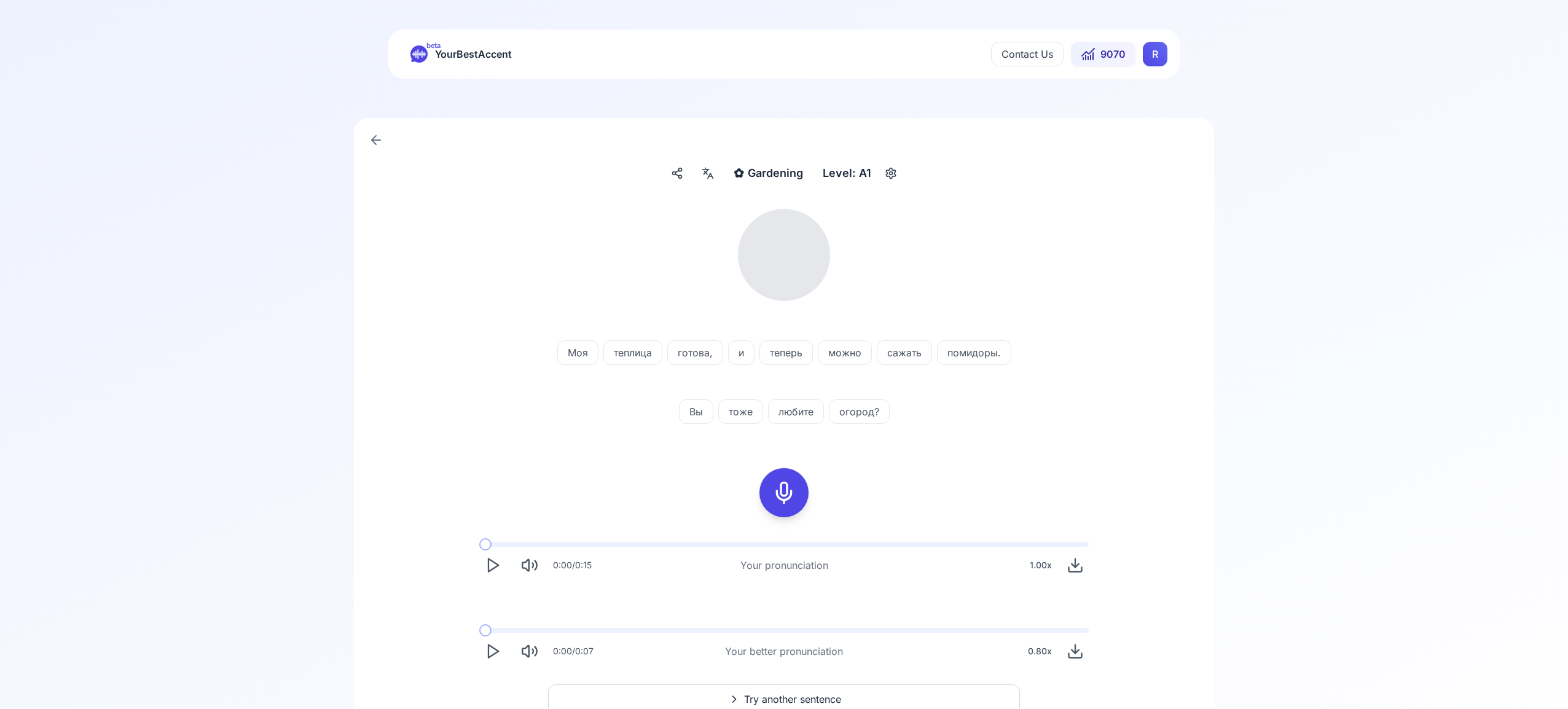
click at [710, 174] on icon at bounding box center [710, 176] width 5 height 5
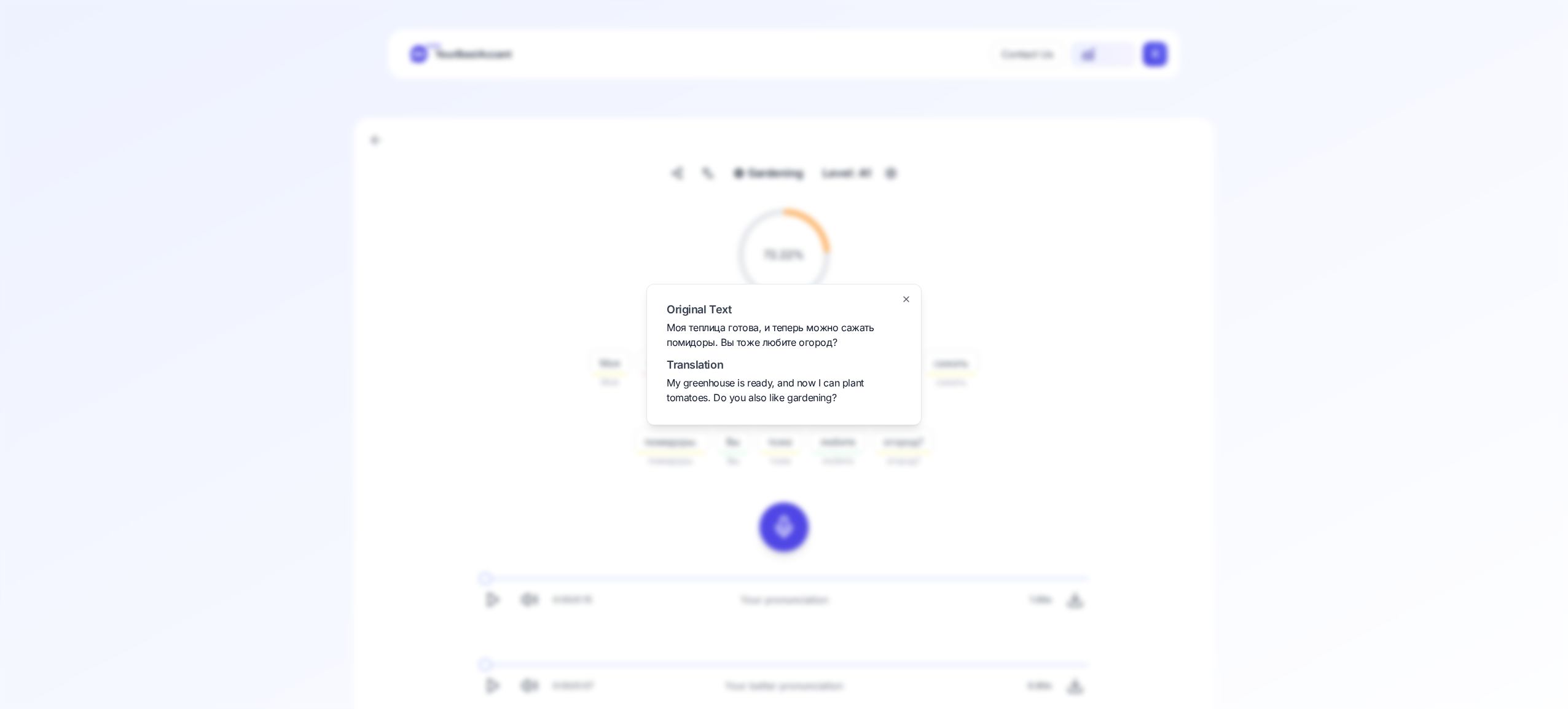
click at [904, 299] on icon "button" at bounding box center [906, 299] width 10 height 10
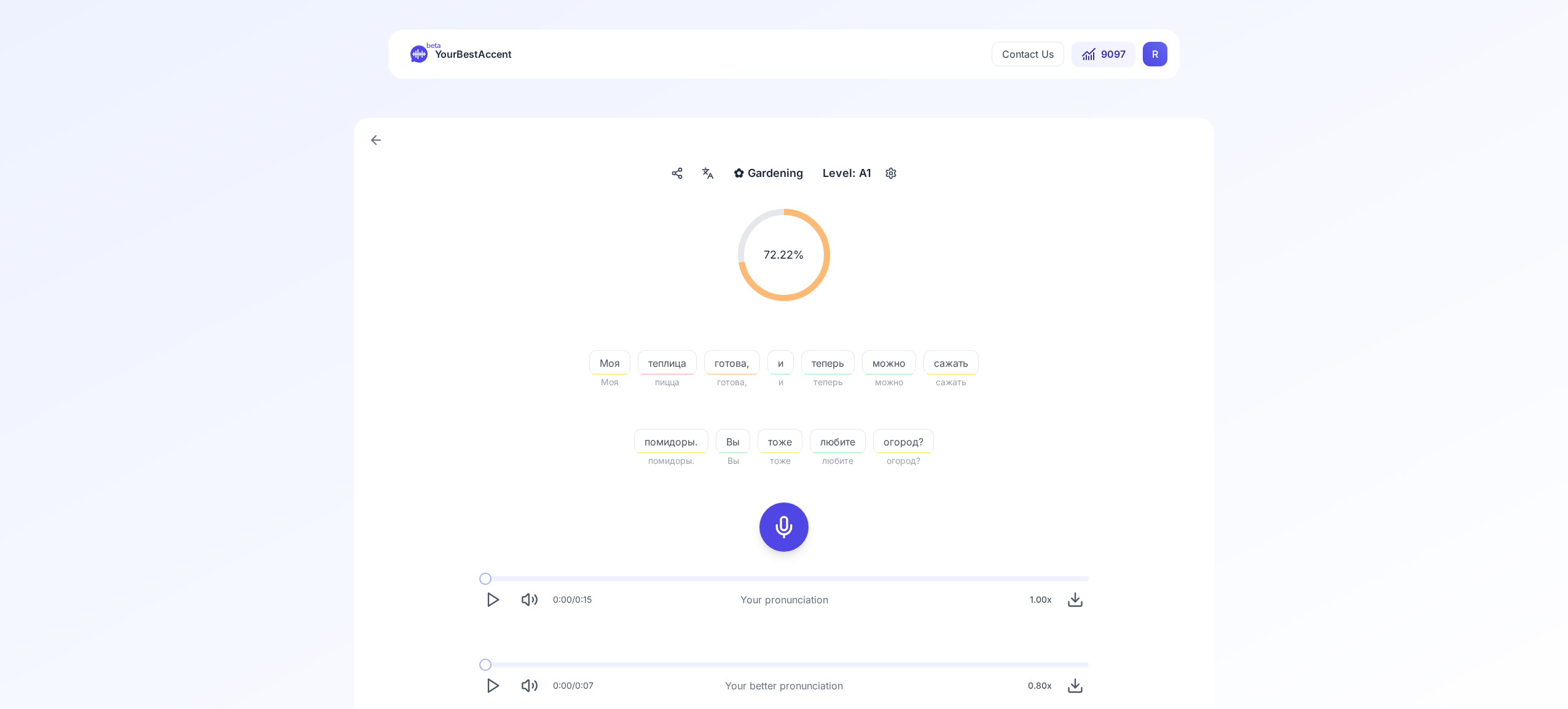
click at [496, 684] on polygon "Play" at bounding box center [493, 686] width 10 height 13
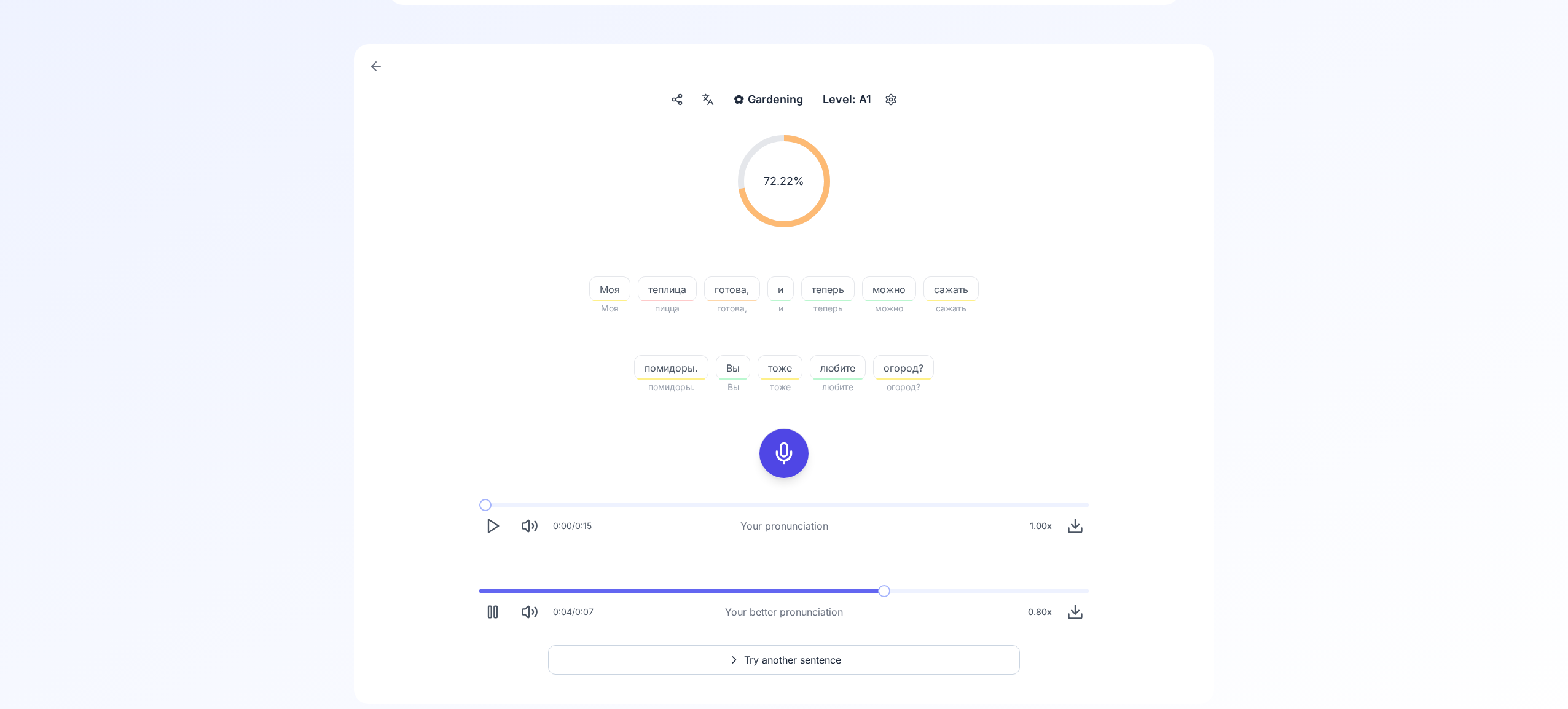
scroll to position [108, 0]
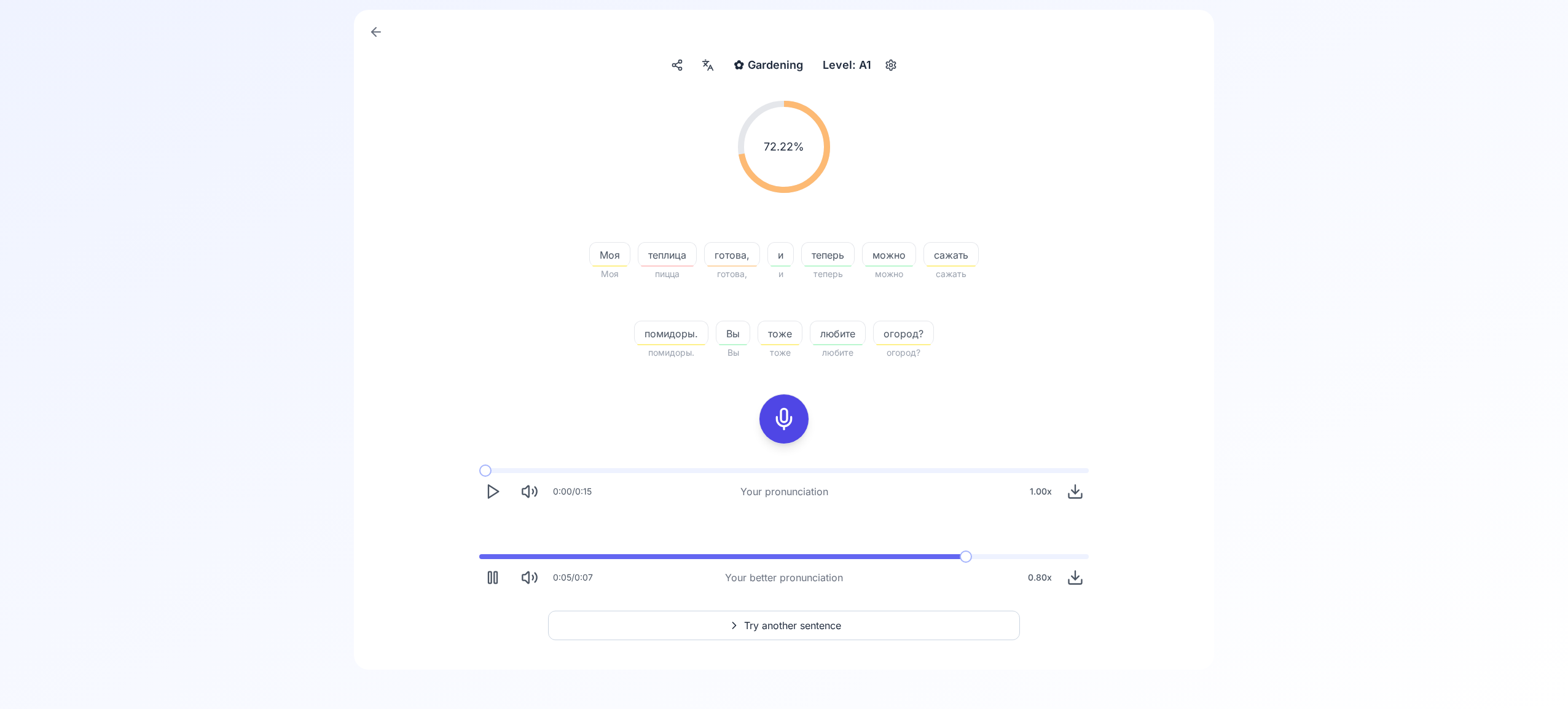
click at [807, 618] on span "Try another sentence" at bounding box center [792, 625] width 97 height 15
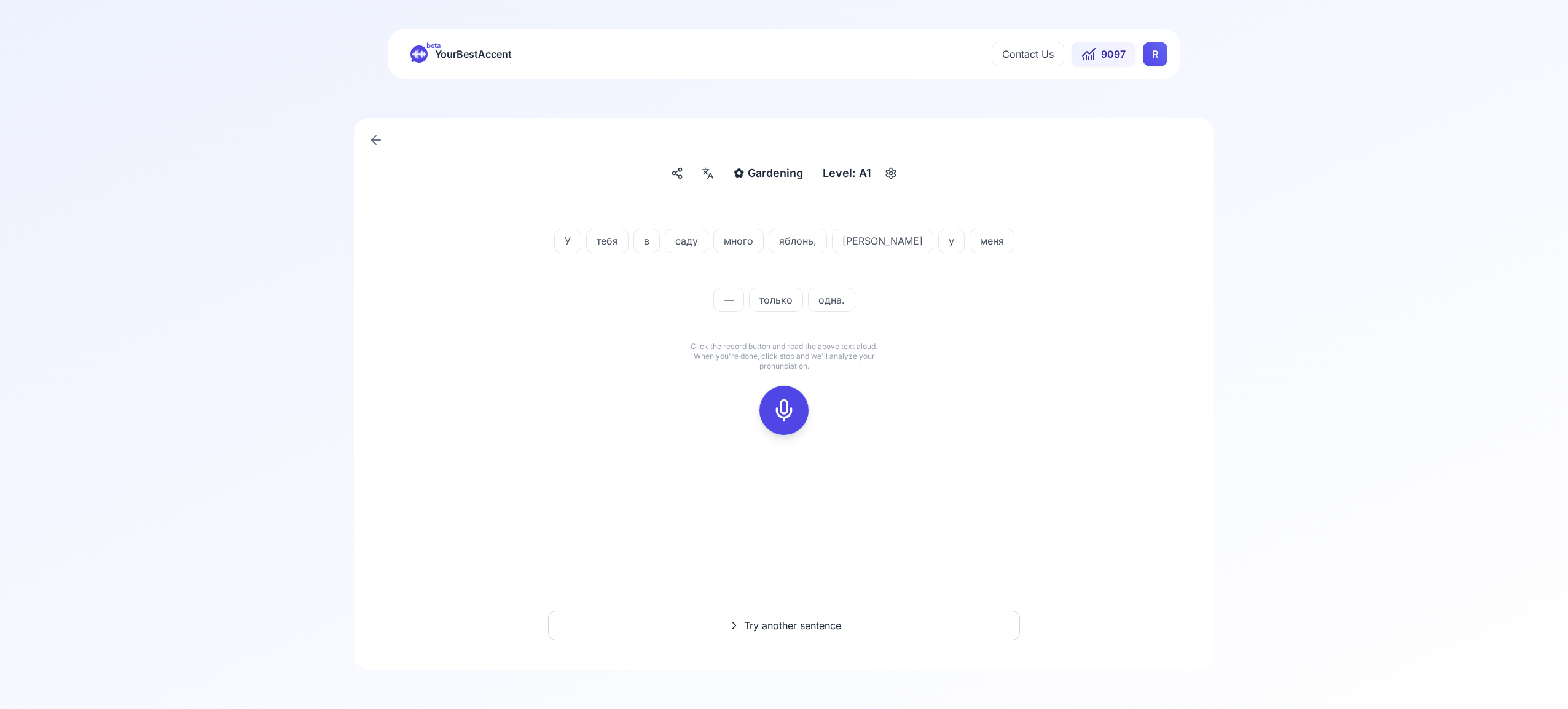
click at [779, 407] on icon at bounding box center [784, 410] width 24 height 24
click at [797, 415] on div at bounding box center [784, 410] width 29 height 49
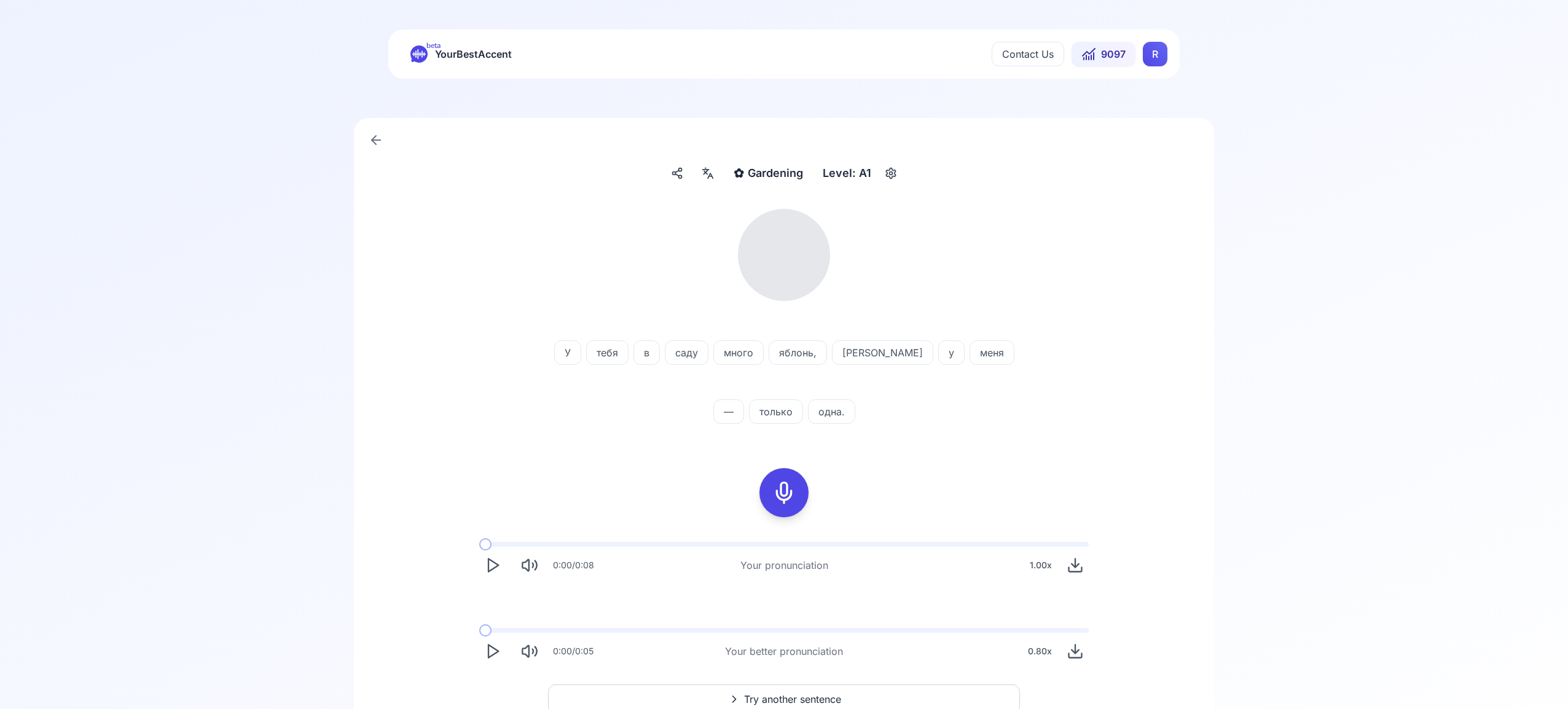
click at [715, 172] on icon at bounding box center [707, 173] width 15 height 12
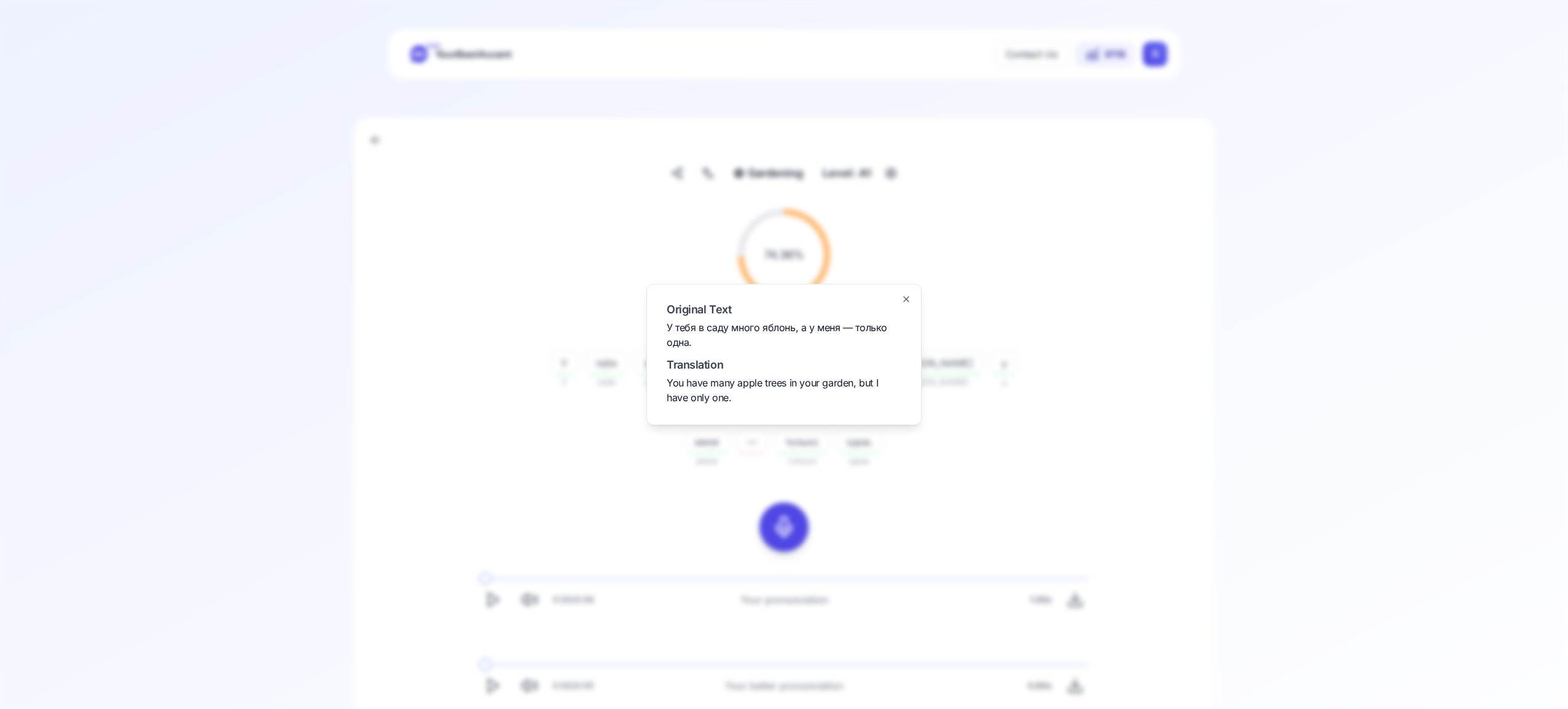
click at [906, 296] on icon "button" at bounding box center [906, 299] width 10 height 10
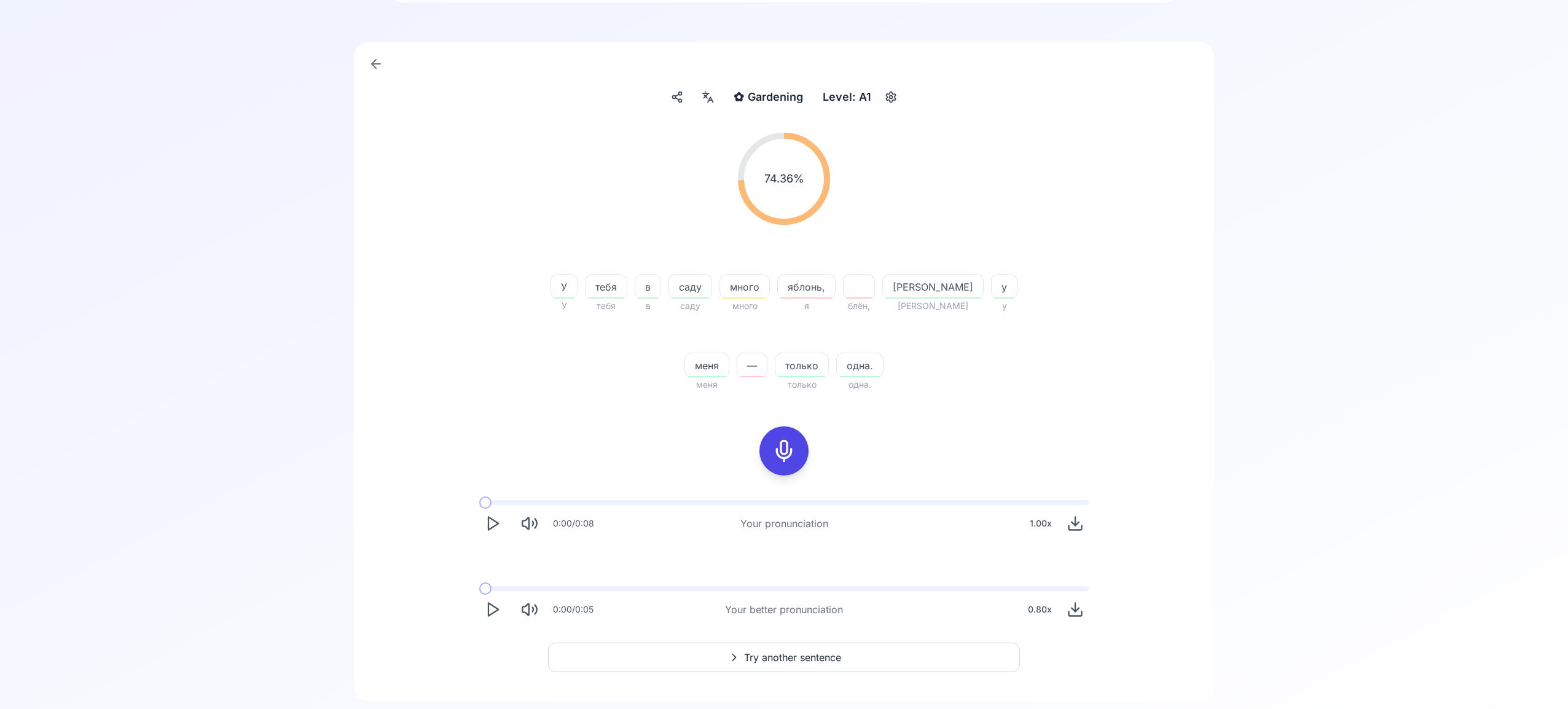
scroll to position [88, 0]
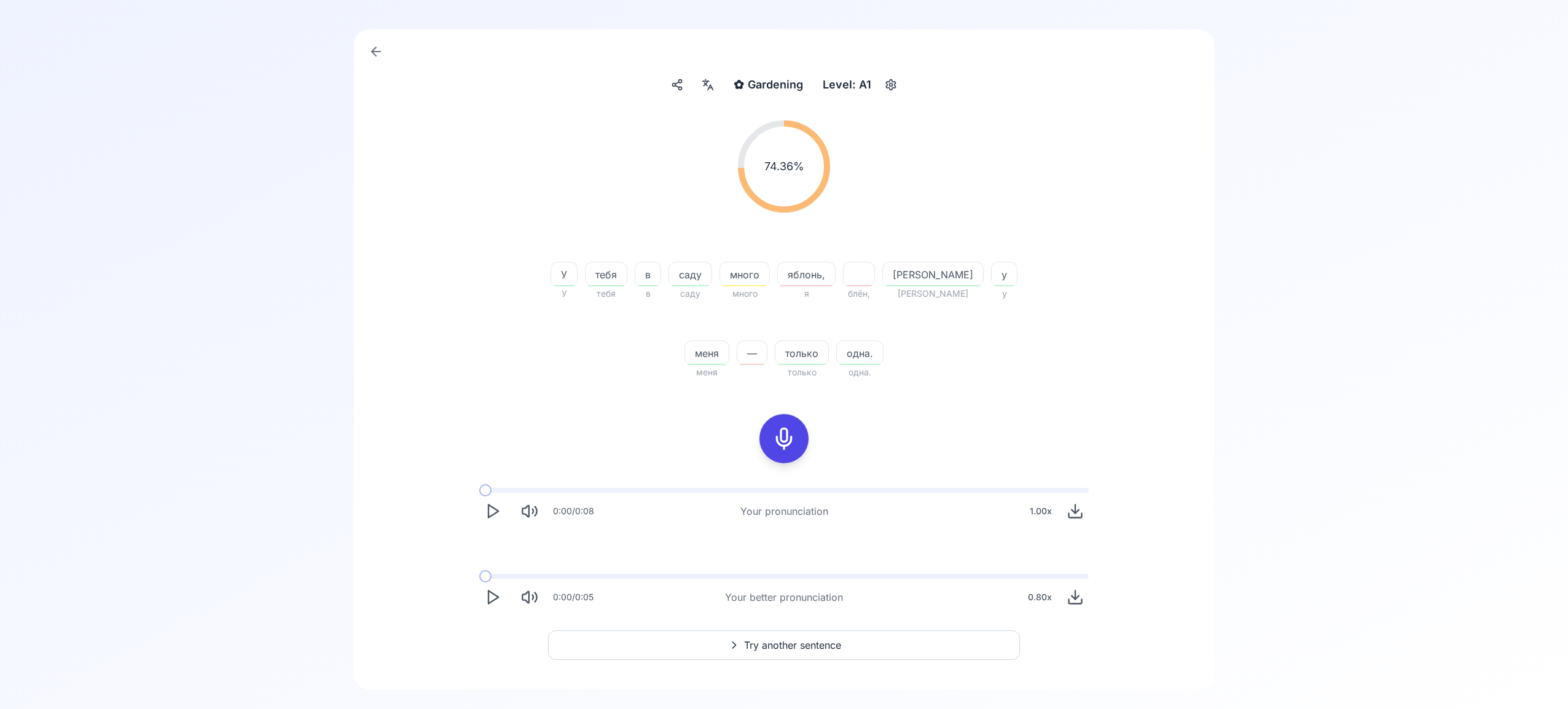
click at [787, 648] on span "Try another sentence" at bounding box center [792, 645] width 97 height 15
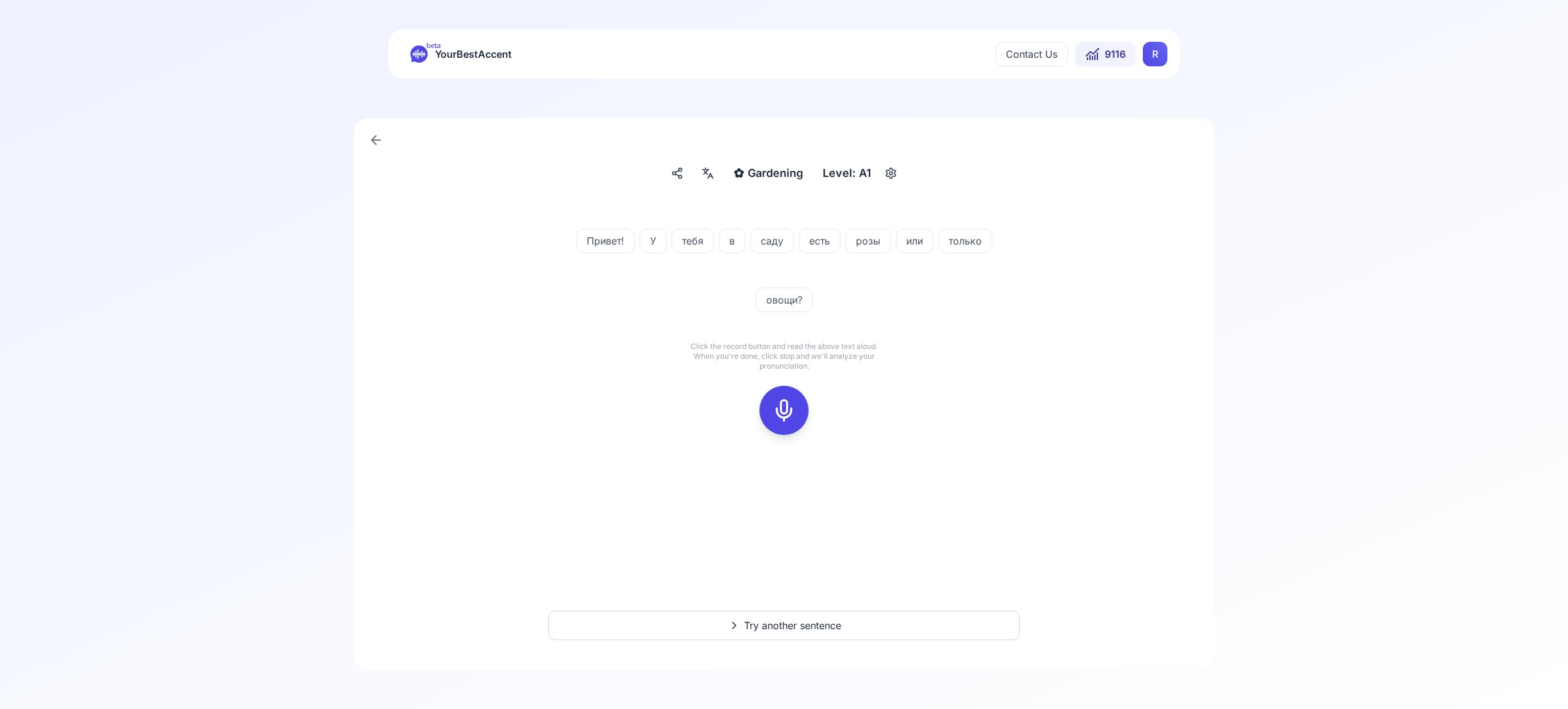
click at [781, 412] on icon at bounding box center [784, 410] width 24 height 24
click at [775, 416] on icon at bounding box center [784, 410] width 24 height 24
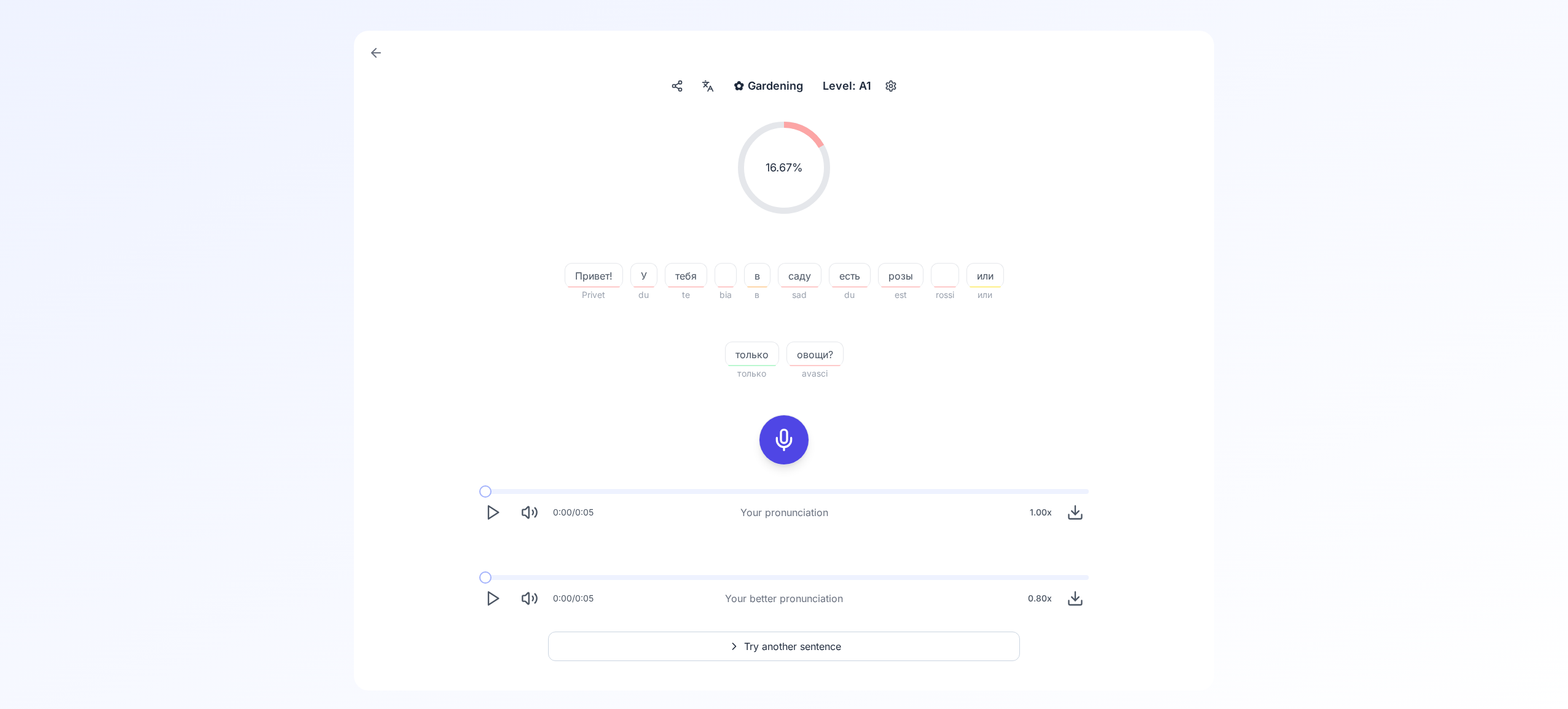
scroll to position [108, 0]
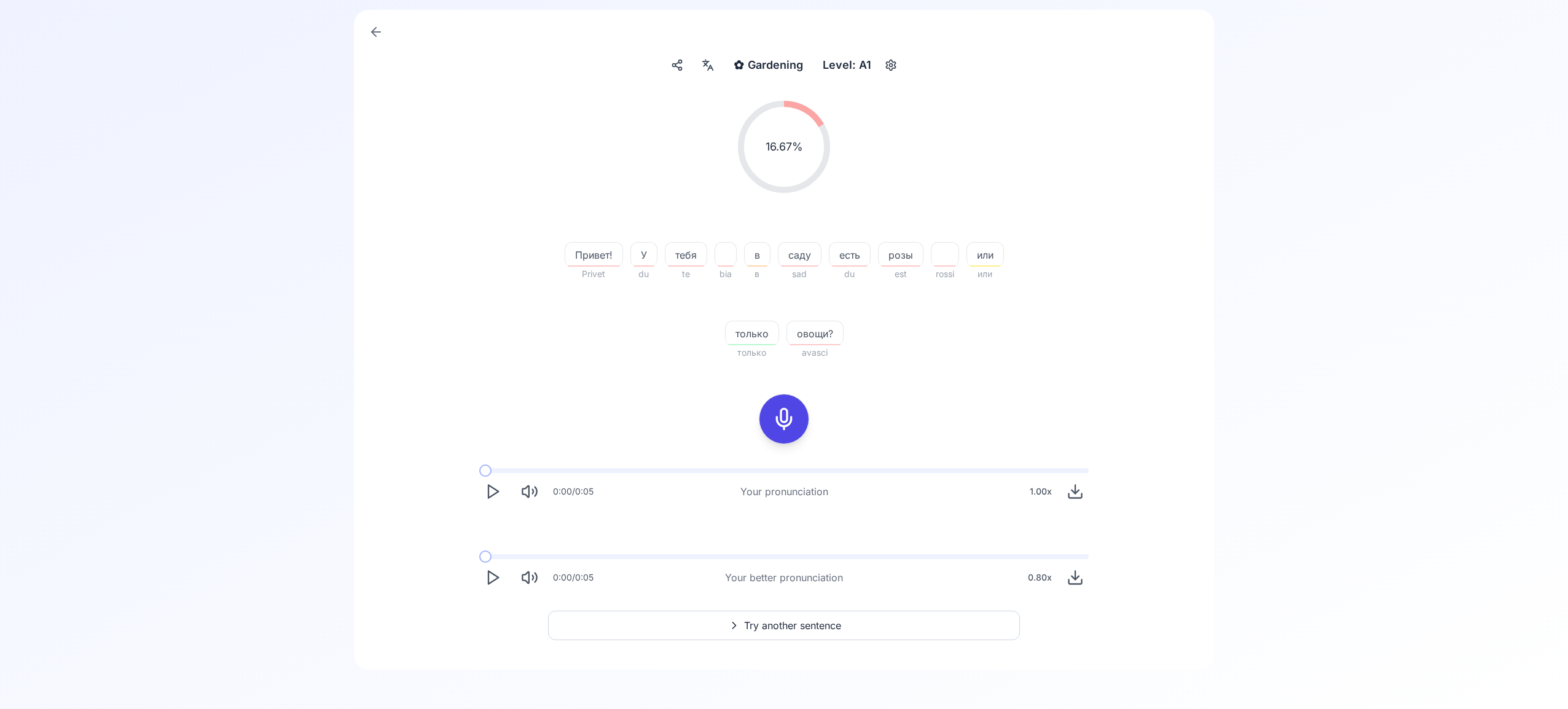
click at [487, 576] on icon "Play" at bounding box center [492, 577] width 17 height 17
click at [790, 422] on icon at bounding box center [784, 419] width 24 height 24
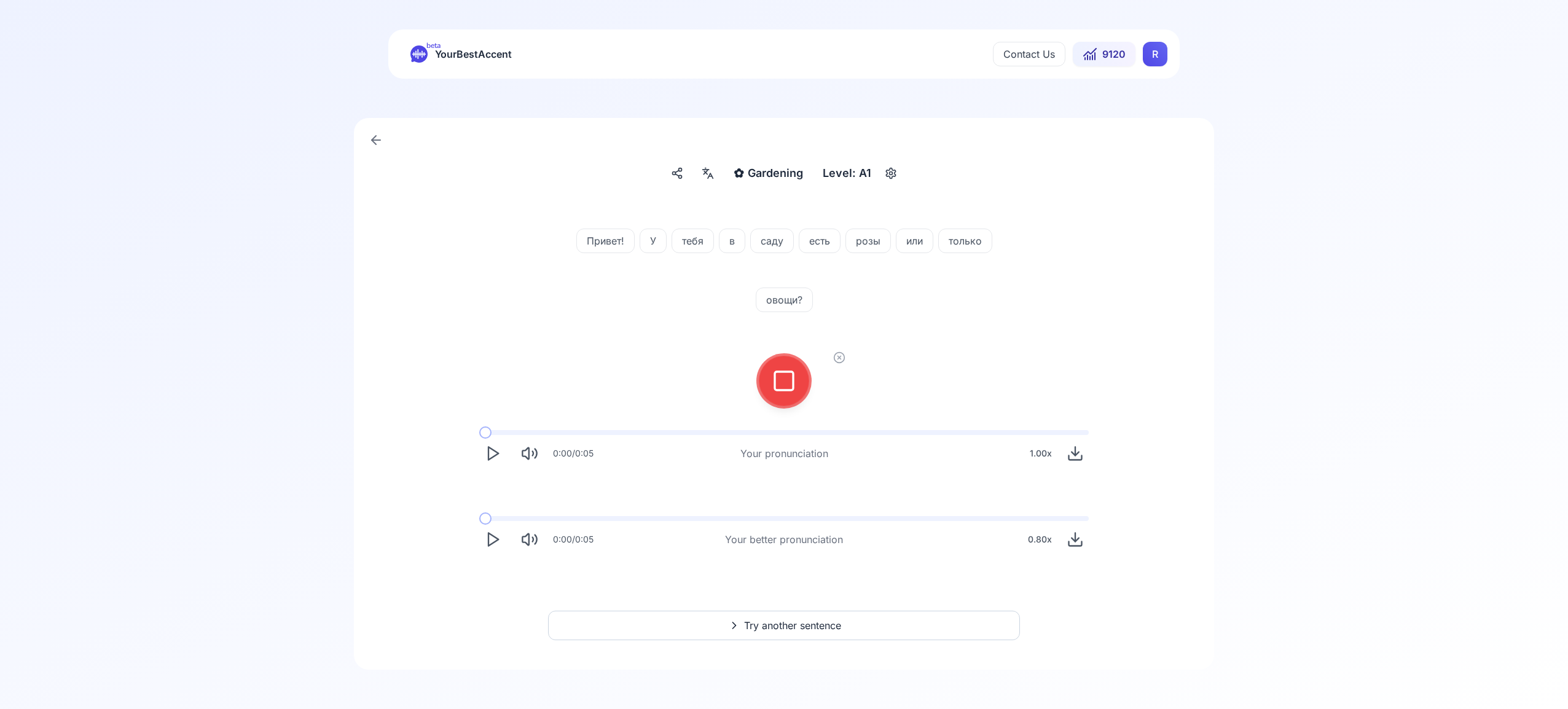
click at [787, 395] on div at bounding box center [784, 381] width 29 height 49
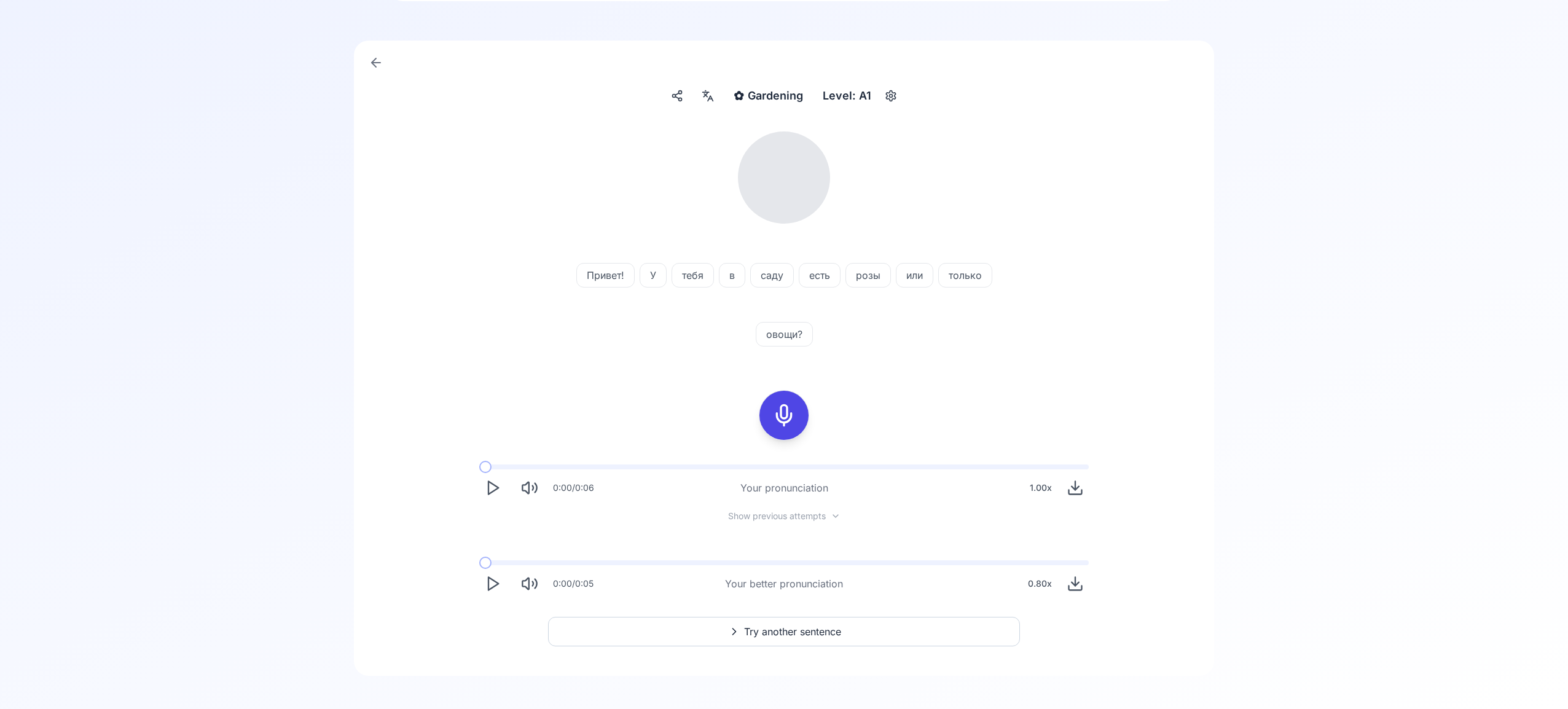
scroll to position [83, 0]
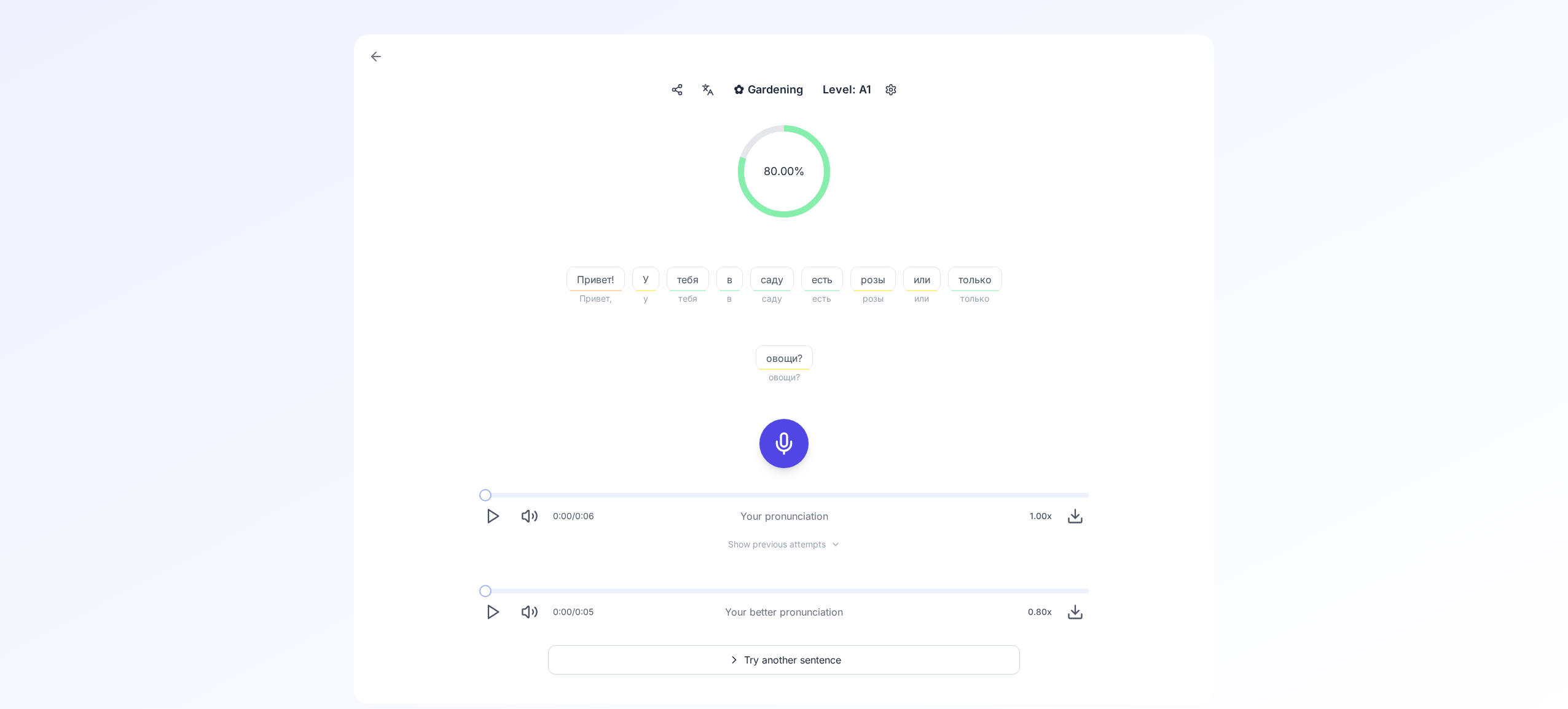
click at [810, 655] on span "Try another sentence" at bounding box center [792, 660] width 97 height 15
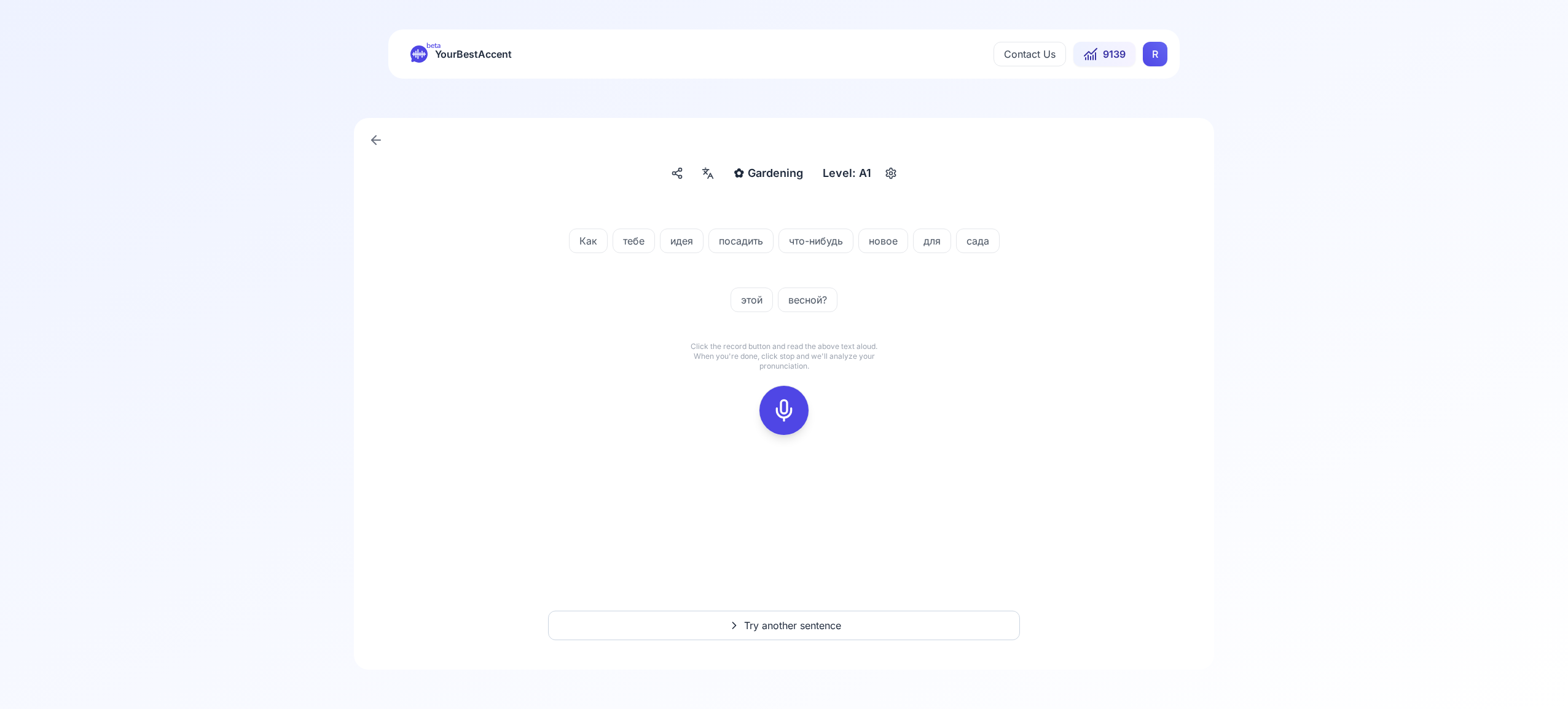
click at [785, 403] on icon at bounding box center [784, 410] width 24 height 24
click at [776, 412] on icon at bounding box center [784, 410] width 24 height 24
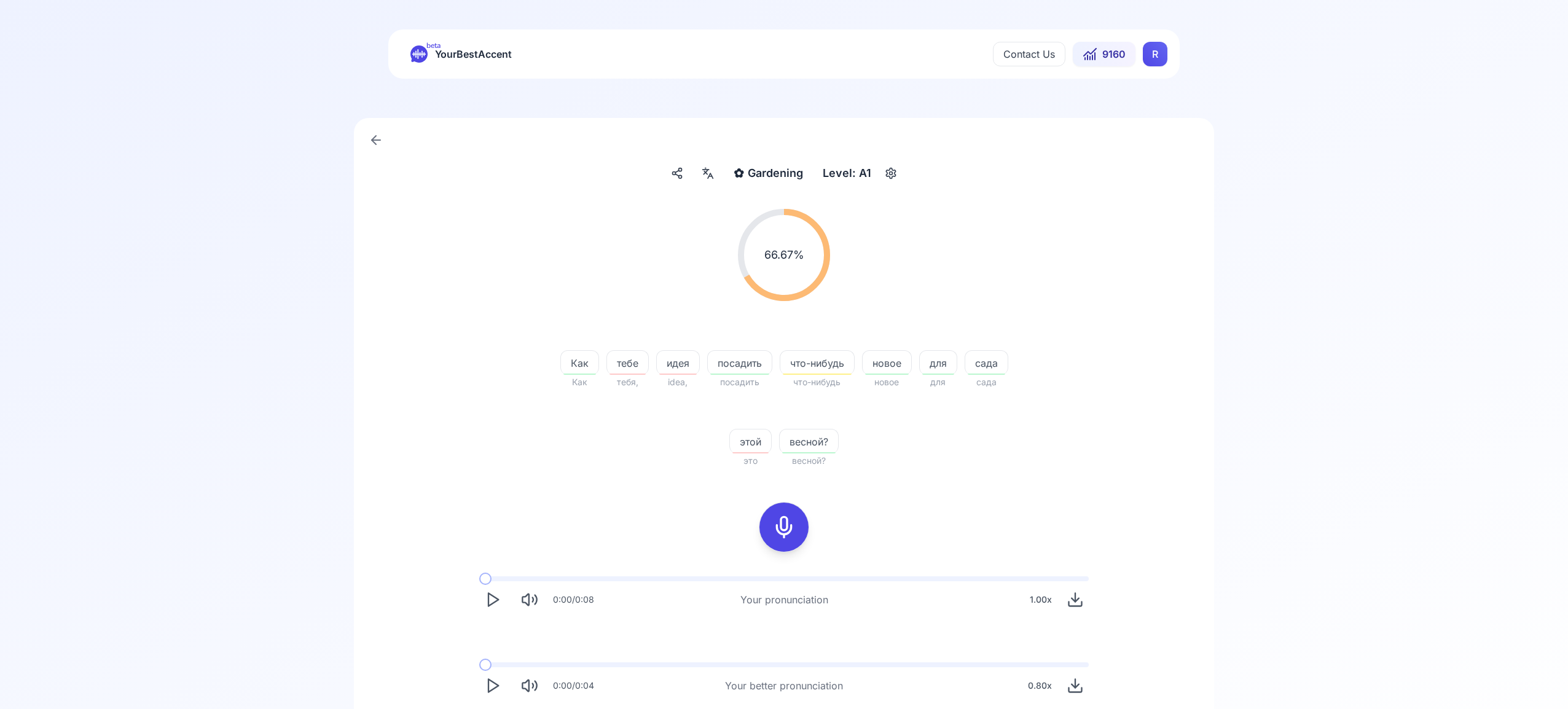
click at [1158, 56] on html "beta YourBestAccent Contact Us 9160 R ✿ Gardening Gardening Level: A1 66.67 % 6…" at bounding box center [784, 354] width 1568 height 709
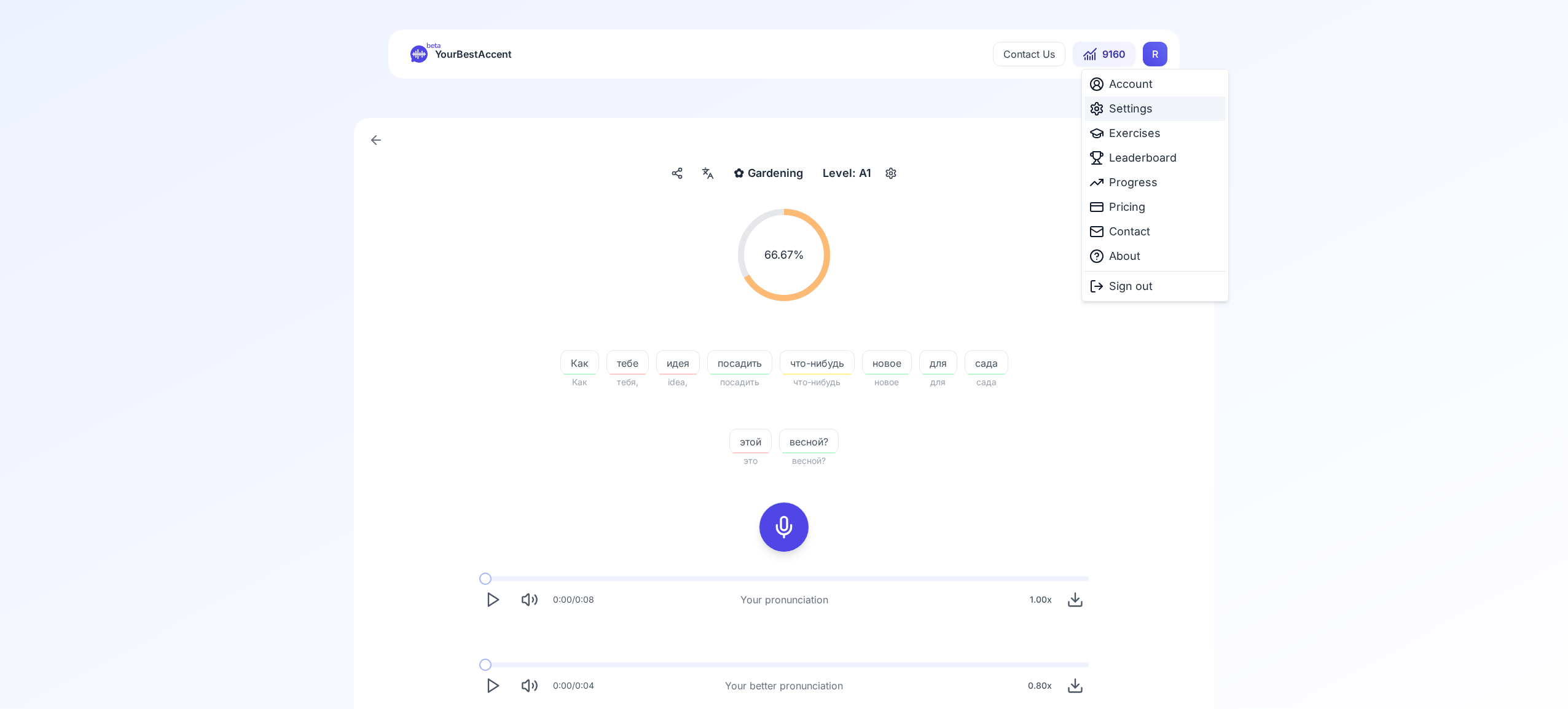
click at [1141, 108] on span "Settings" at bounding box center [1131, 108] width 44 height 17
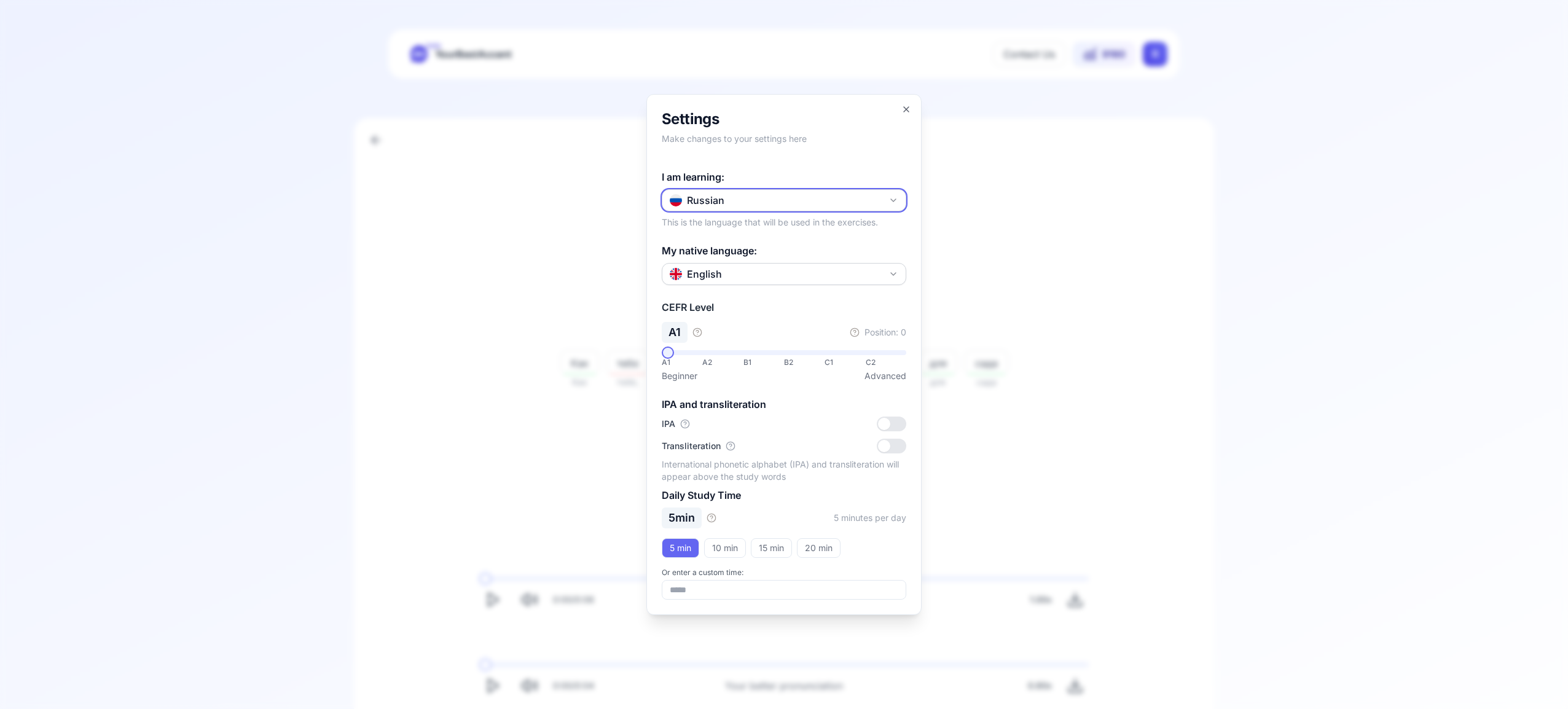
click at [889, 198] on icon "button" at bounding box center [893, 200] width 10 height 10
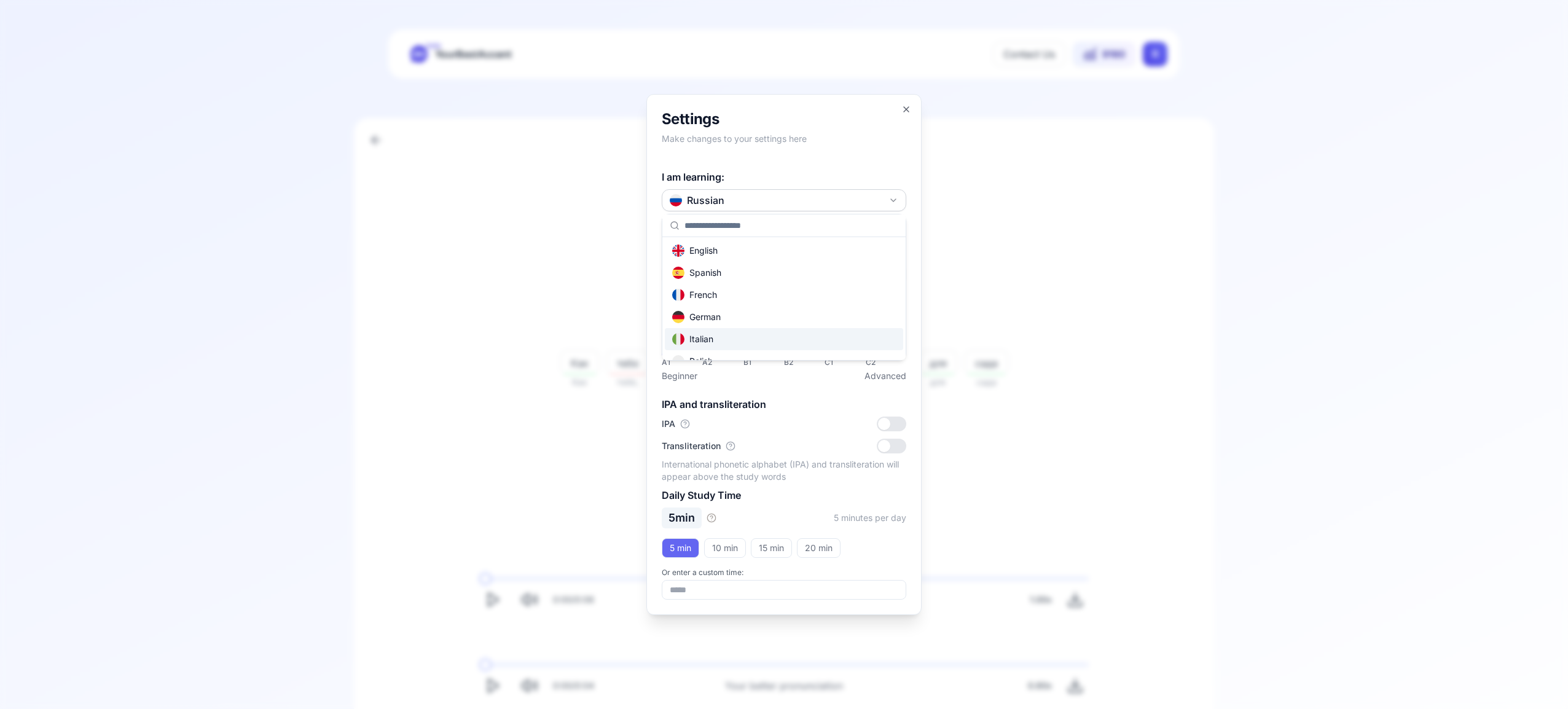
click at [780, 338] on div "Italian" at bounding box center [784, 339] width 238 height 22
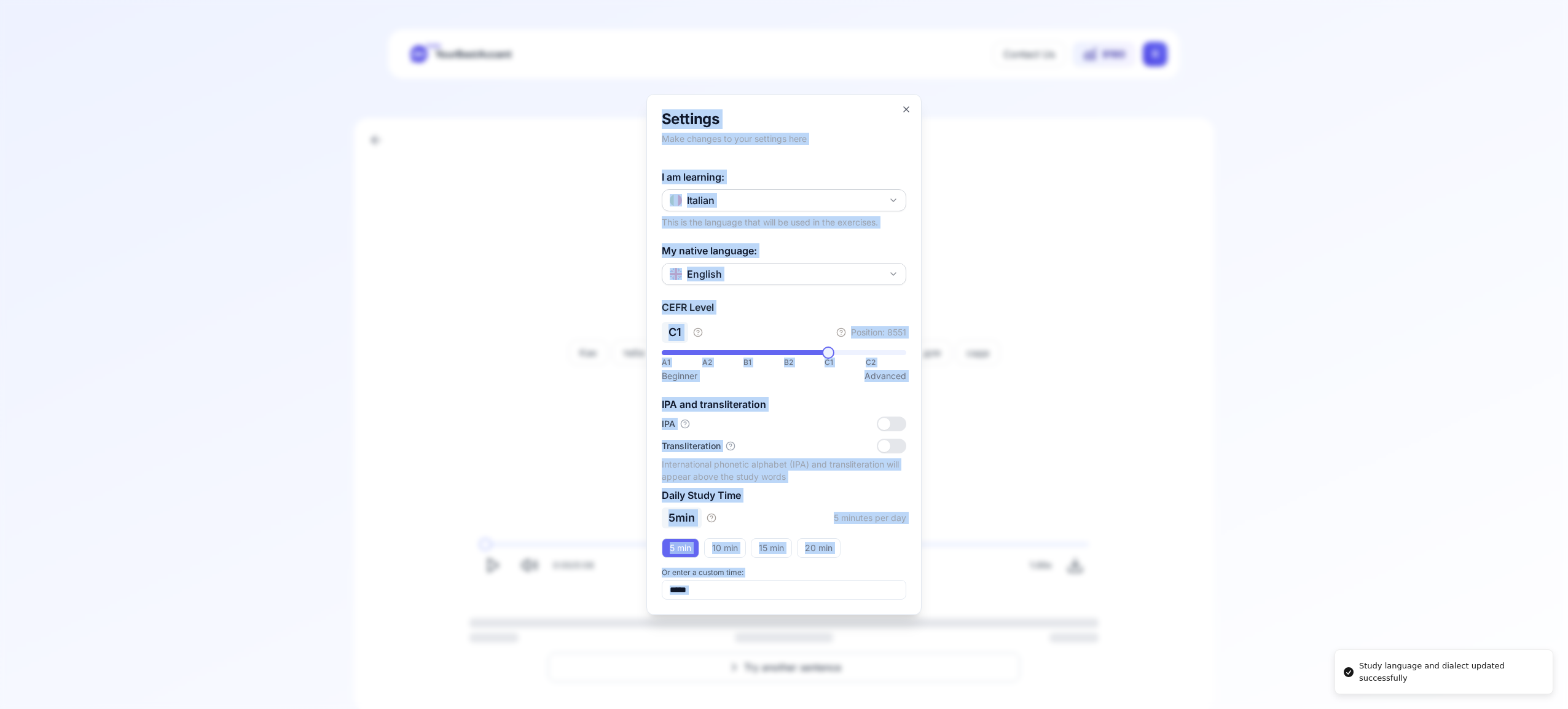
click at [906, 104] on div "**********" at bounding box center [783, 354] width 275 height 521
click at [904, 106] on icon "button" at bounding box center [906, 109] width 10 height 10
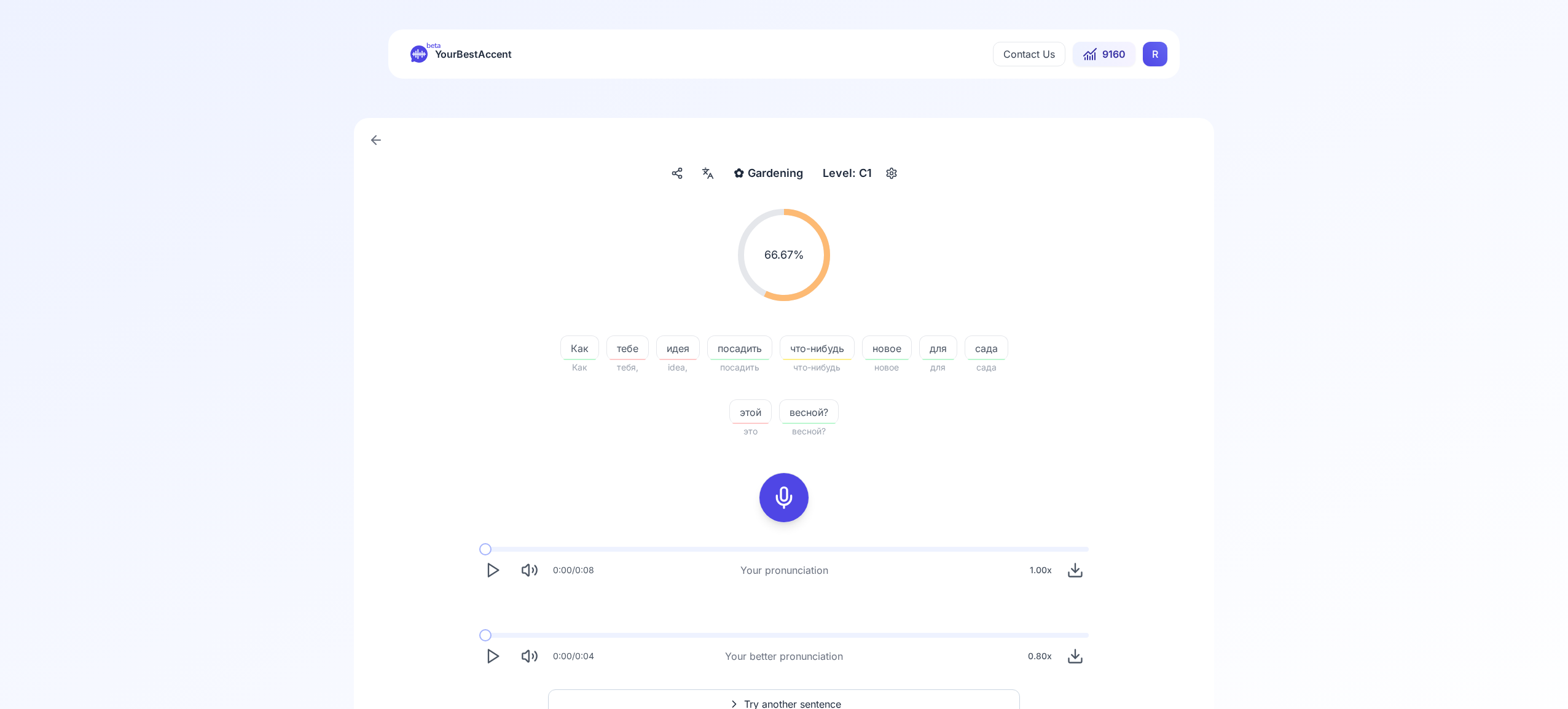
click at [1160, 53] on html "beta YourBestAccent Contact Us 9160 R ✿ Gardening Gardening Level: C1 66.67 % 6…" at bounding box center [784, 354] width 1568 height 709
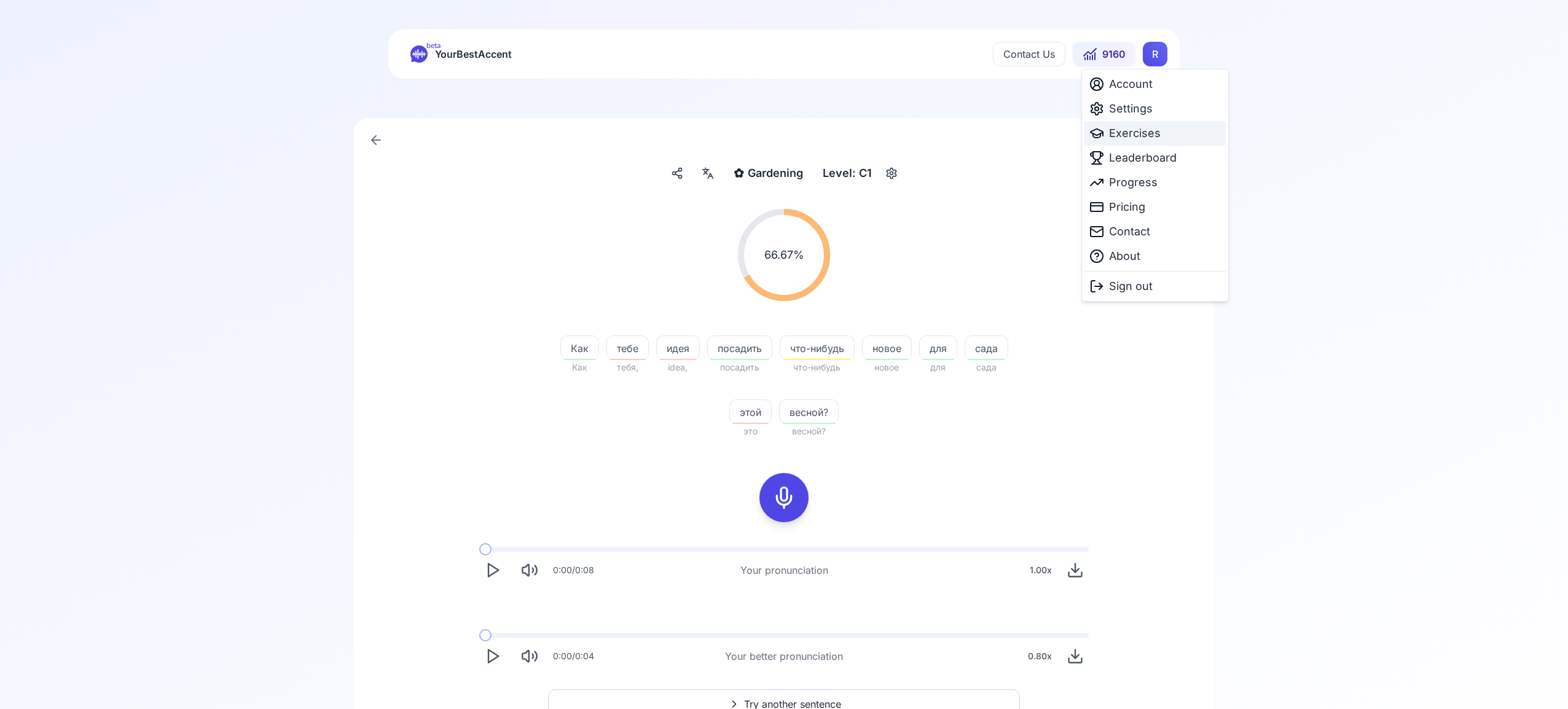
click at [1139, 135] on span "Exercises" at bounding box center [1135, 133] width 51 height 17
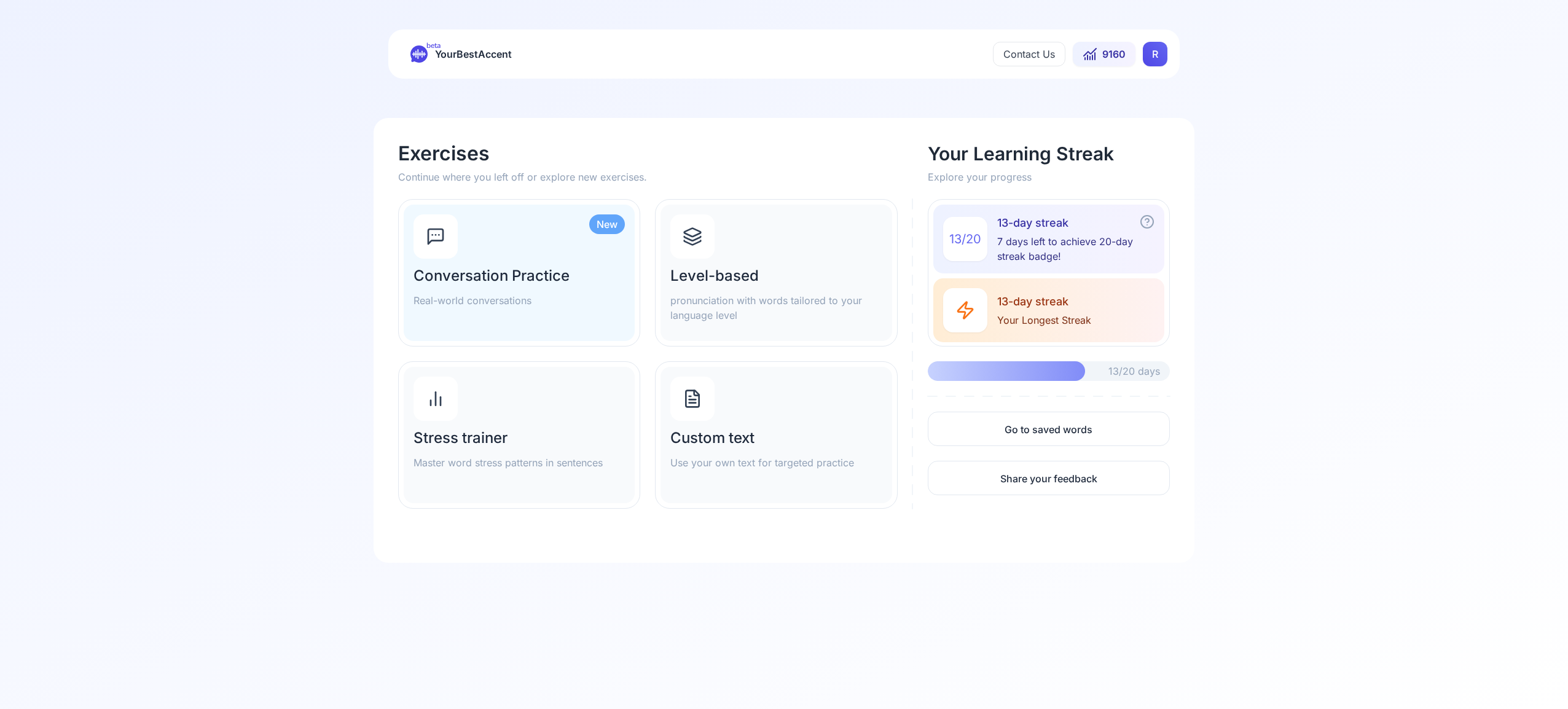
click at [702, 237] on icon at bounding box center [692, 237] width 20 height 20
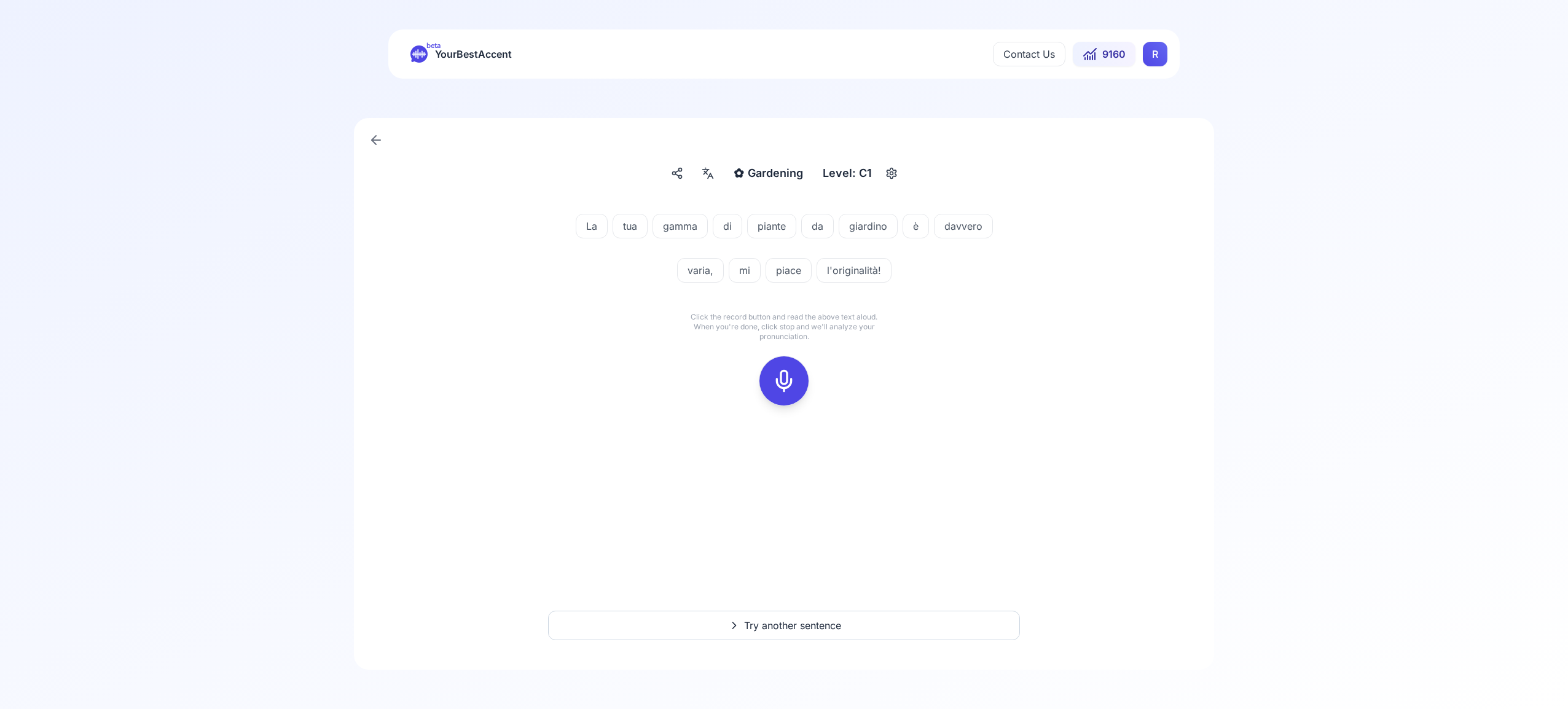
drag, startPoint x: 791, startPoint y: 377, endPoint x: 815, endPoint y: 374, distance: 24.2
click at [794, 376] on icon at bounding box center [784, 381] width 24 height 24
click at [792, 374] on icon at bounding box center [784, 381] width 24 height 24
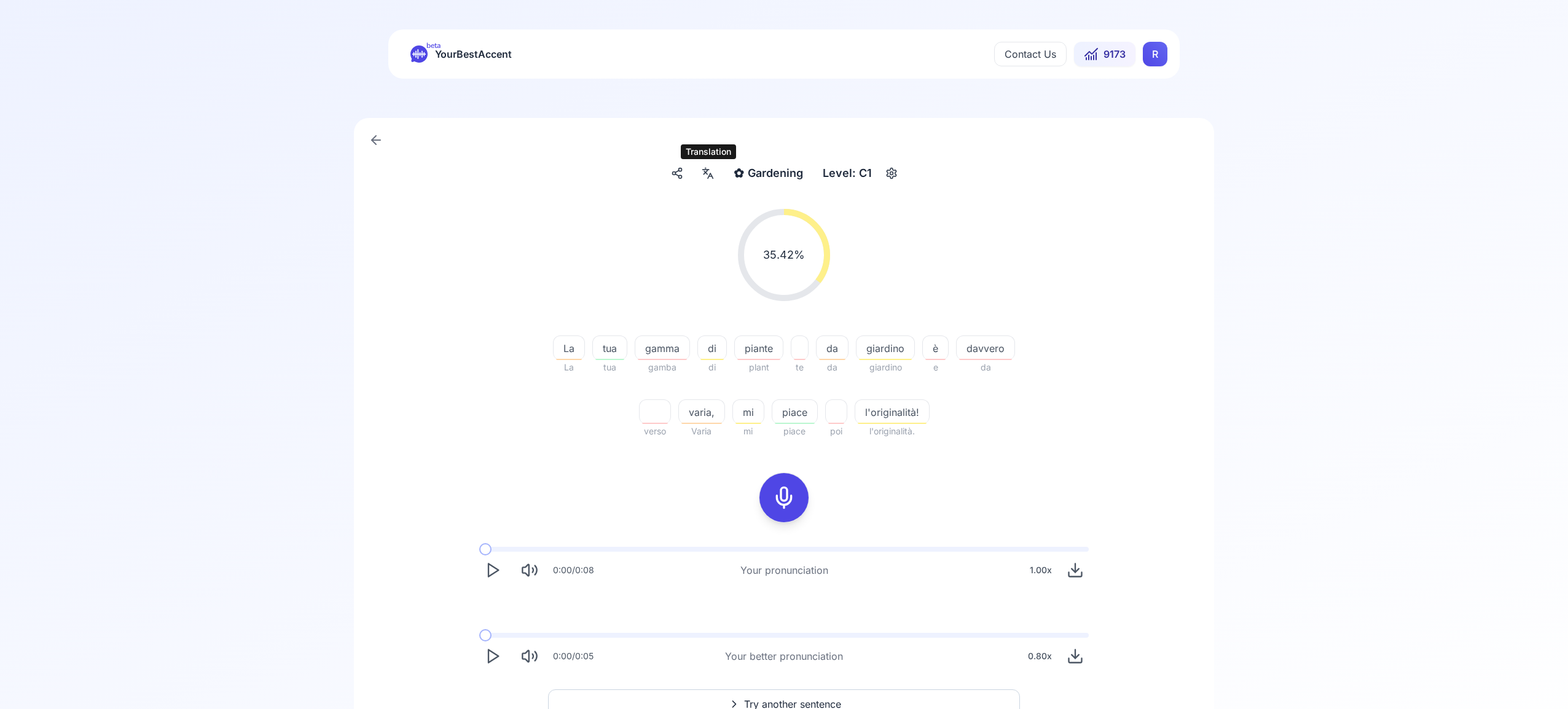
click at [709, 176] on icon at bounding box center [710, 176] width 3 height 0
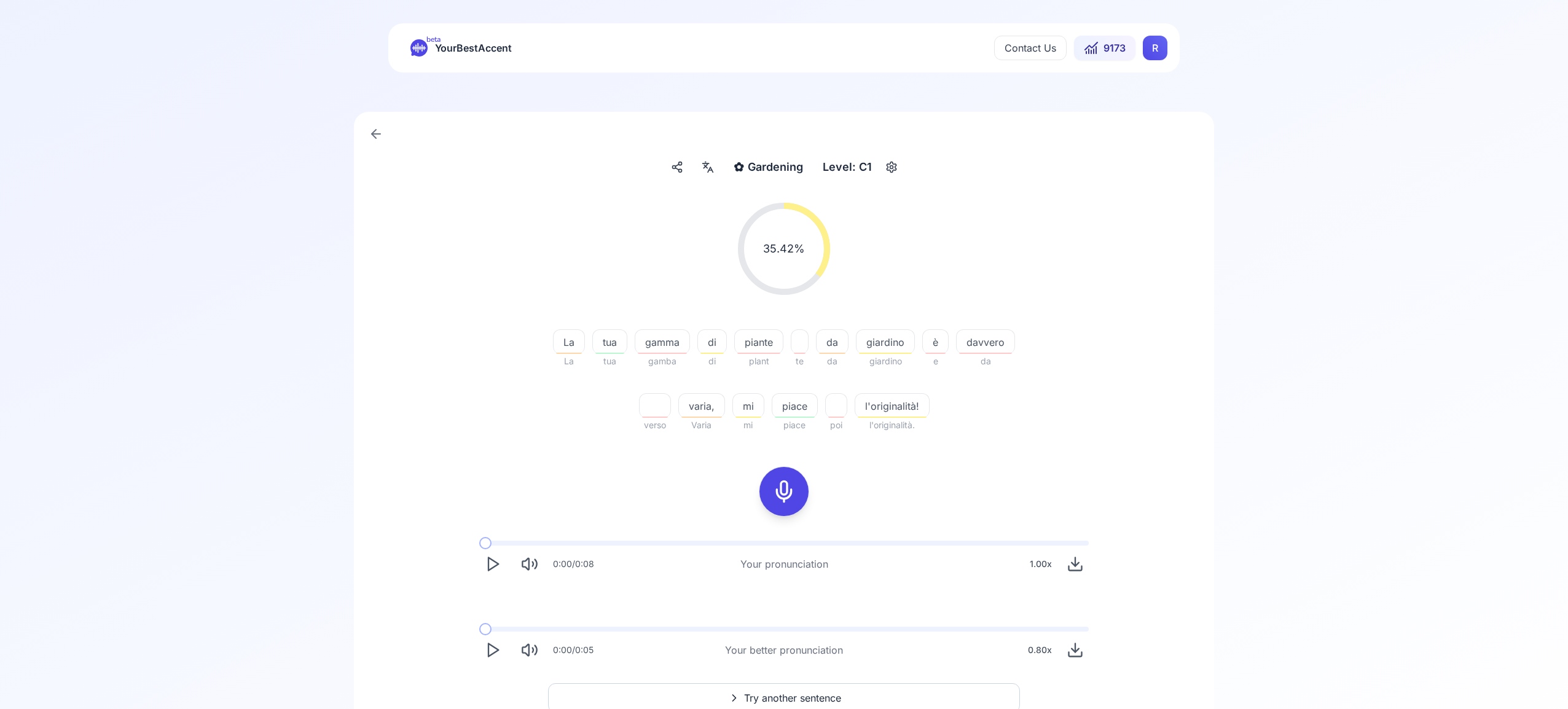
click at [490, 647] on icon "Play" at bounding box center [492, 649] width 17 height 17
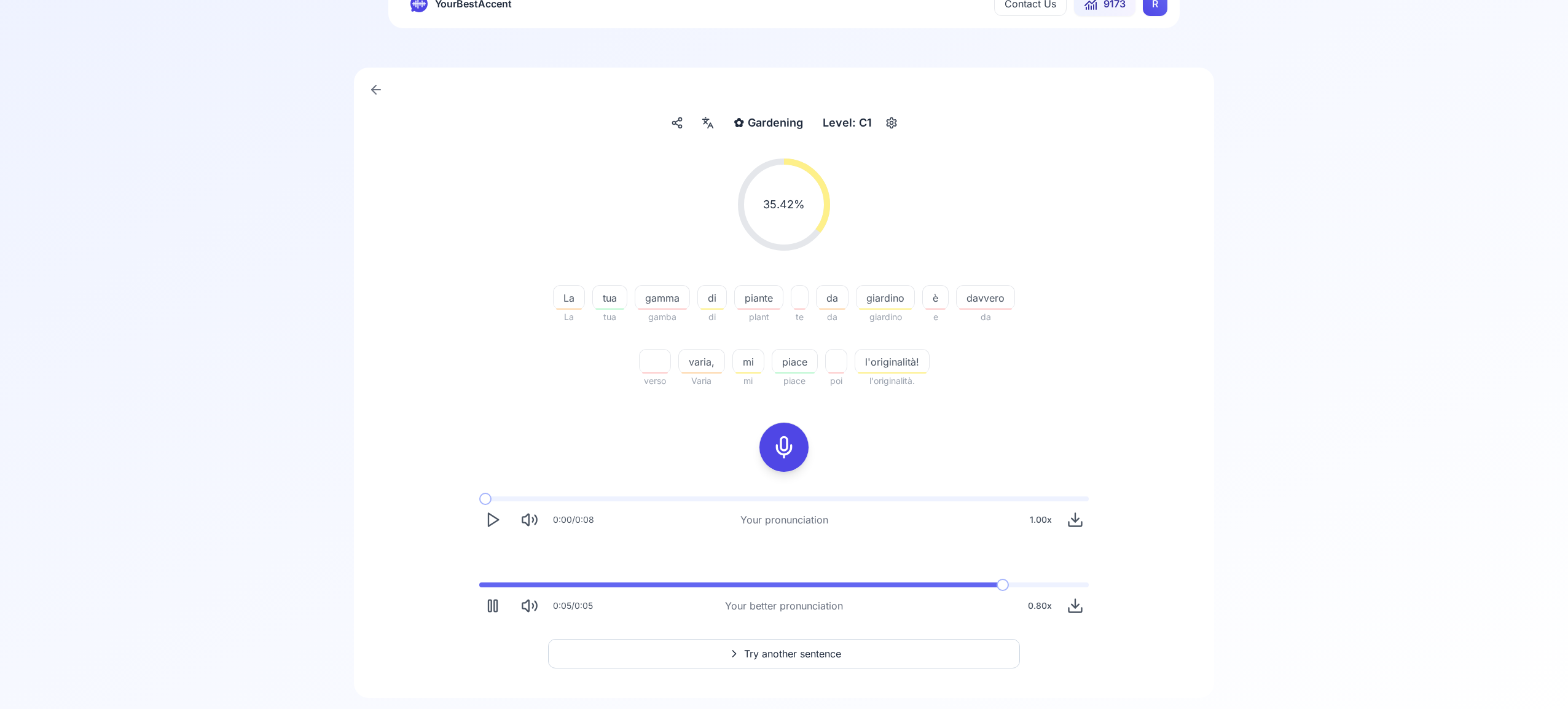
scroll to position [79, 0]
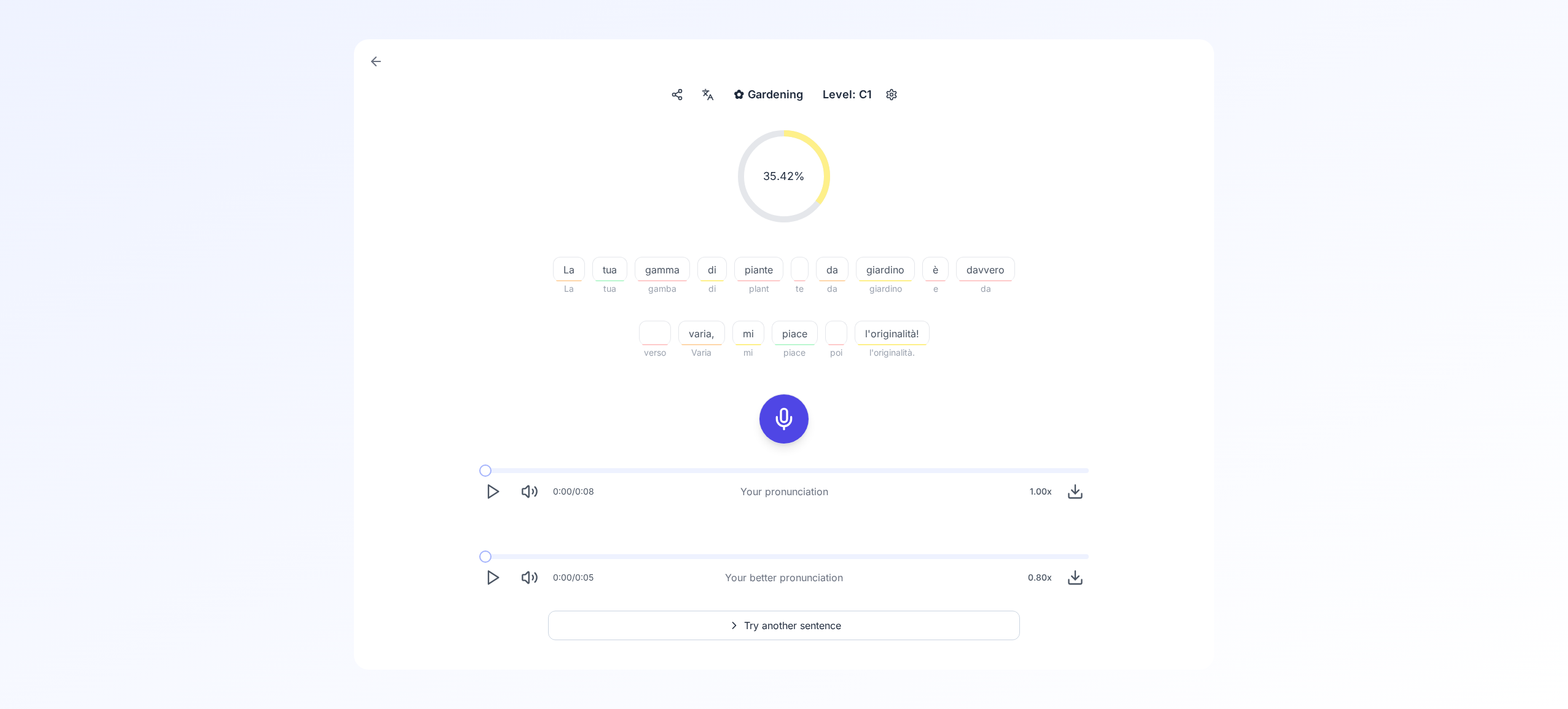
click at [783, 409] on icon at bounding box center [784, 419] width 24 height 24
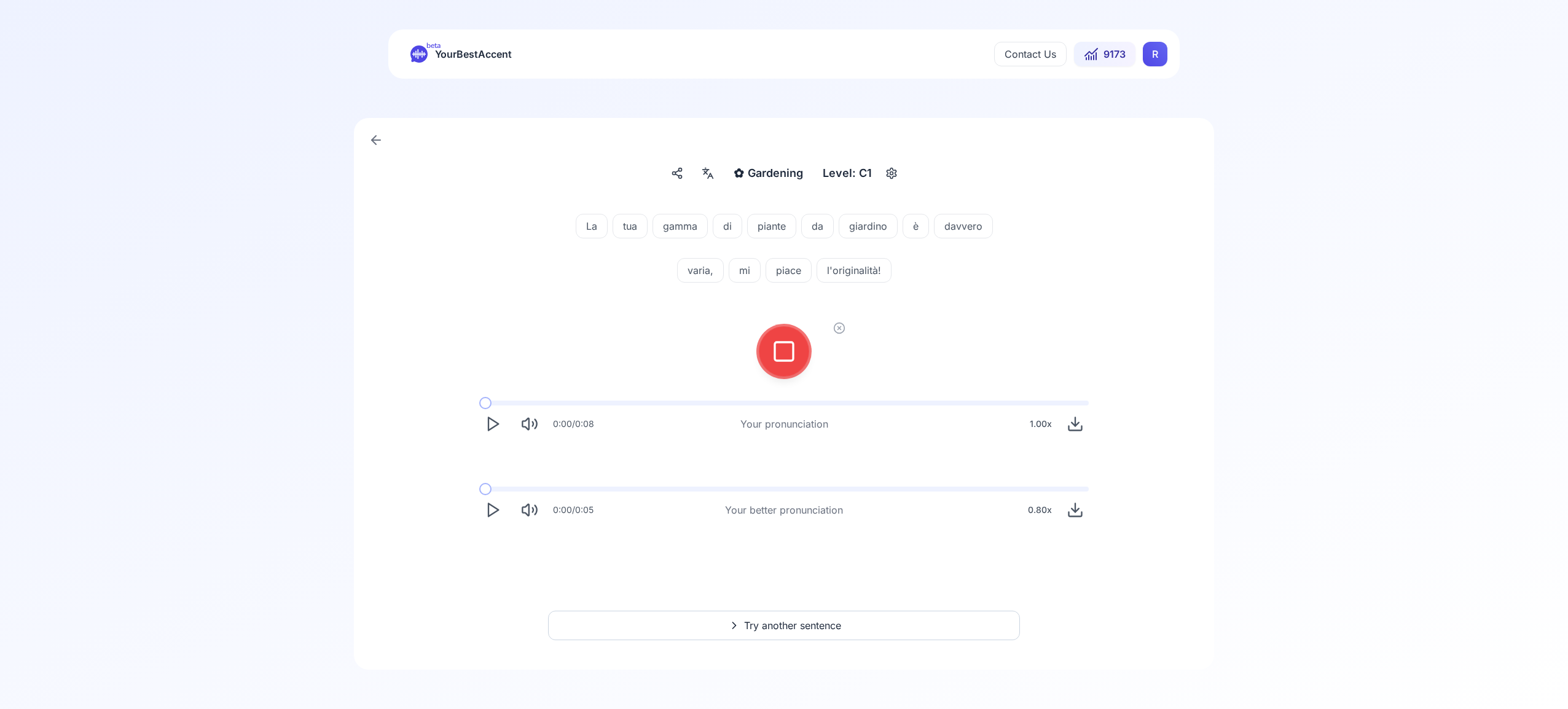
scroll to position [0, 0]
click at [795, 369] on div at bounding box center [784, 351] width 29 height 49
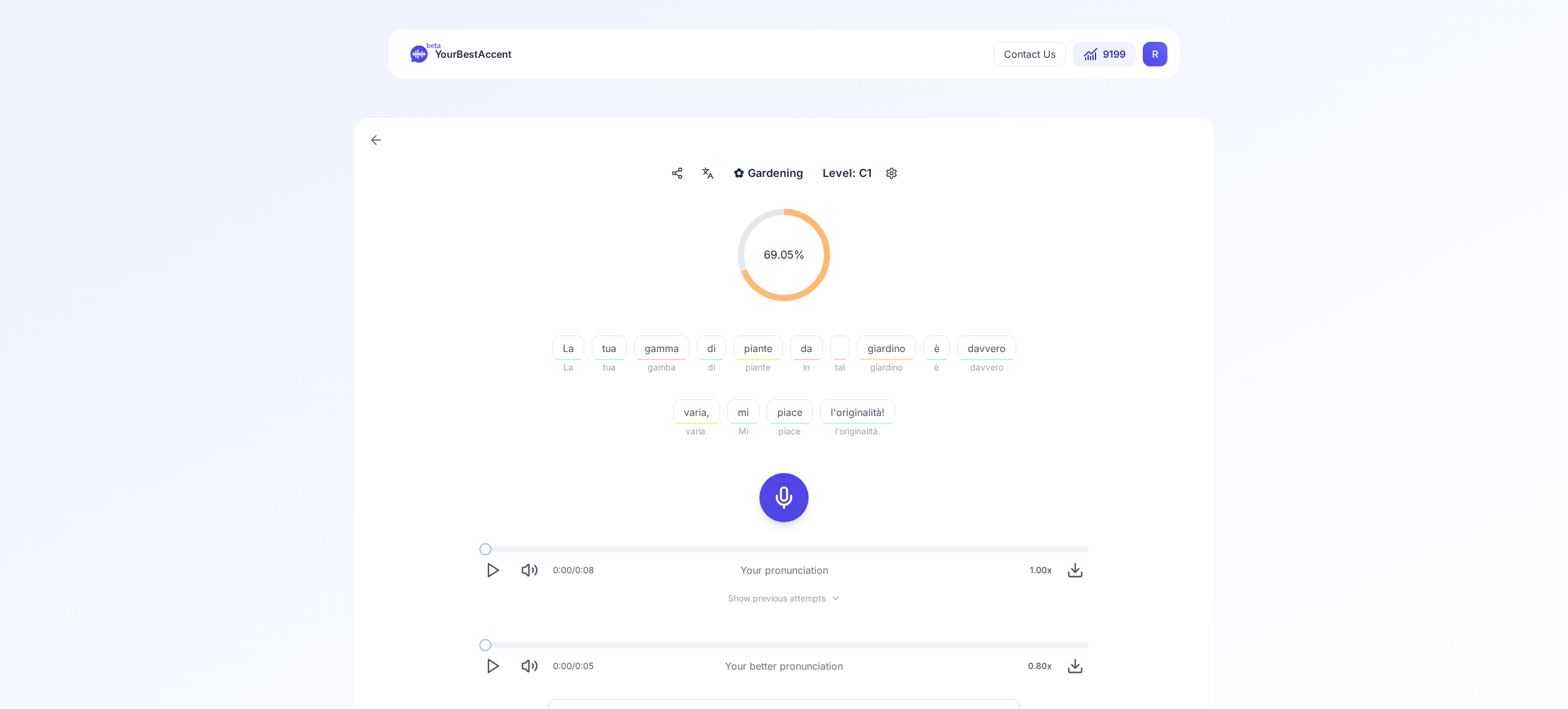
click at [807, 677] on div "0:00 / 0:05 Your better pronunciation 0.80 x" at bounding box center [783, 666] width 610 height 27
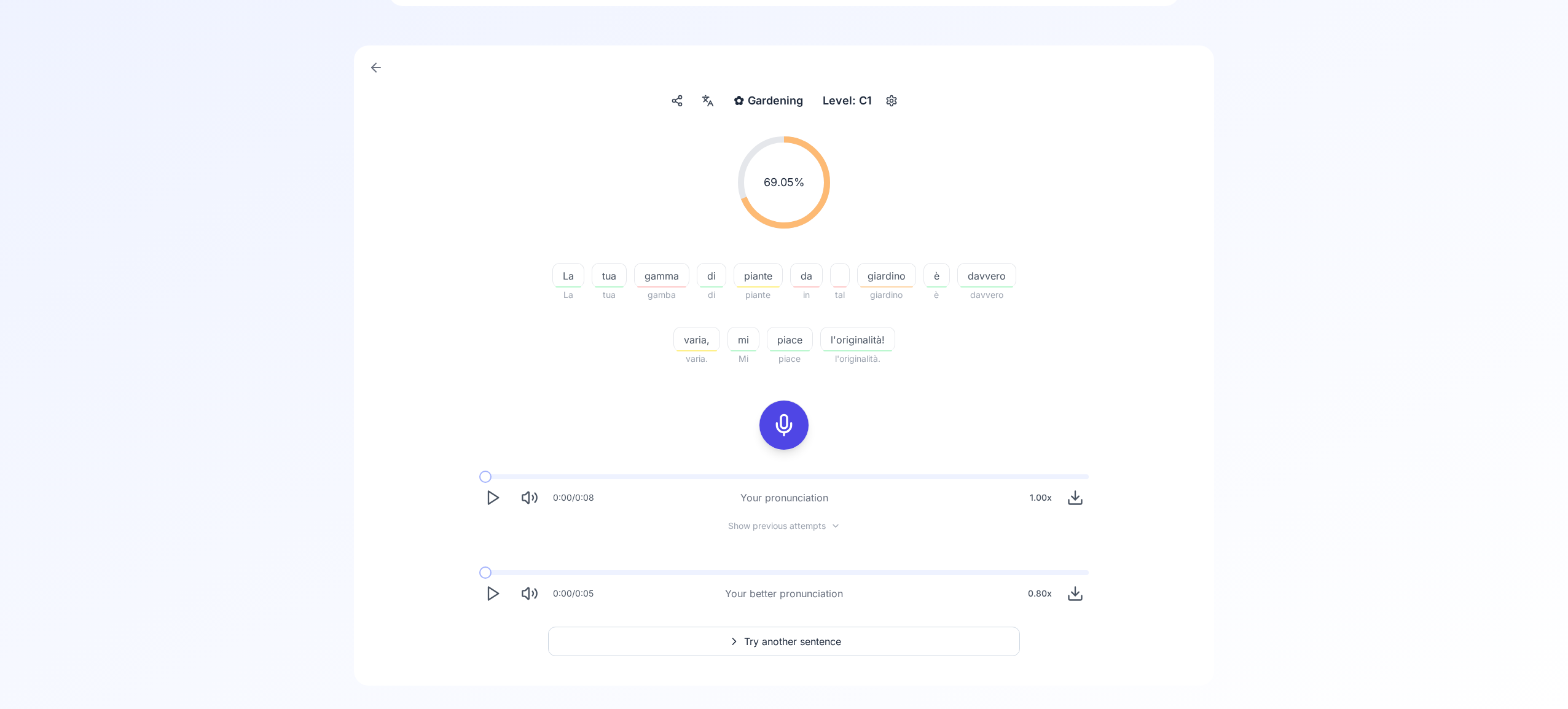
scroll to position [76, 0]
click at [820, 638] on span "Try another sentence" at bounding box center [792, 638] width 97 height 15
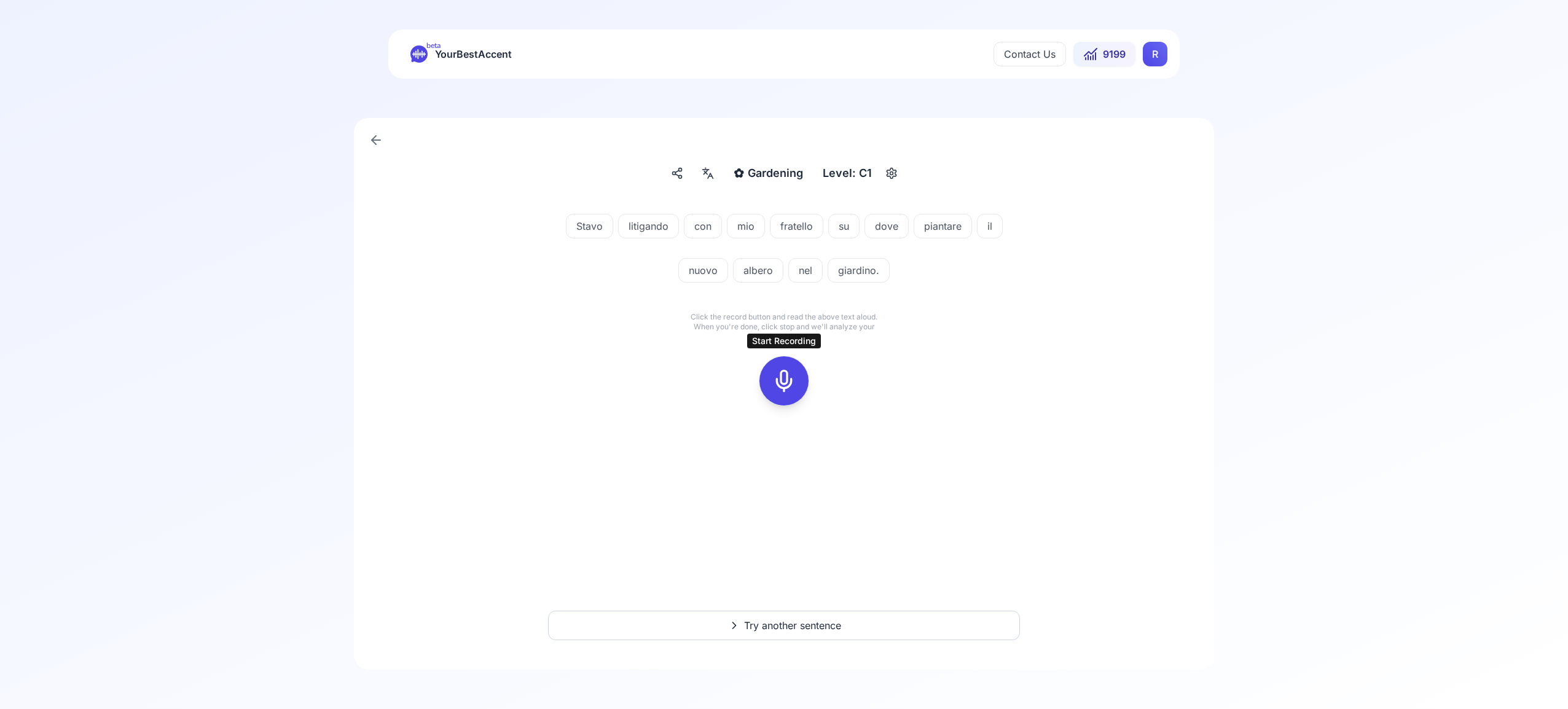
click at [788, 385] on icon at bounding box center [784, 381] width 24 height 24
click at [784, 383] on icon at bounding box center [784, 381] width 24 height 24
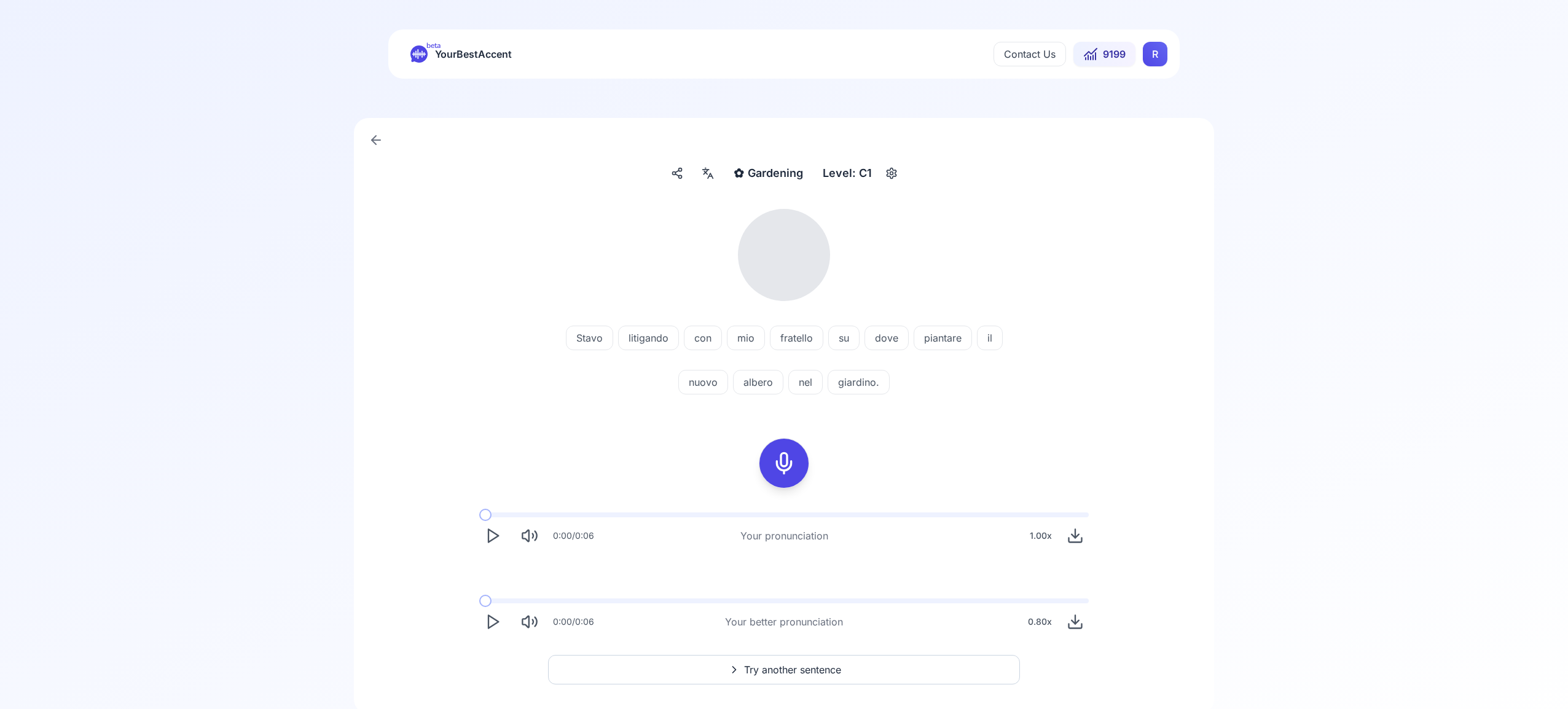
scroll to position [44, 0]
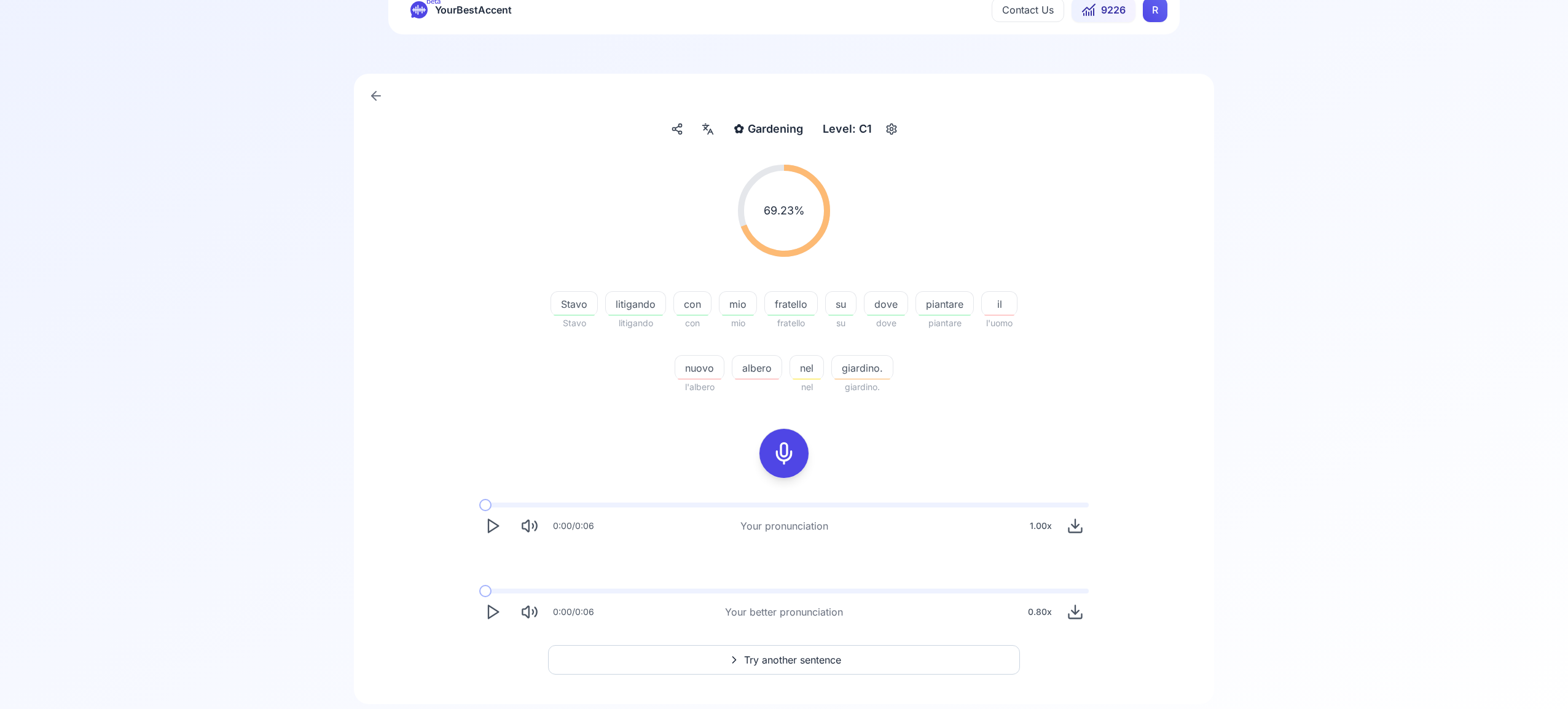
click at [801, 655] on span "Try another sentence" at bounding box center [792, 660] width 97 height 15
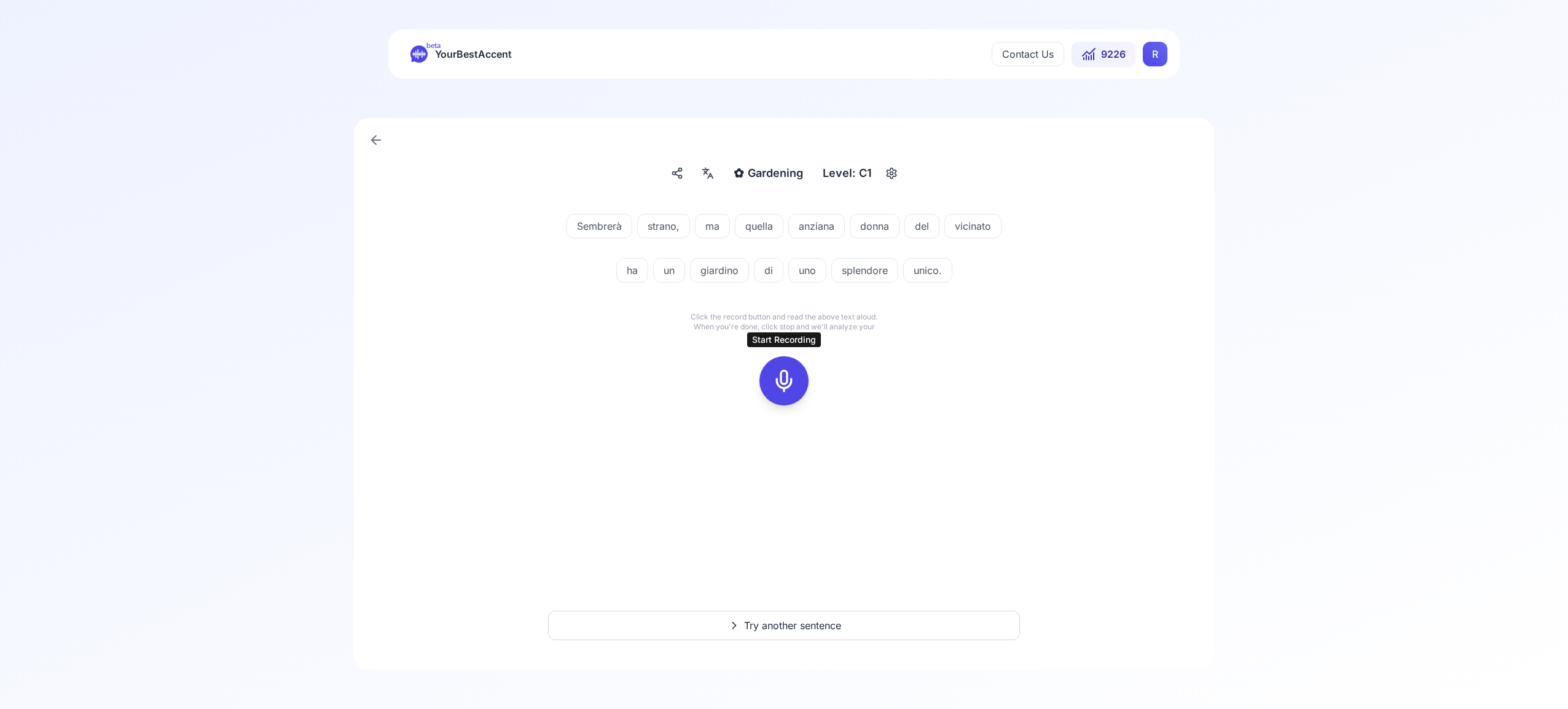
click at [783, 379] on icon at bounding box center [784, 381] width 24 height 24
click at [790, 376] on icon at bounding box center [784, 381] width 24 height 24
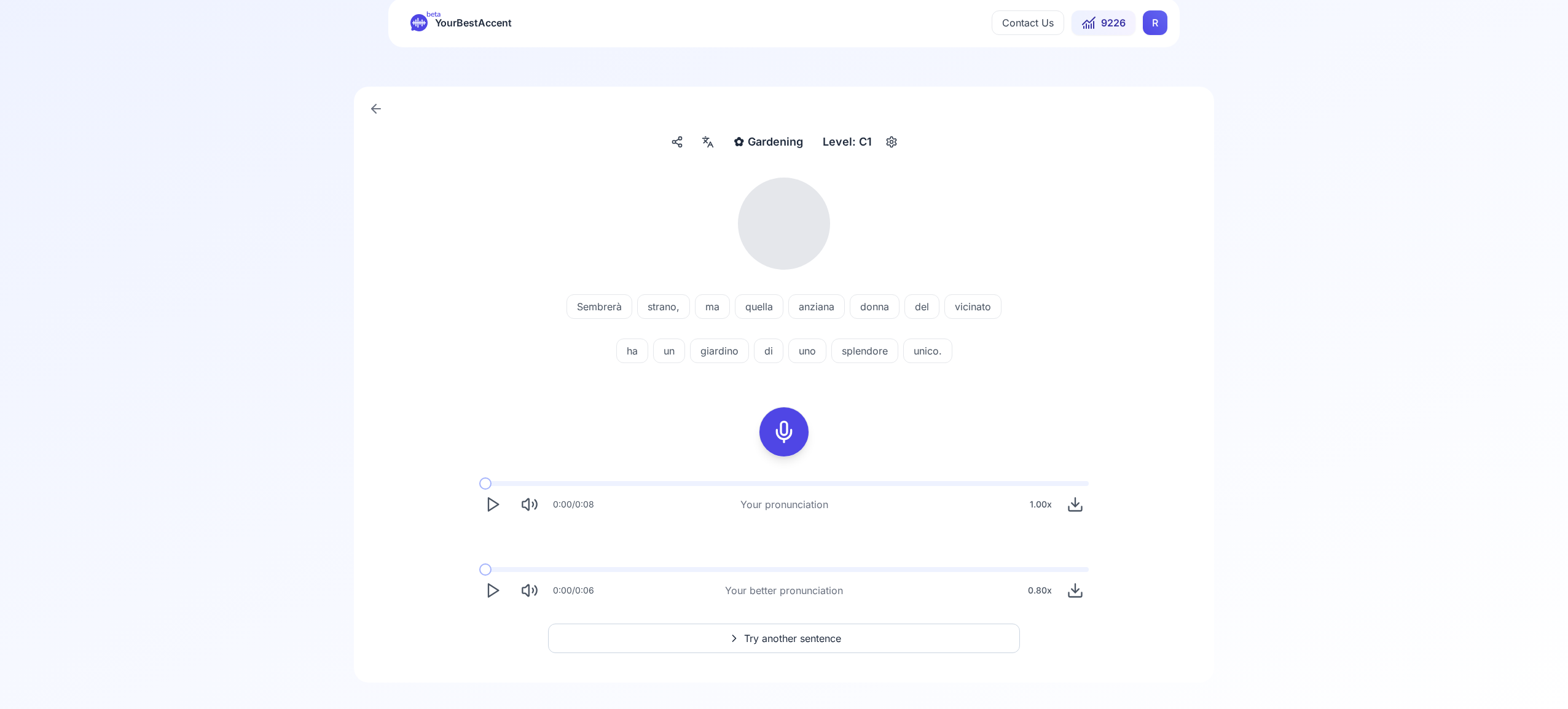
scroll to position [44, 0]
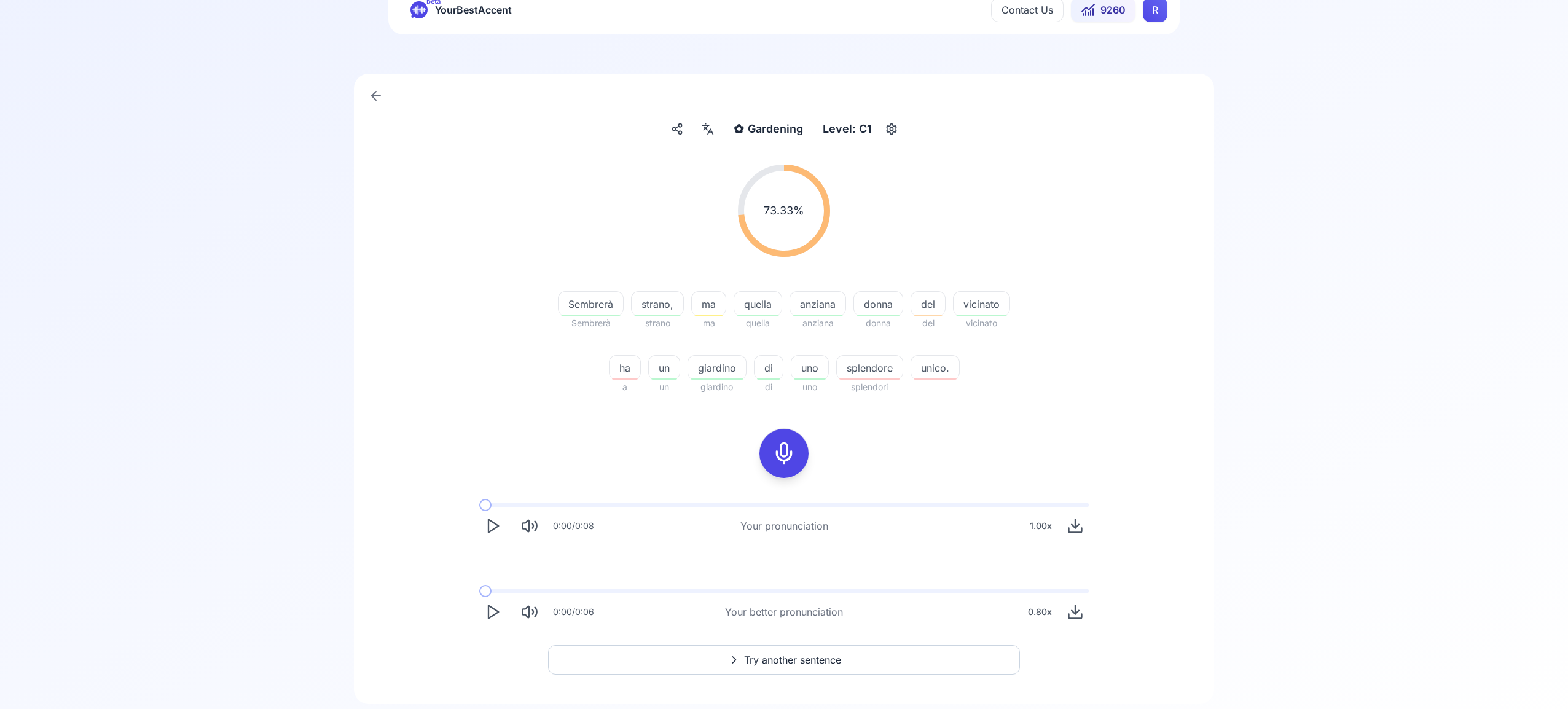
click at [796, 650] on button "Try another sentence" at bounding box center [784, 660] width 472 height 29
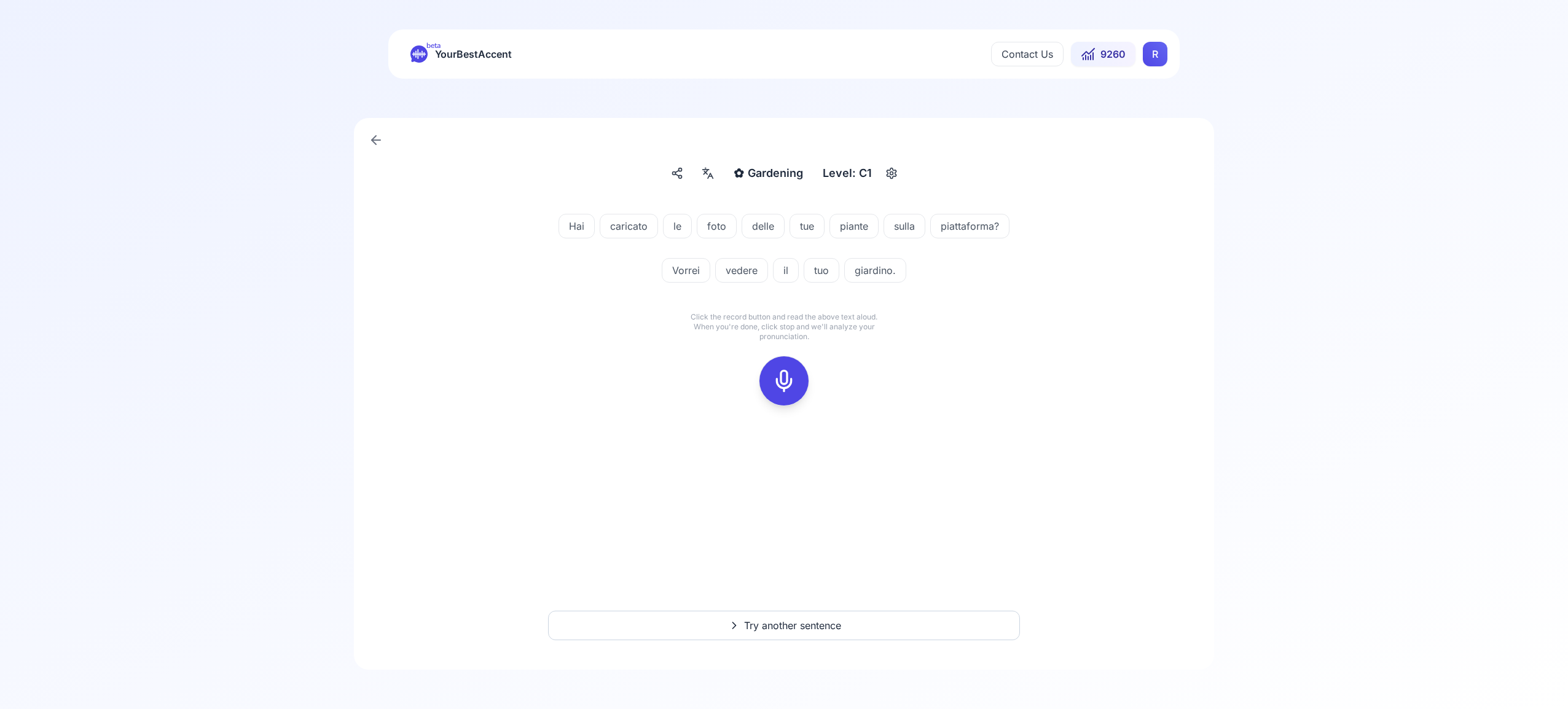
click at [783, 374] on icon at bounding box center [784, 381] width 24 height 24
click at [794, 381] on icon at bounding box center [784, 381] width 24 height 24
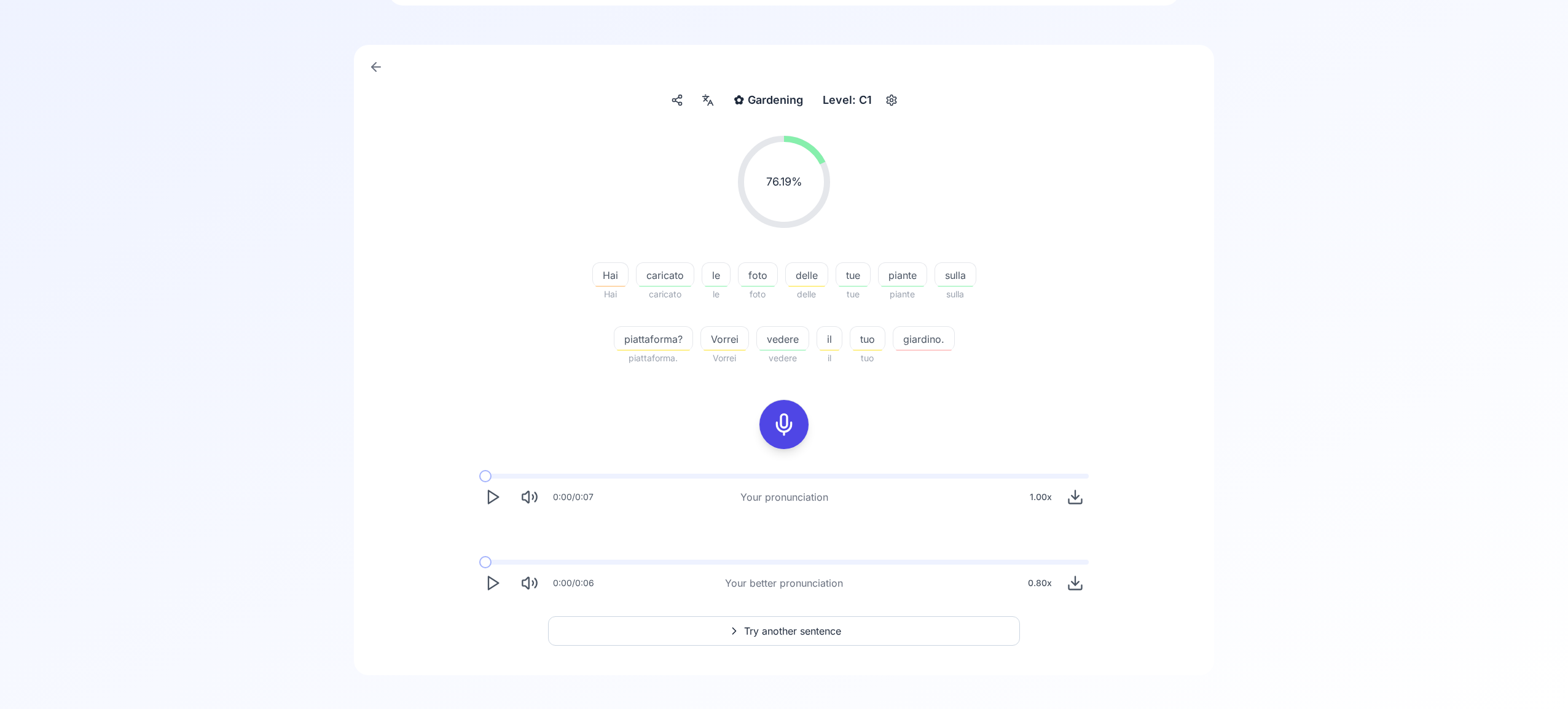
scroll to position [79, 0]
click at [786, 626] on span "Try another sentence" at bounding box center [792, 625] width 97 height 15
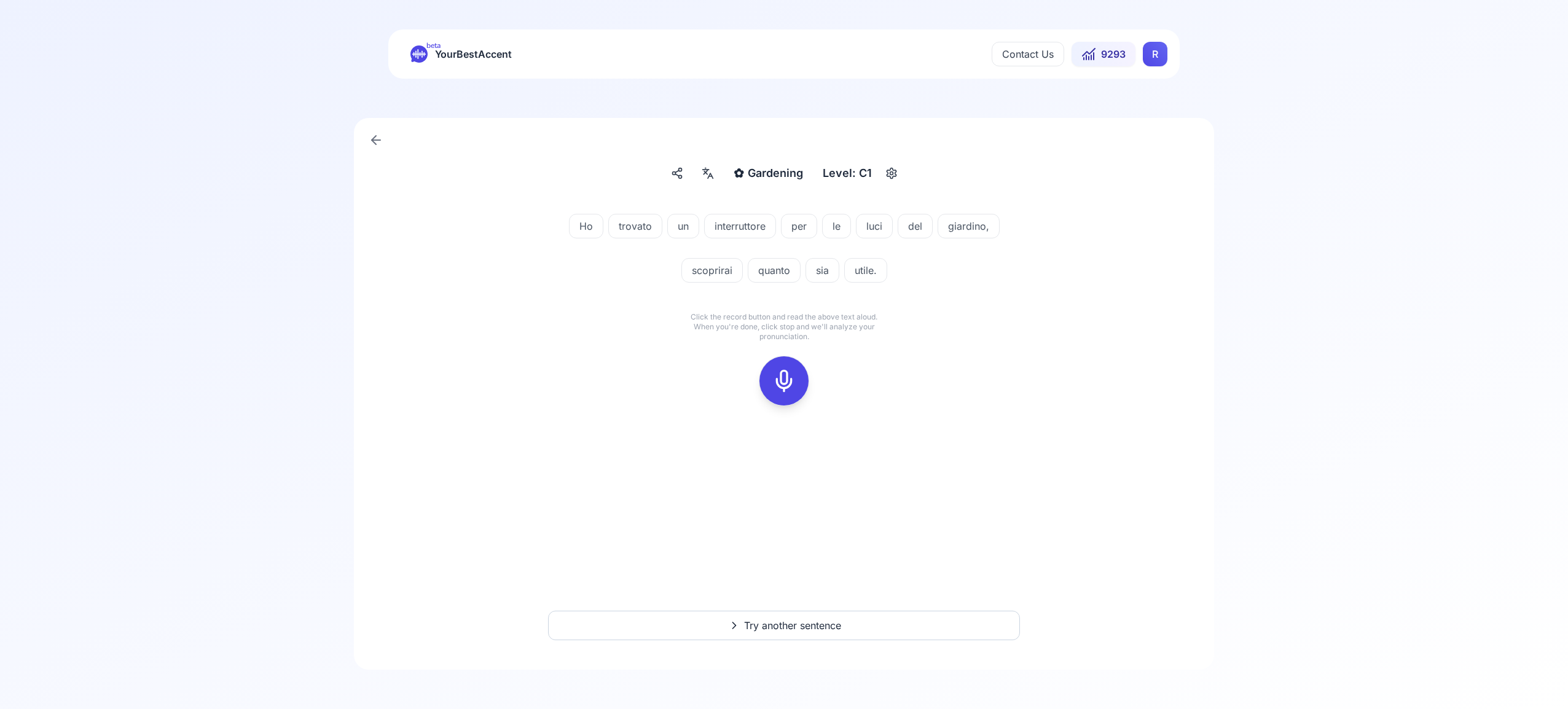
click at [788, 378] on icon at bounding box center [784, 381] width 24 height 24
click at [798, 374] on button at bounding box center [783, 381] width 49 height 49
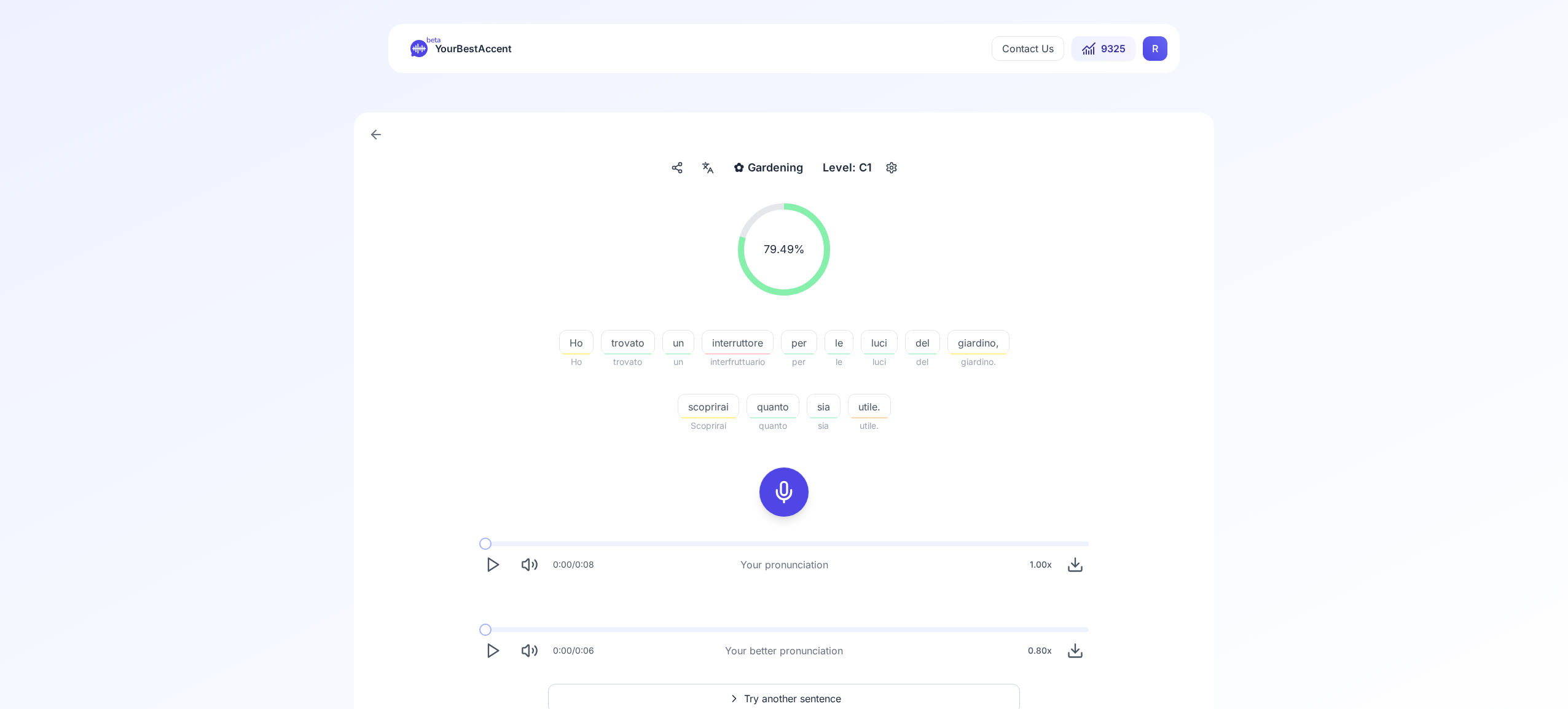
scroll to position [5, 0]
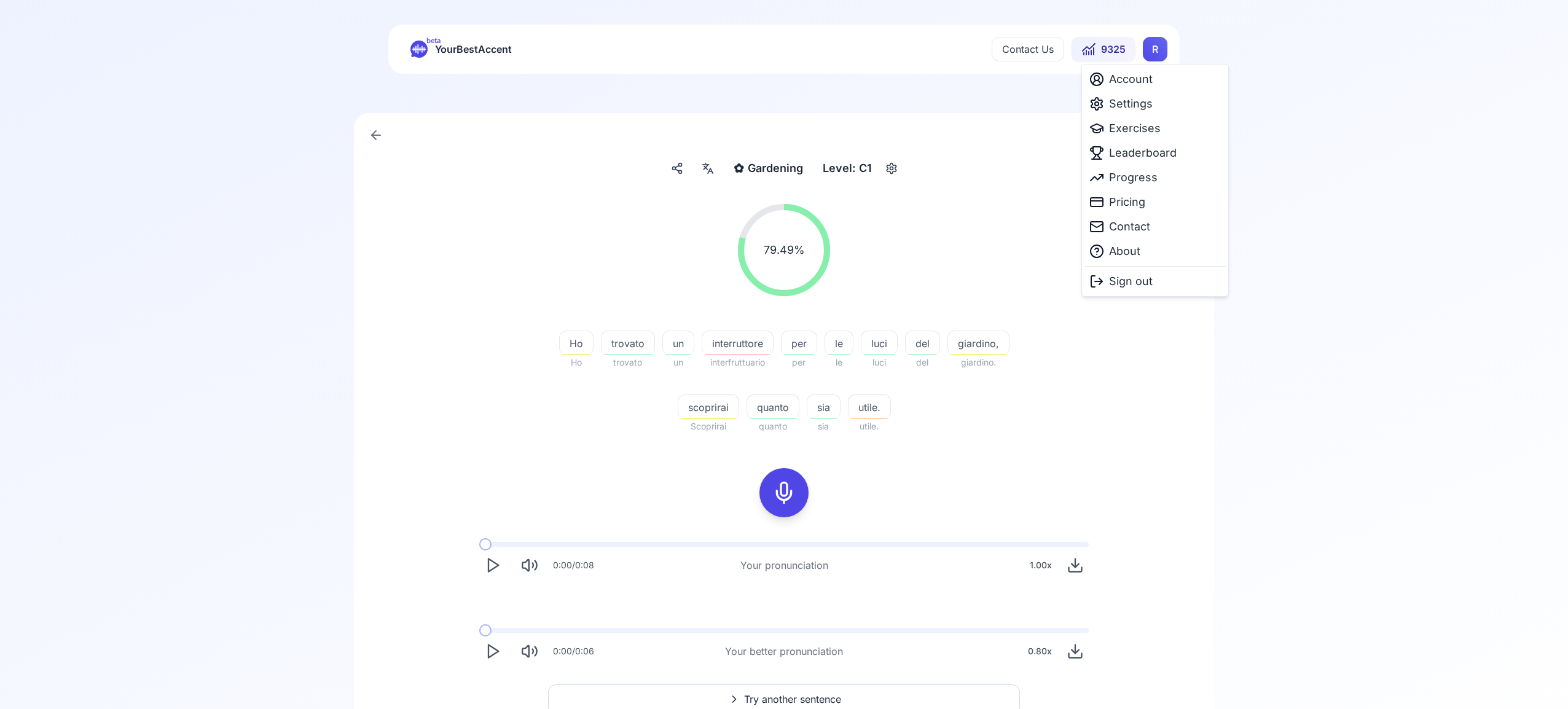
click at [1155, 46] on html "beta YourBestAccent Contact Us 9325 R ✿ Gardening Gardening Level: C1 79.49 % 7…" at bounding box center [784, 349] width 1568 height 709
click at [1140, 150] on span "Leaderboard" at bounding box center [1142, 153] width 67 height 17
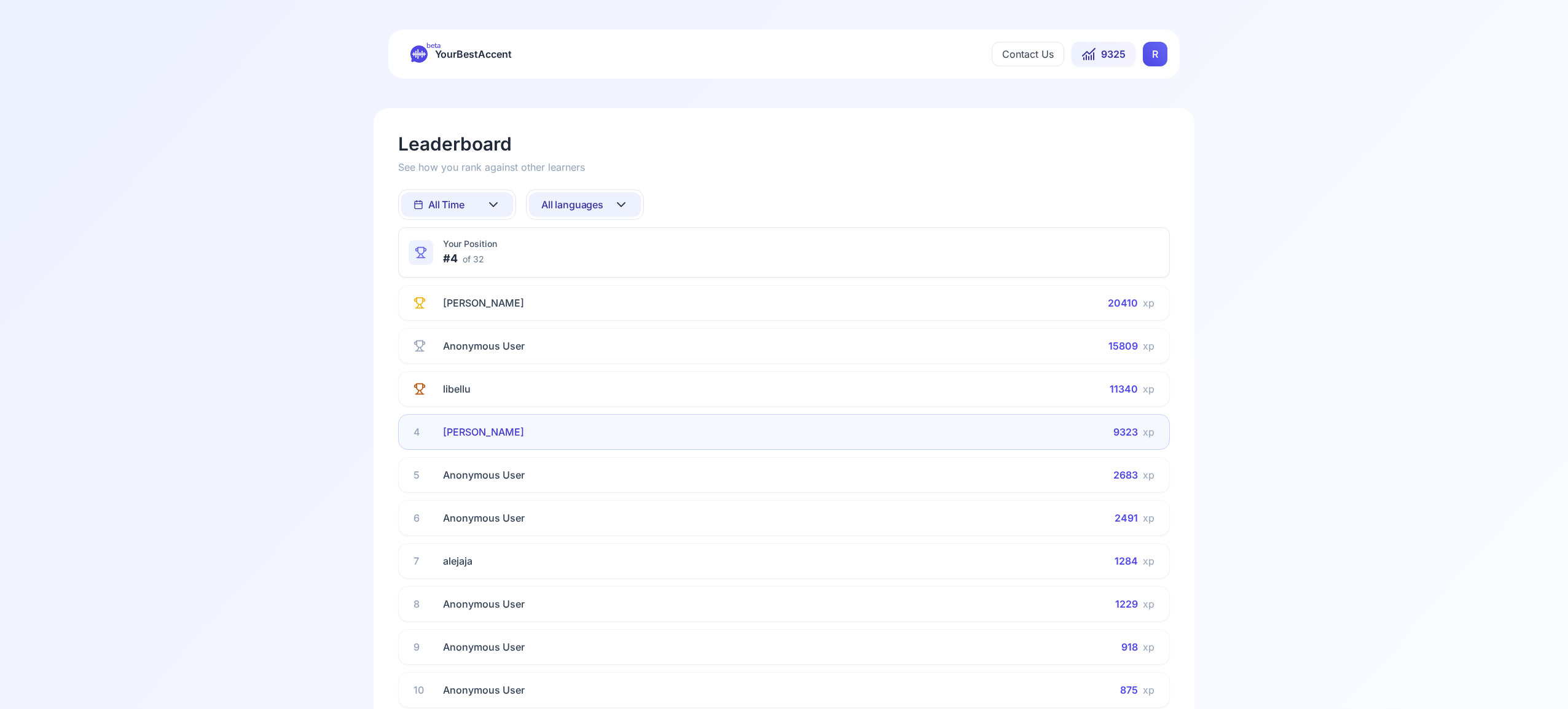
click at [622, 204] on icon at bounding box center [621, 204] width 7 height 4
click at [599, 307] on div "Spanish" at bounding box center [585, 303] width 112 height 22
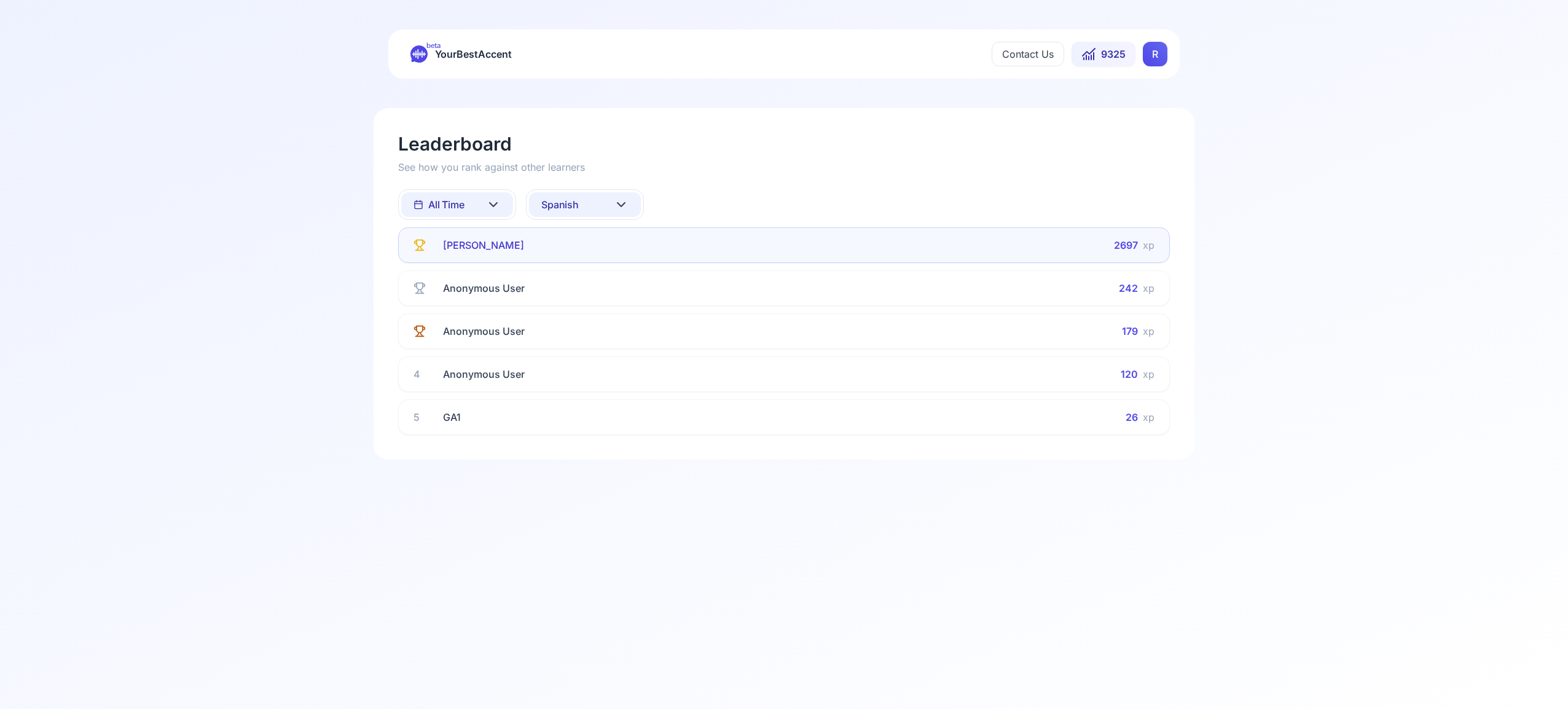
click at [619, 200] on icon at bounding box center [621, 204] width 15 height 15
click at [603, 322] on div "French" at bounding box center [585, 326] width 112 height 22
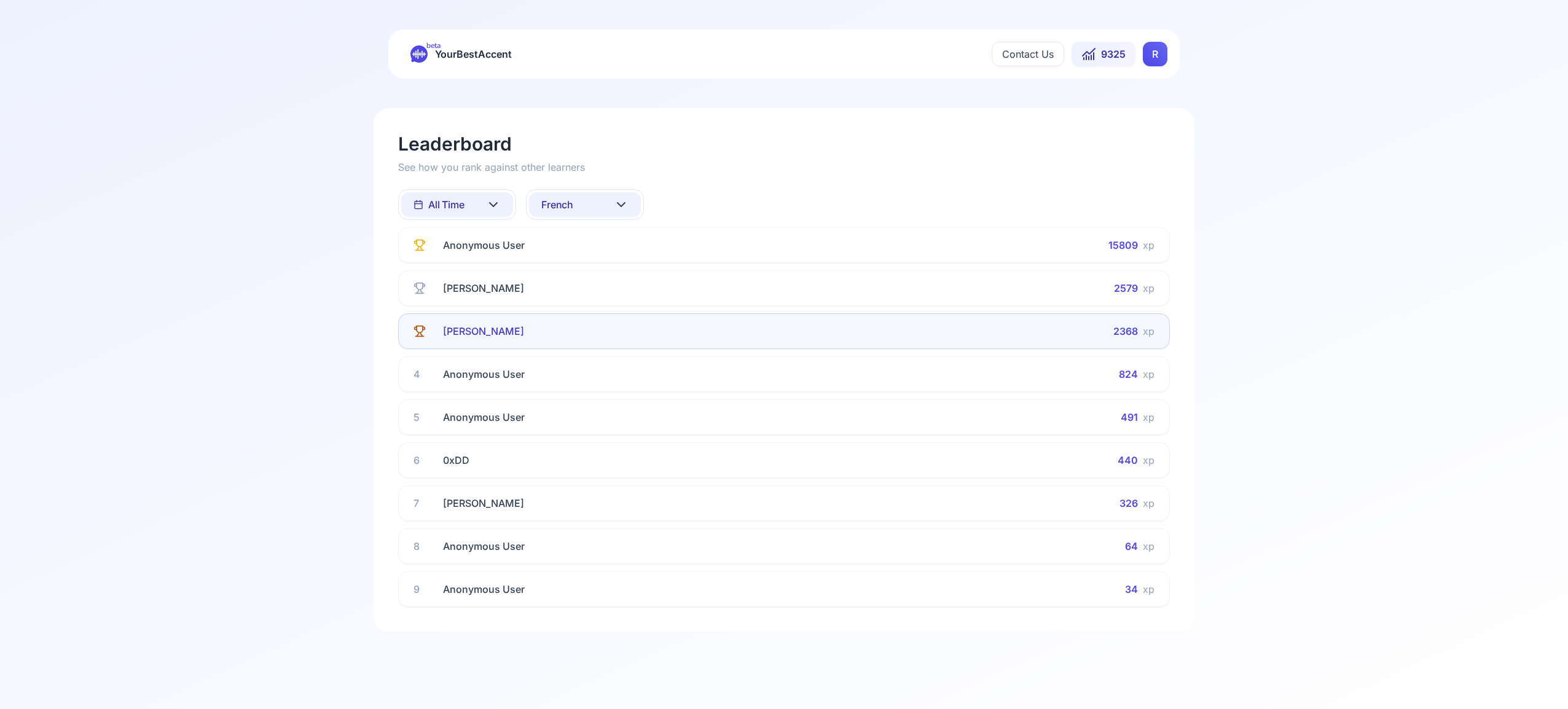
click at [624, 203] on icon at bounding box center [621, 204] width 7 height 4
click at [603, 325] on div "Italian" at bounding box center [585, 324] width 112 height 22
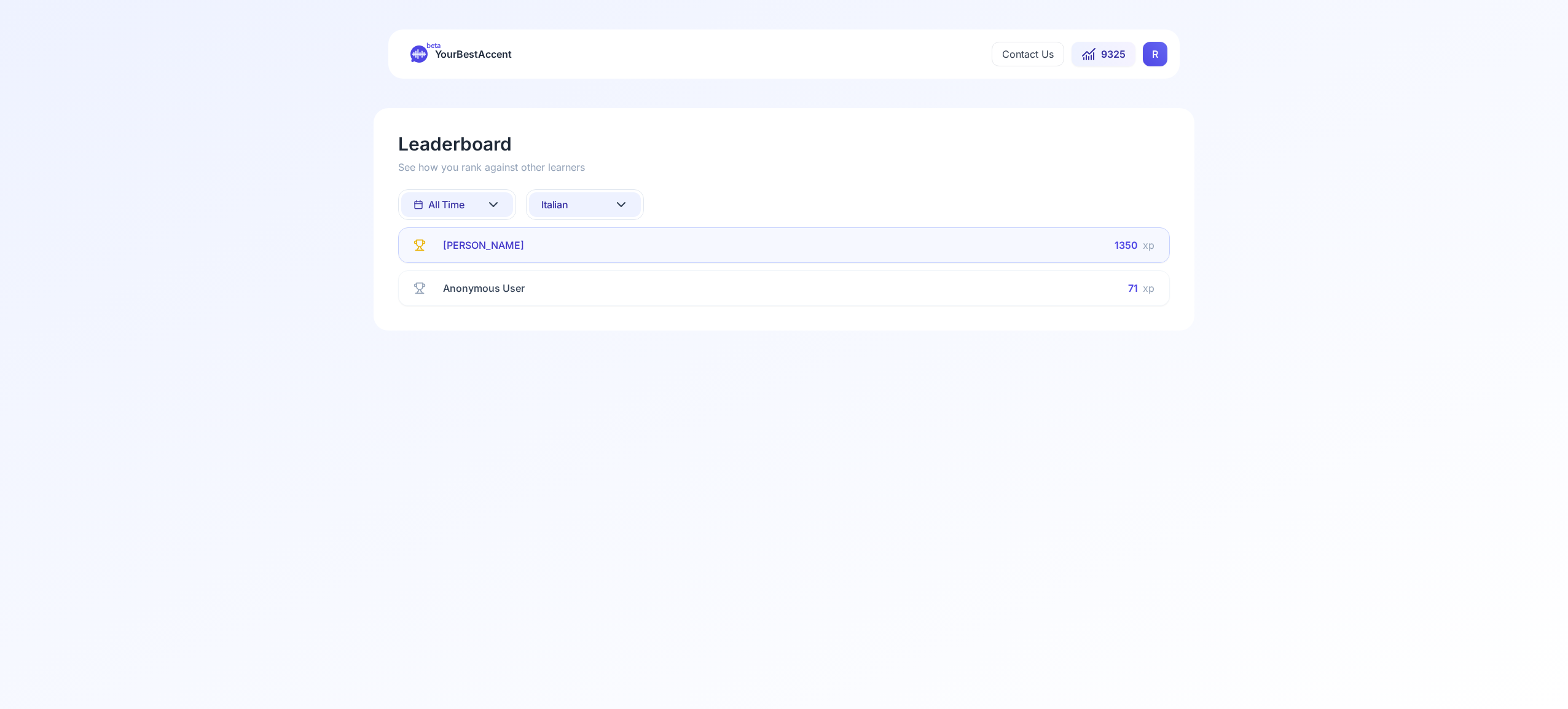
click at [622, 205] on icon at bounding box center [621, 204] width 7 height 4
click at [608, 331] on div "Portuguese" at bounding box center [585, 328] width 112 height 22
click at [622, 202] on icon at bounding box center [621, 204] width 15 height 15
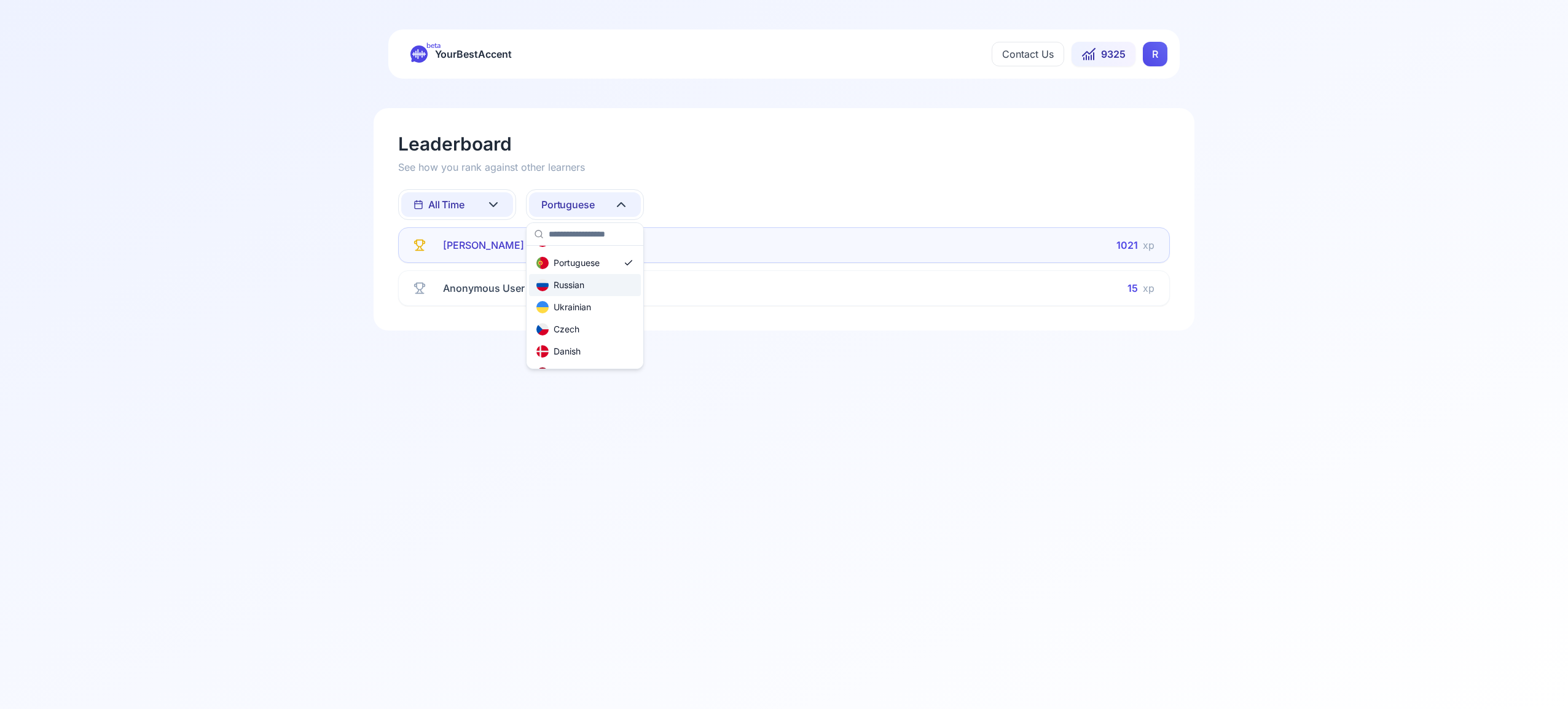
click at [594, 288] on div "Russian" at bounding box center [585, 285] width 112 height 22
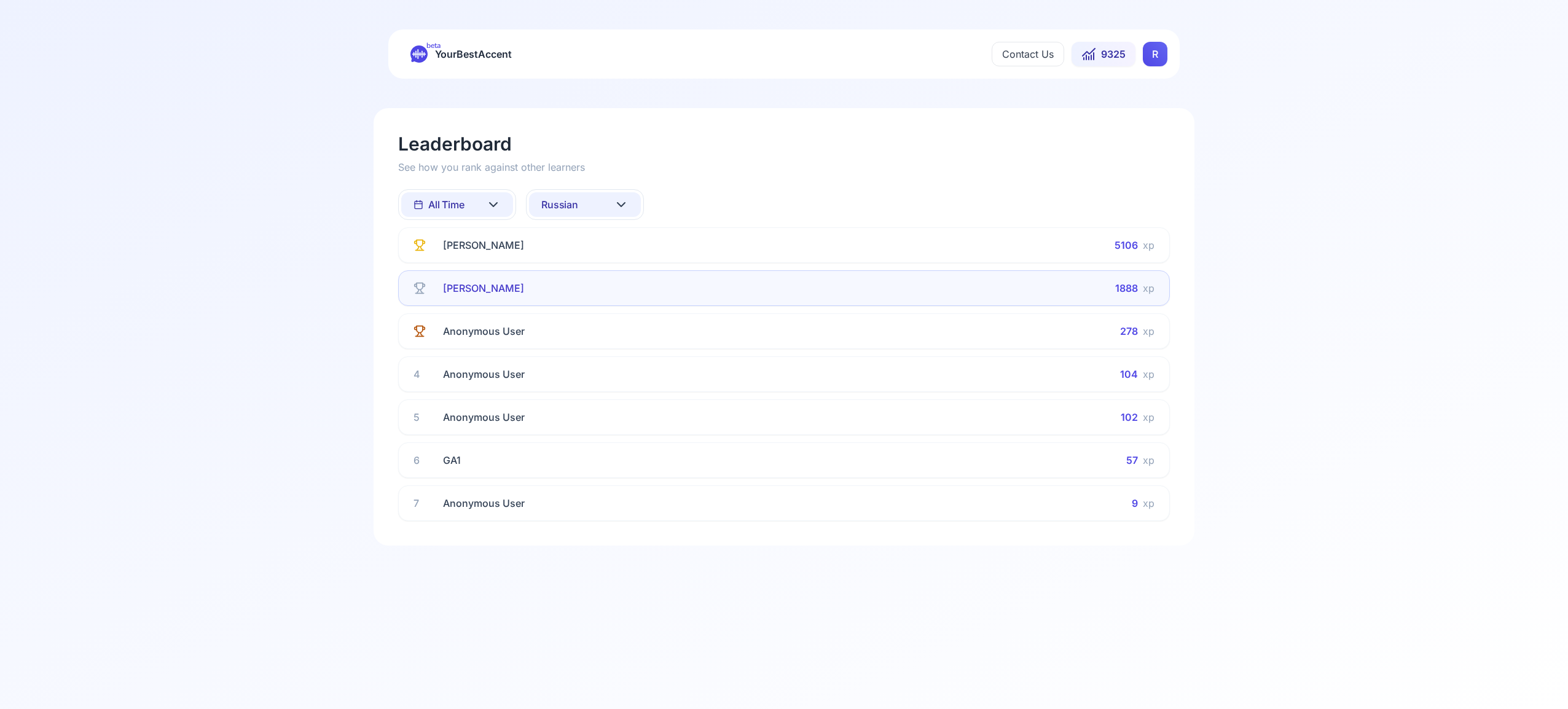
click at [625, 199] on icon at bounding box center [621, 204] width 15 height 15
click at [605, 260] on div "All languages" at bounding box center [585, 259] width 112 height 22
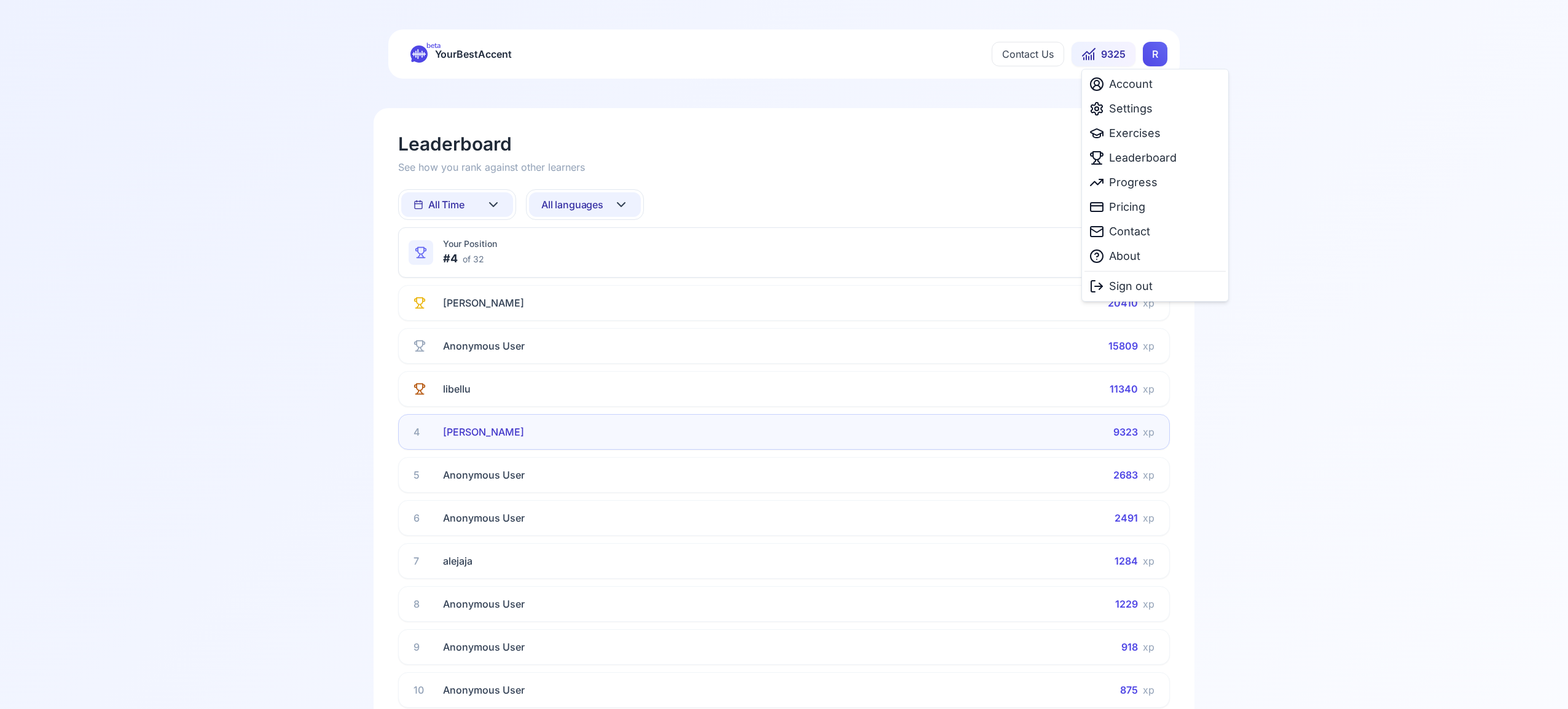
click at [1147, 57] on html "beta YourBestAccent Contact Us 9325 R Leaderboard See how you rank against othe…" at bounding box center [784, 354] width 1568 height 709
click at [1136, 108] on span "Settings" at bounding box center [1131, 108] width 44 height 17
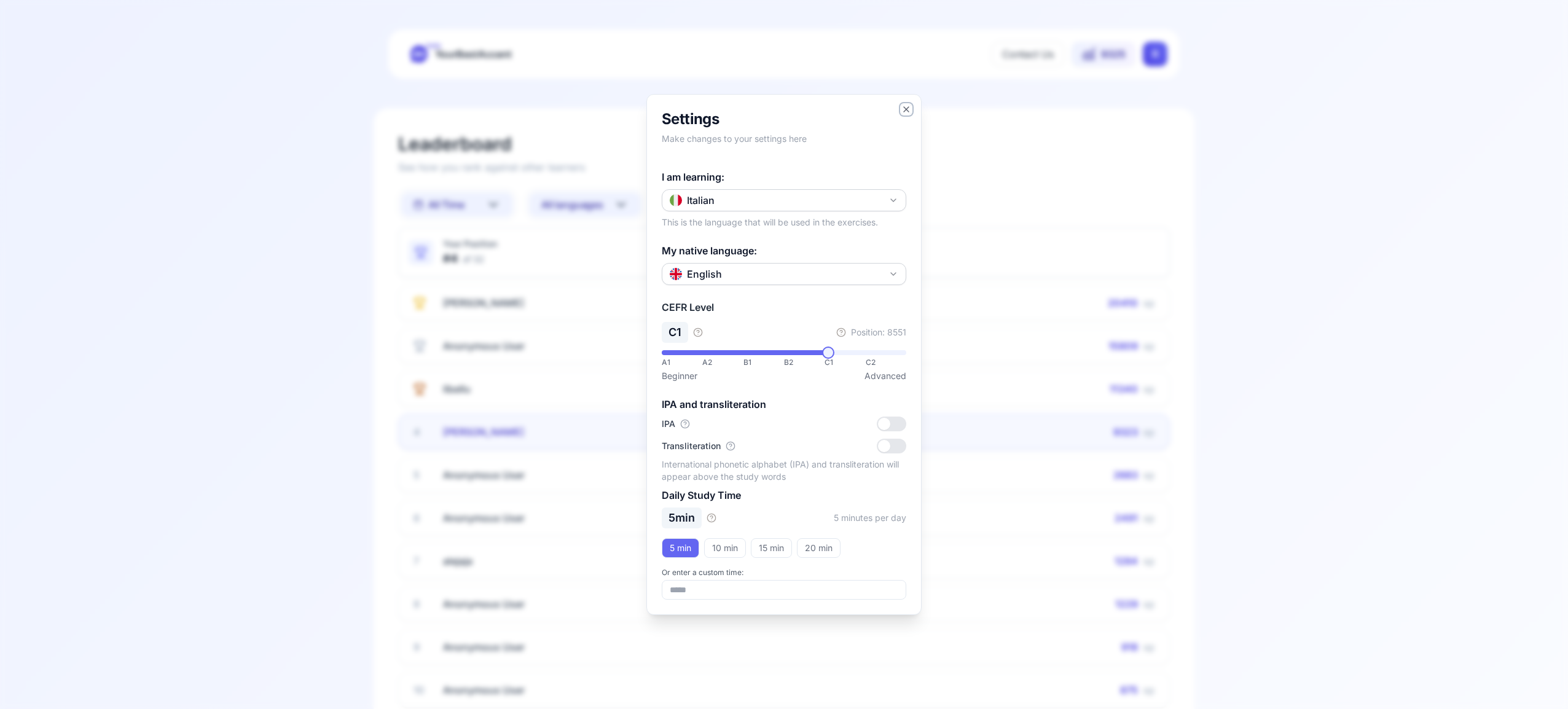
click at [905, 106] on icon "button" at bounding box center [906, 109] width 10 height 10
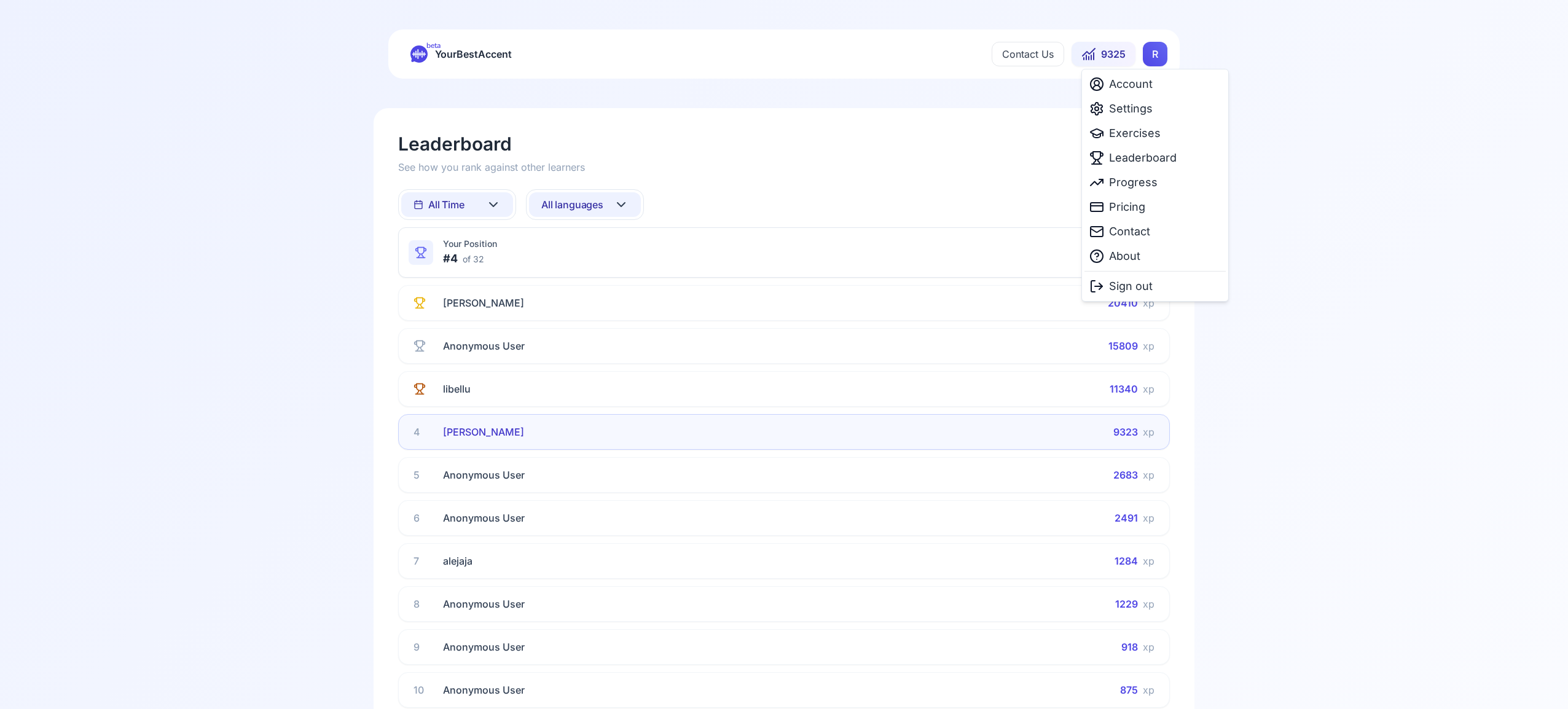
click at [1155, 61] on html "beta YourBestAccent Contact Us 9325 R Leaderboard See how you rank against othe…" at bounding box center [784, 354] width 1568 height 709
click at [1149, 138] on span "Exercises" at bounding box center [1135, 133] width 51 height 17
